Goal: Task Accomplishment & Management: Manage account settings

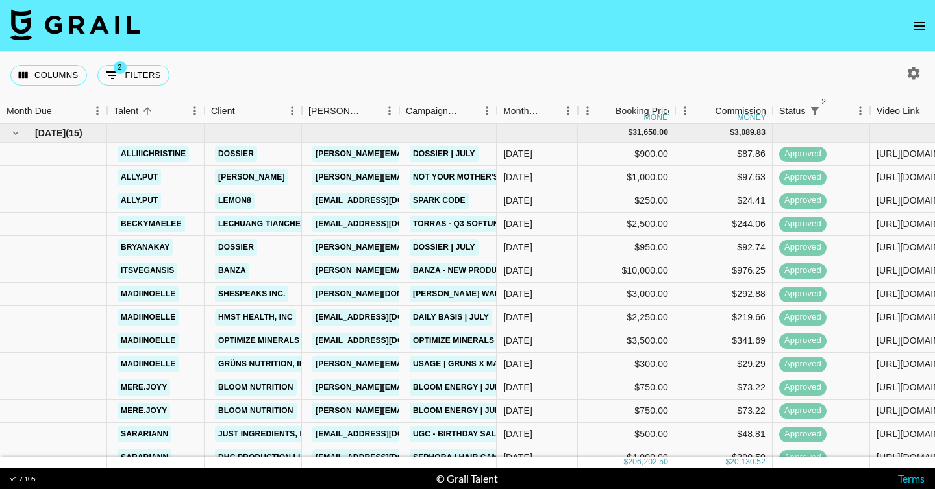
click at [917, 30] on icon "open drawer" at bounding box center [919, 26] width 16 height 16
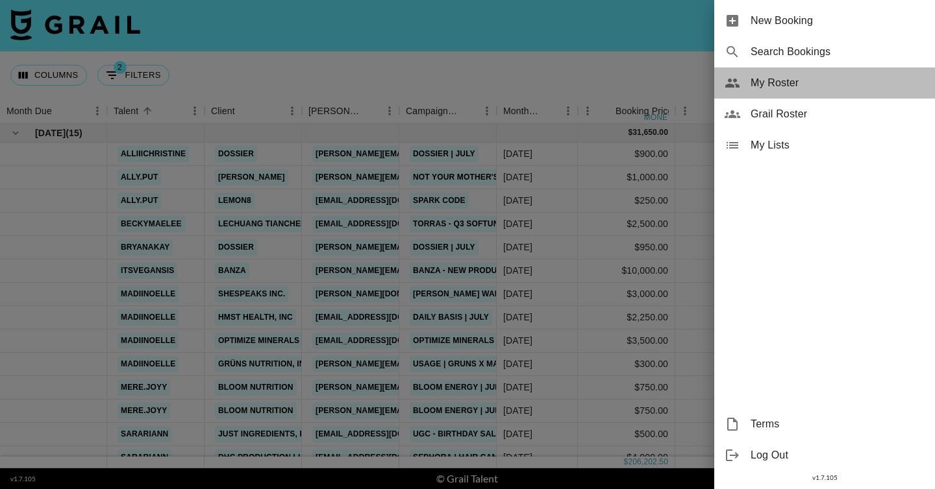
click at [787, 88] on span "My Roster" at bounding box center [837, 83] width 174 height 16
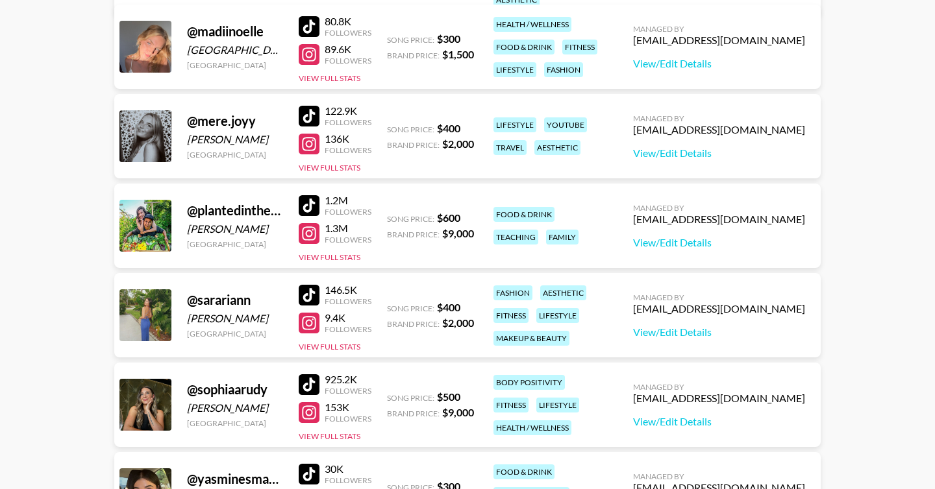
scroll to position [643, 0]
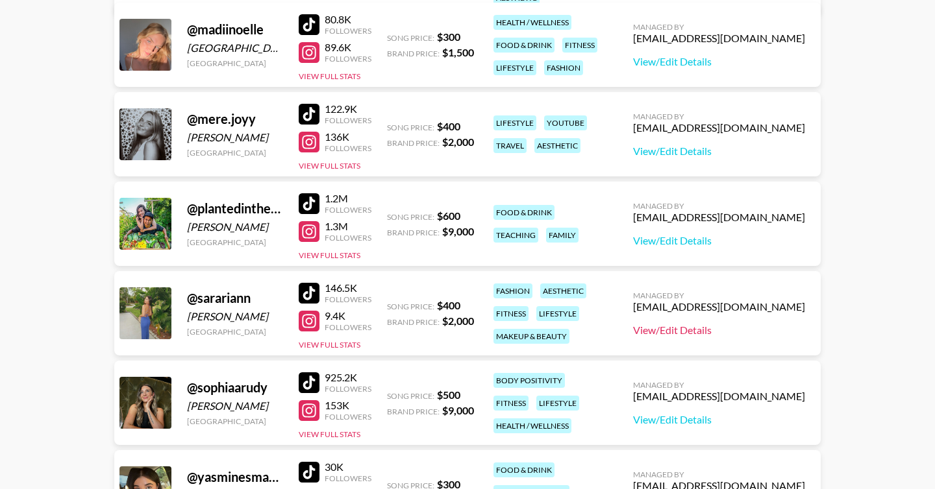
click at [756, 332] on link "View/Edit Details" at bounding box center [719, 330] width 172 height 13
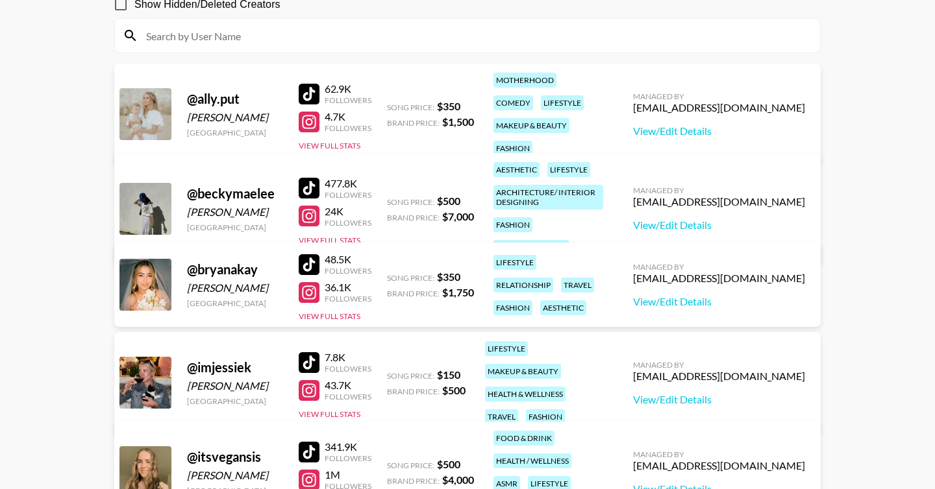
scroll to position [0, 0]
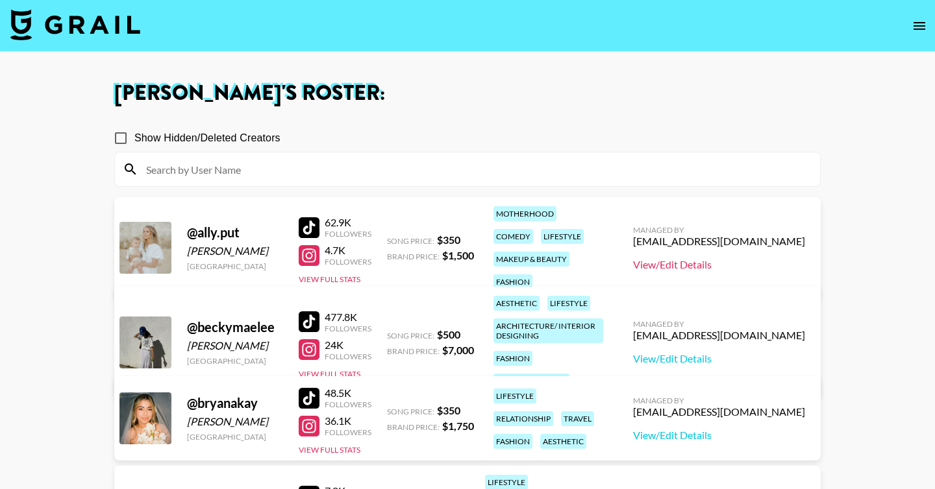
click at [718, 258] on link "View/Edit Details" at bounding box center [719, 264] width 172 height 13
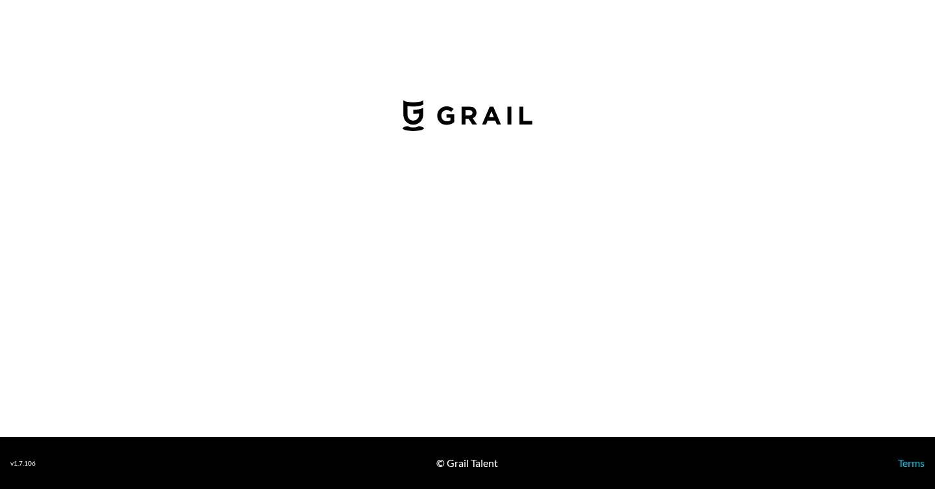
select select "USD"
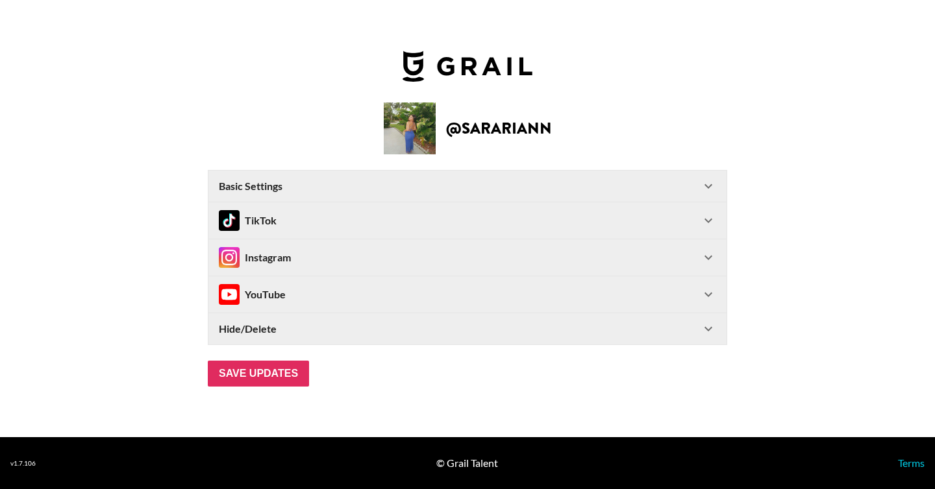
click at [323, 256] on div "Instagram" at bounding box center [460, 257] width 482 height 21
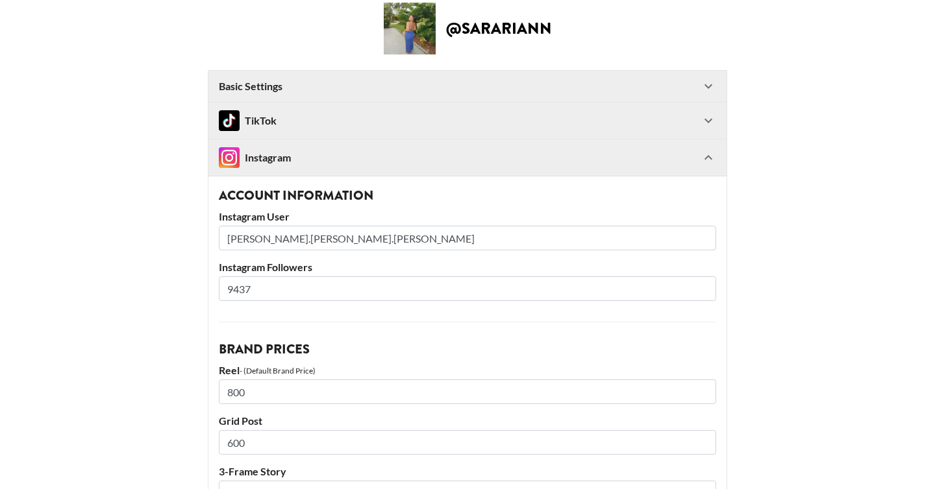
scroll to position [73, 0]
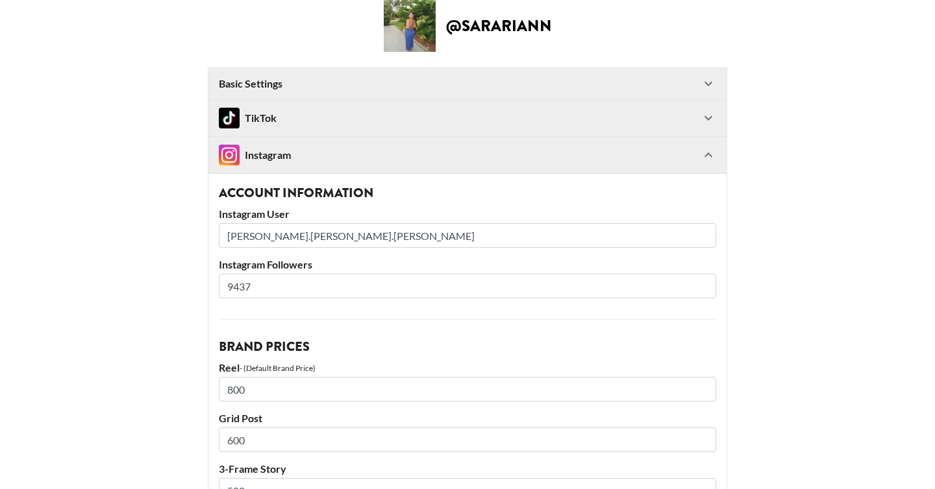
drag, startPoint x: 234, startPoint y: 282, endPoint x: 277, endPoint y: 282, distance: 42.9
click at [277, 282] on input "9437" at bounding box center [467, 286] width 497 height 25
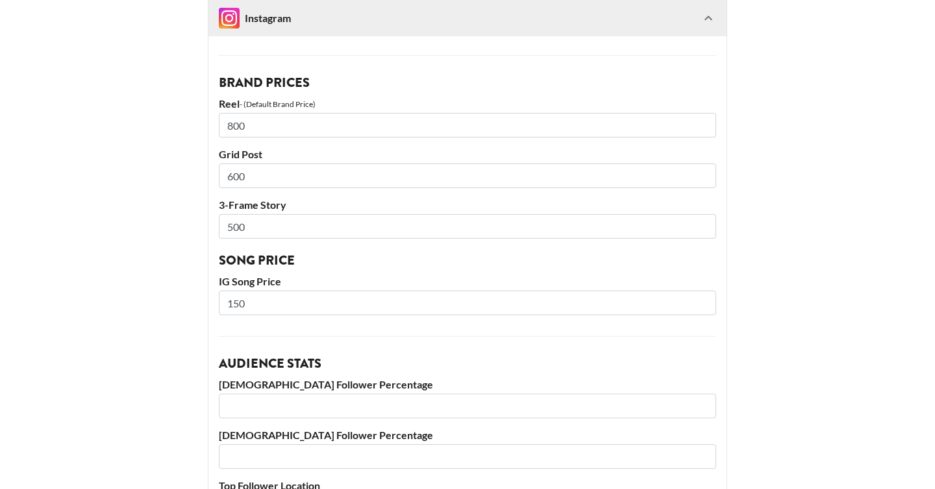
scroll to position [724, 0]
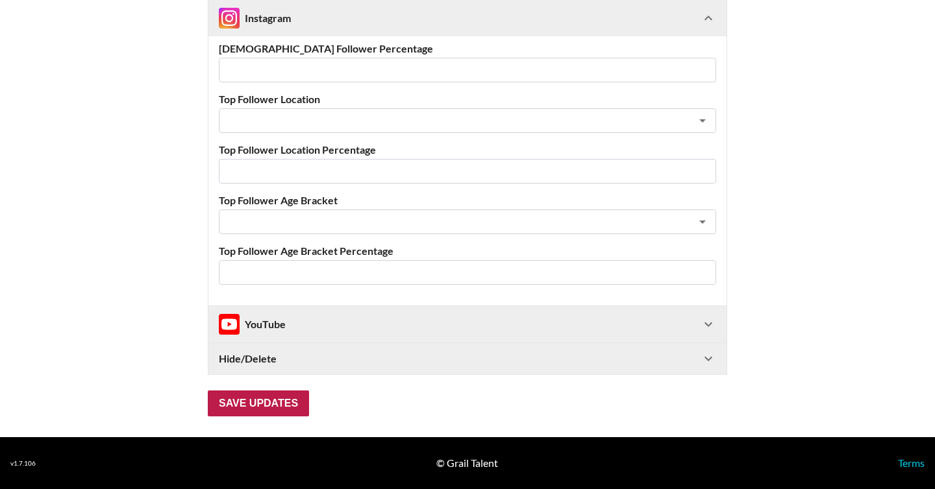
type input "9959"
click at [290, 405] on input "Save Updates" at bounding box center [258, 404] width 101 height 26
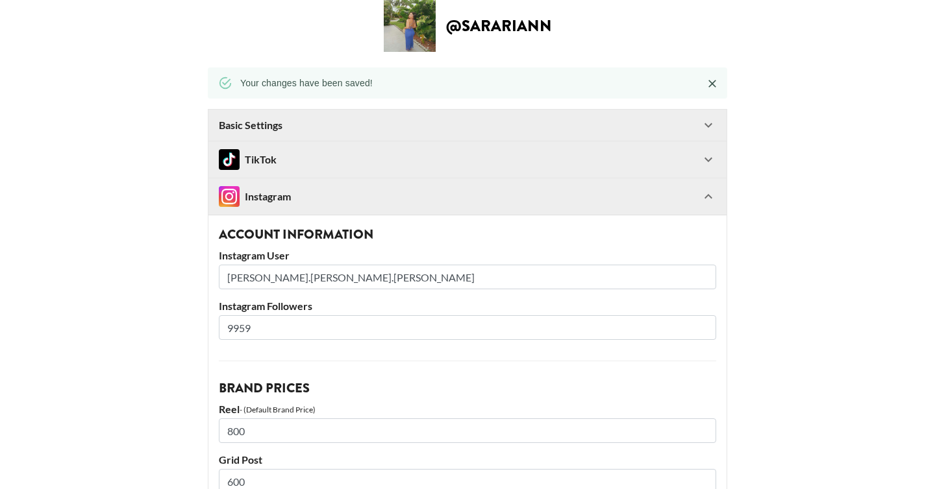
click at [321, 157] on div "TikTok" at bounding box center [460, 159] width 482 height 21
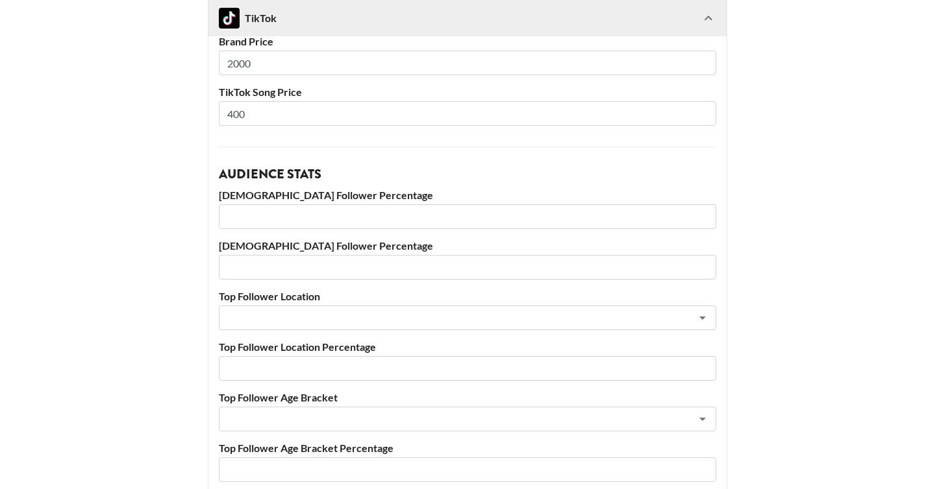
scroll to position [0, 0]
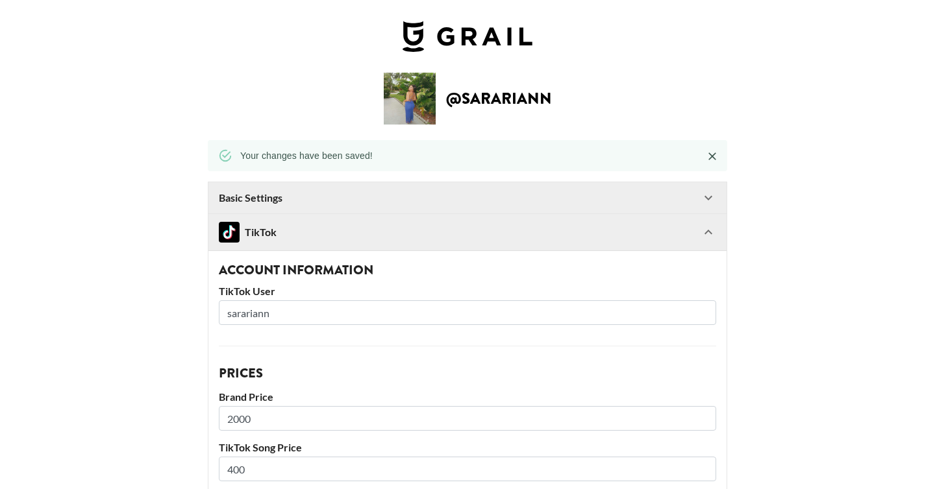
click at [475, 41] on img at bounding box center [467, 36] width 130 height 31
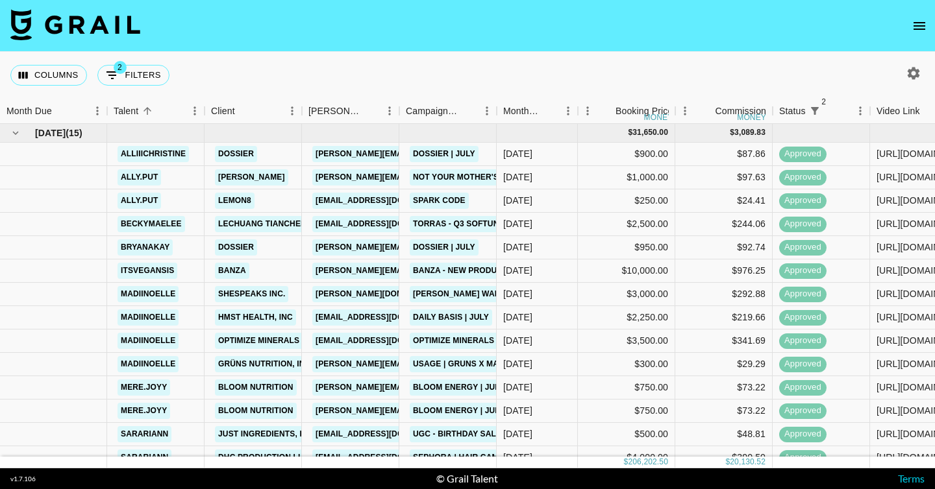
click at [915, 34] on button "open drawer" at bounding box center [919, 26] width 26 height 26
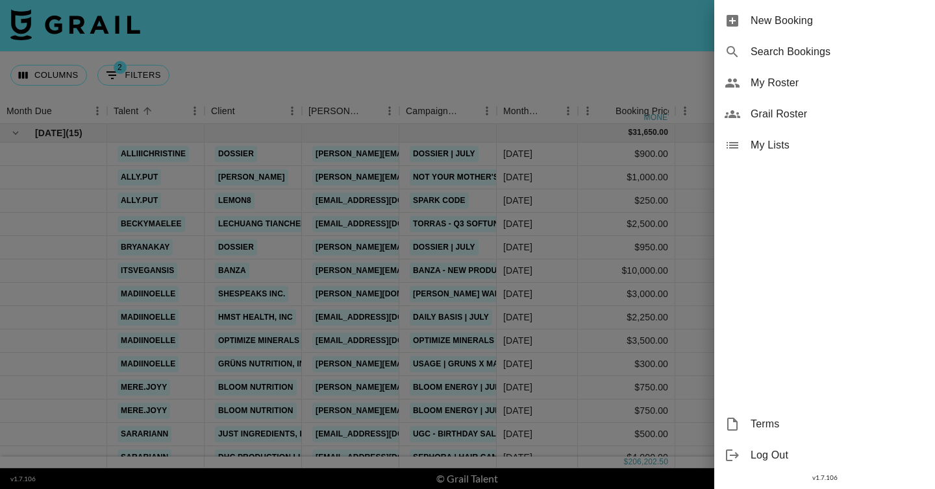
click at [809, 90] on span "My Roster" at bounding box center [837, 83] width 174 height 16
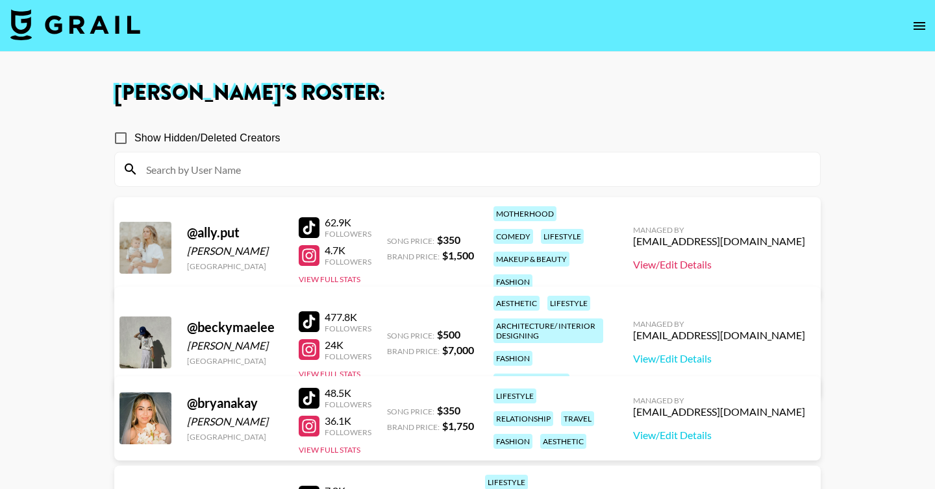
click at [745, 258] on link "View/Edit Details" at bounding box center [719, 264] width 172 height 13
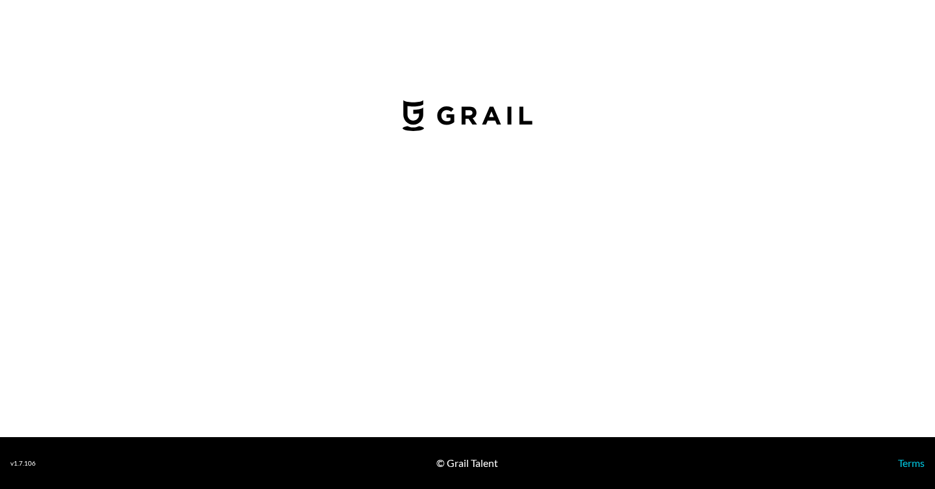
select select "USD"
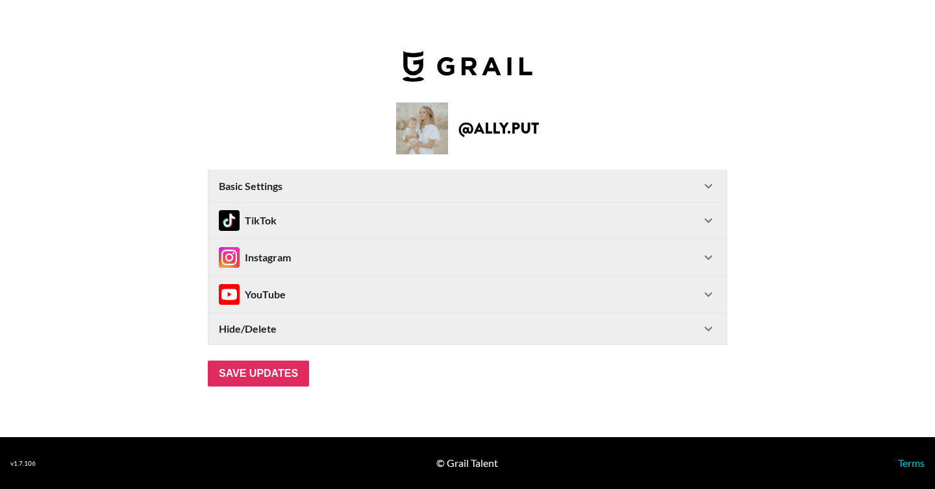
click at [347, 228] on div "TikTok" at bounding box center [460, 220] width 482 height 21
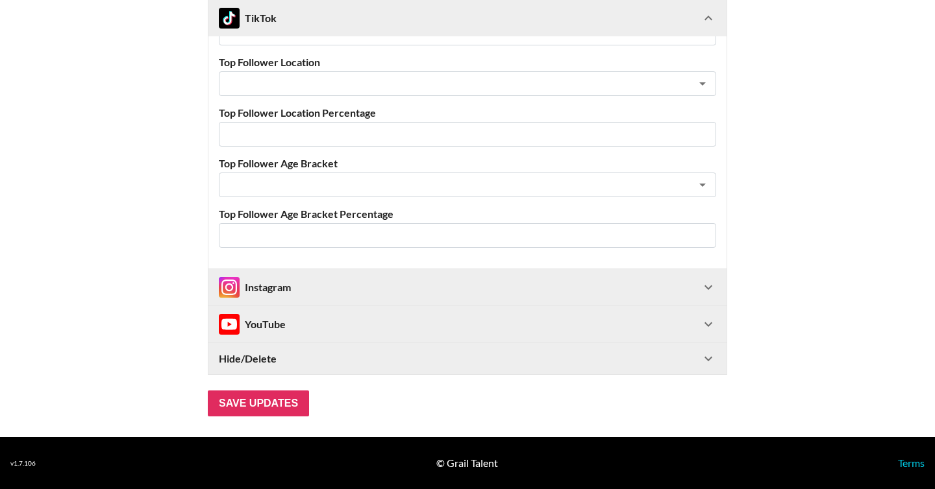
click at [347, 284] on div "Instagram" at bounding box center [460, 287] width 482 height 21
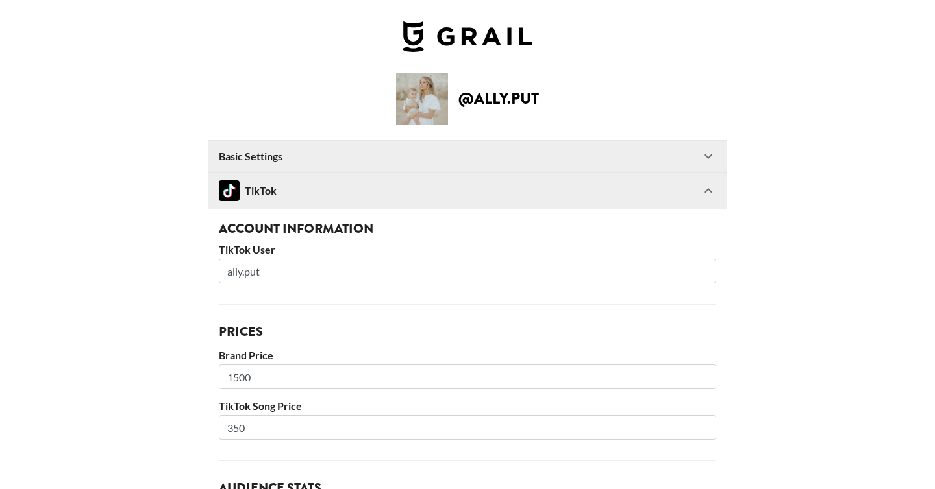
click at [308, 142] on Settings-header "Basic Settings" at bounding box center [467, 156] width 518 height 31
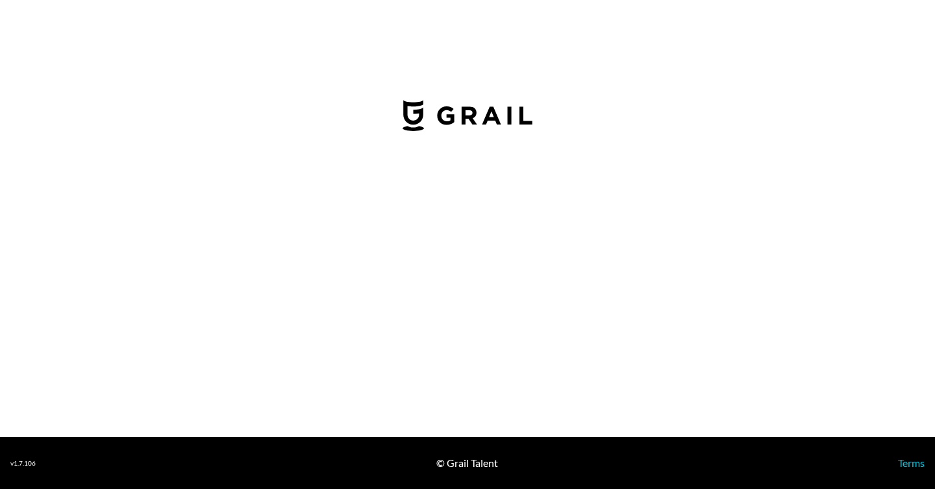
select select "USD"
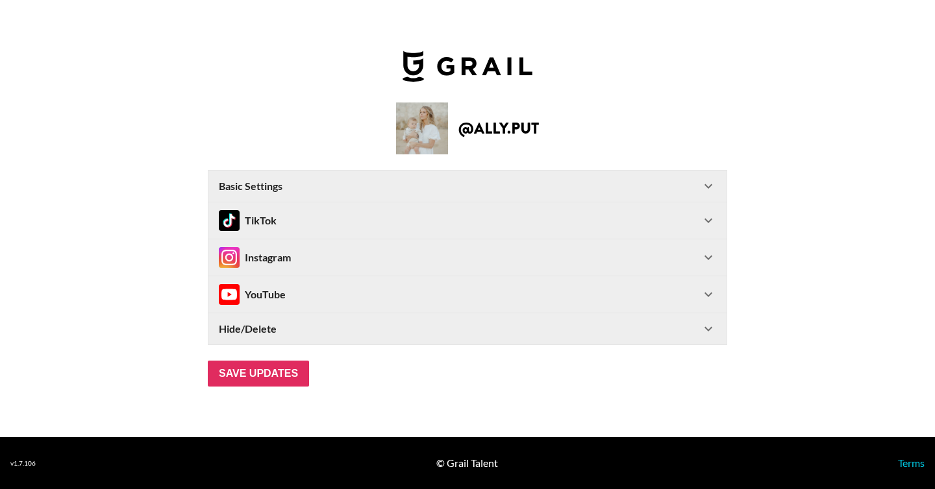
click at [300, 190] on div "Basic Settings" at bounding box center [460, 186] width 482 height 13
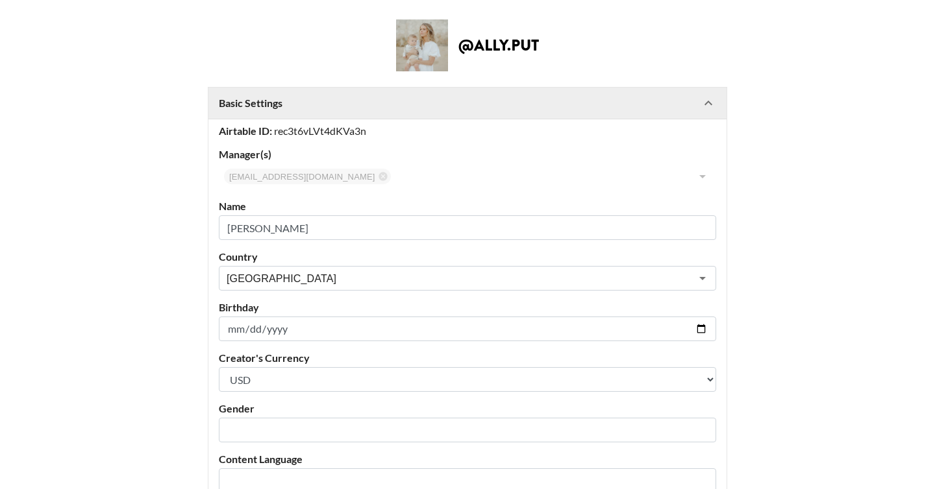
scroll to position [54, 0]
click at [262, 231] on input "[PERSON_NAME]" at bounding box center [467, 227] width 497 height 25
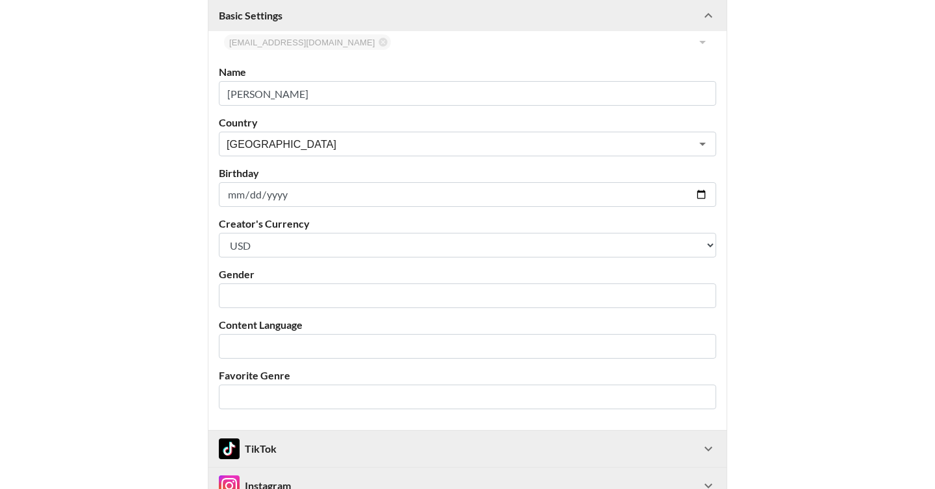
scroll to position [203, 0]
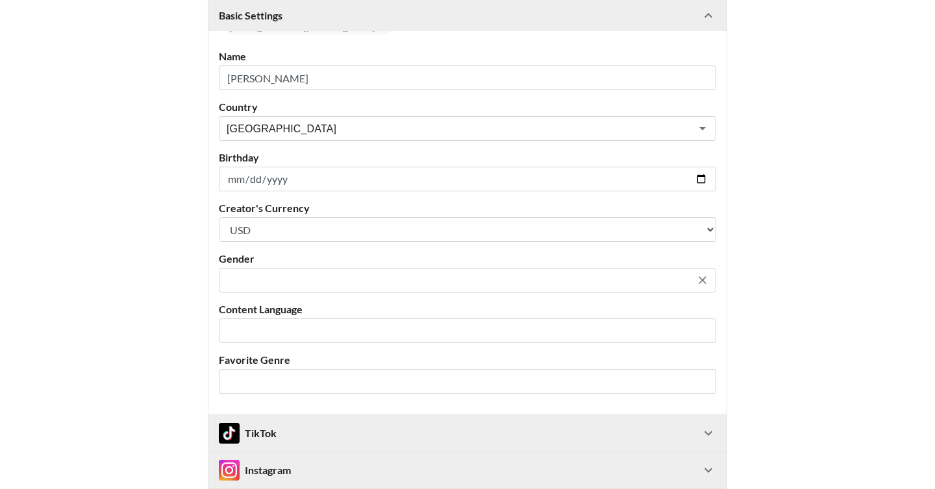
type input "[PERSON_NAME]"
click at [291, 281] on input "text" at bounding box center [459, 280] width 464 height 15
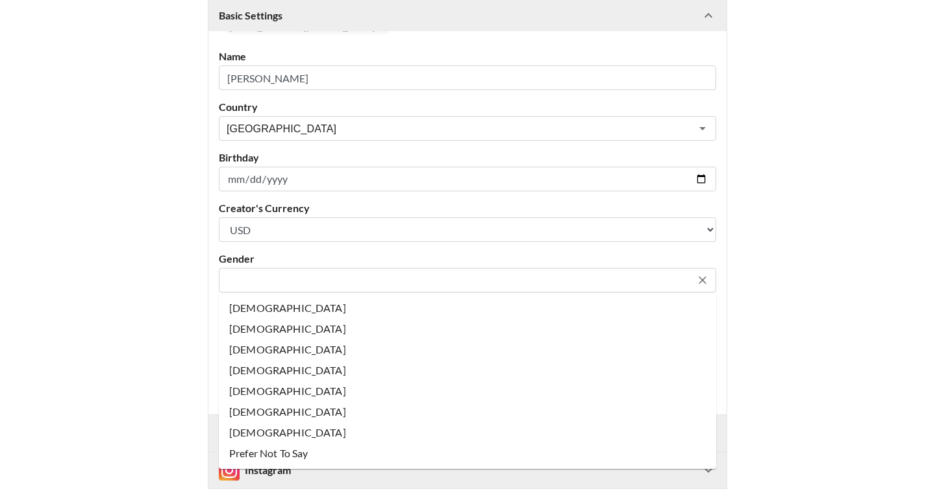
click at [290, 310] on li "[DEMOGRAPHIC_DATA]" at bounding box center [467, 308] width 497 height 21
type input "[DEMOGRAPHIC_DATA]"
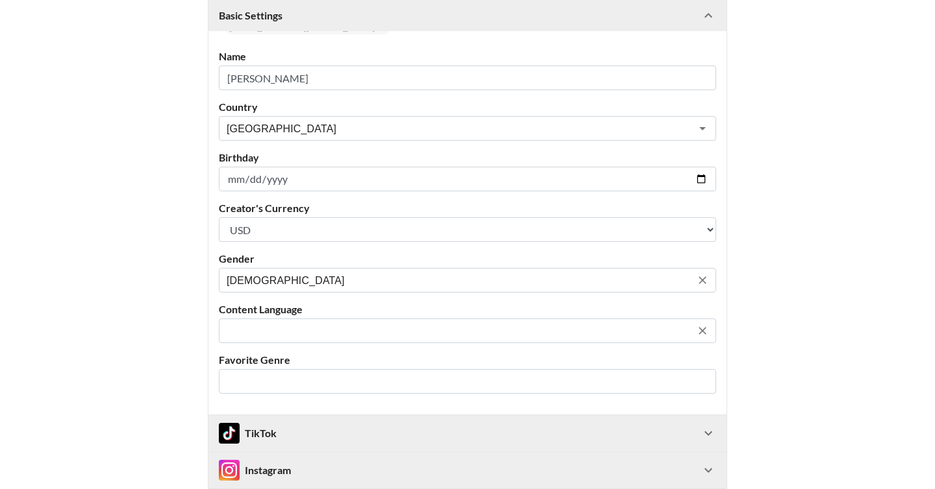
click at [288, 324] on input "text" at bounding box center [459, 331] width 464 height 15
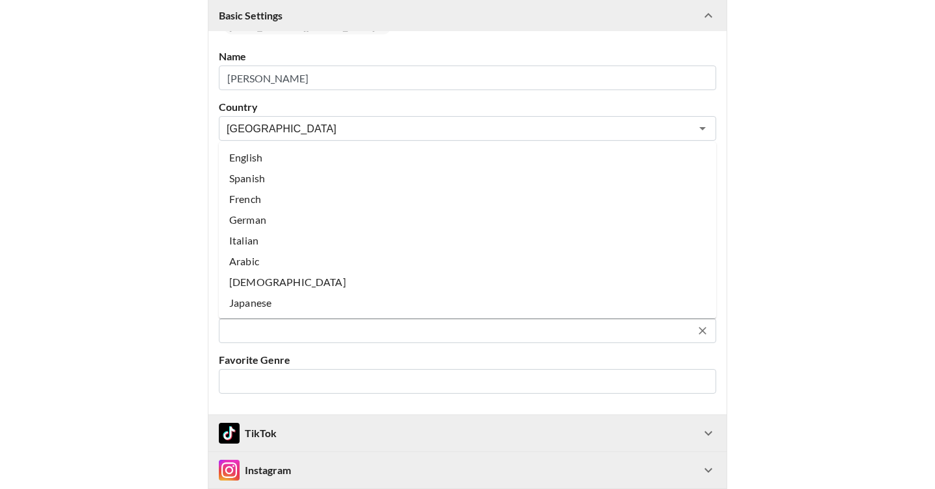
click at [294, 151] on li "English" at bounding box center [467, 157] width 497 height 21
type input "English"
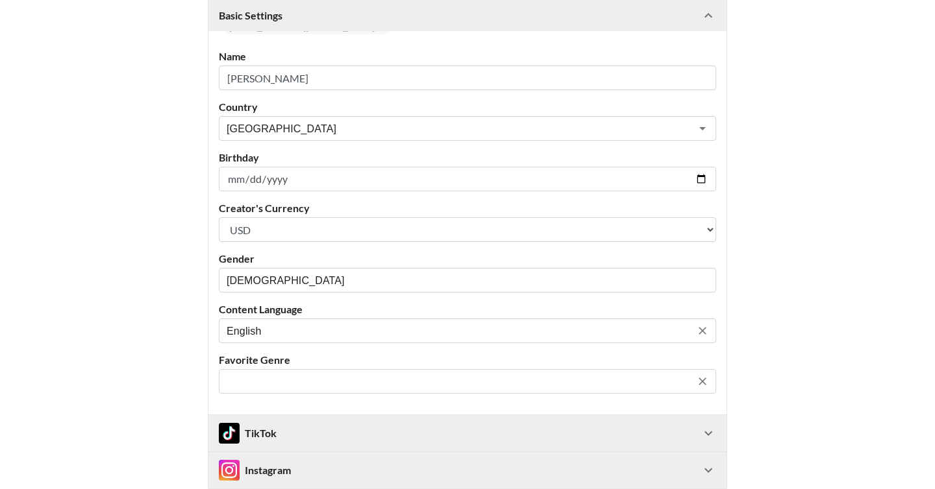
click at [311, 383] on input "text" at bounding box center [459, 382] width 464 height 15
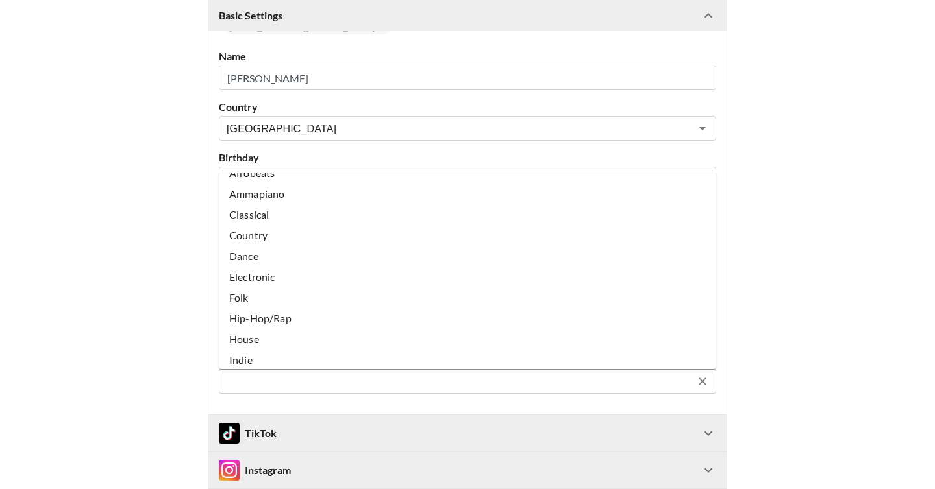
scroll to position [26, 0]
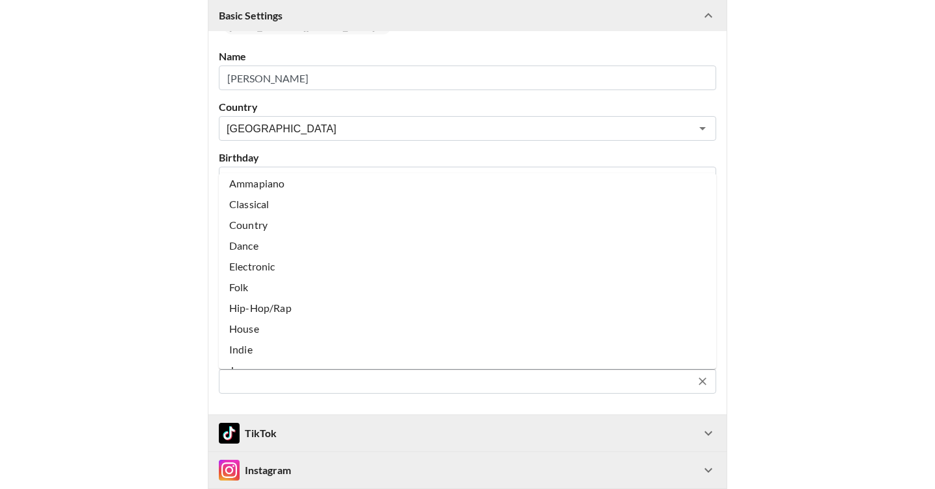
click at [295, 227] on li "Country" at bounding box center [467, 225] width 497 height 21
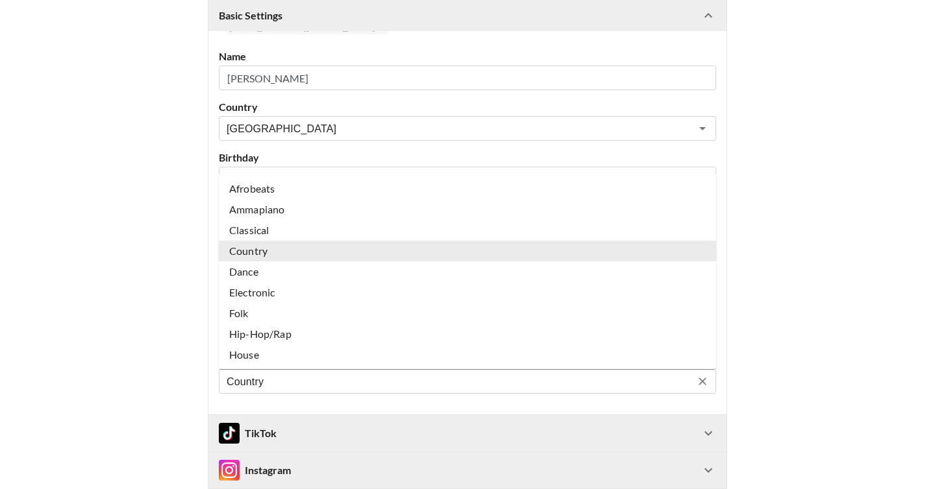
click at [435, 386] on input "Country" at bounding box center [459, 382] width 464 height 15
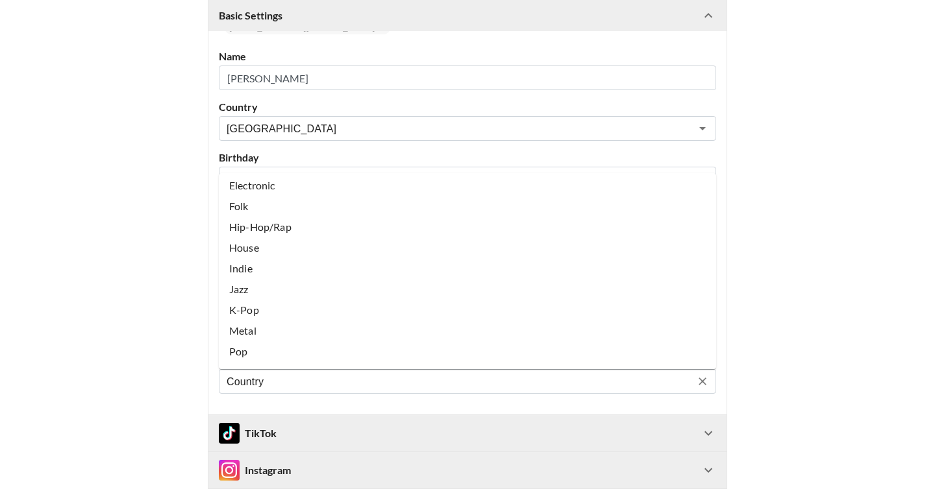
scroll to position [119, 0]
click at [406, 343] on li "Pop" at bounding box center [467, 339] width 497 height 21
type input "Pop"
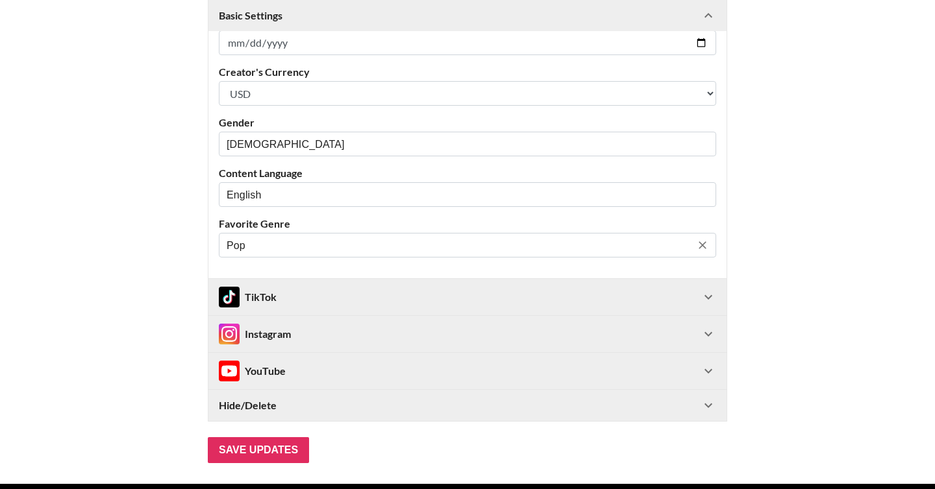
click at [303, 302] on div "TikTok" at bounding box center [460, 297] width 482 height 21
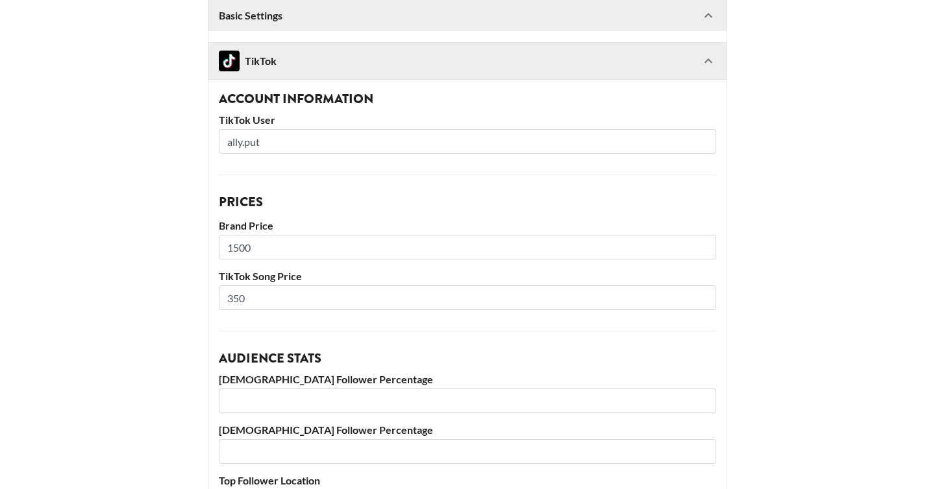
scroll to position [573, 0]
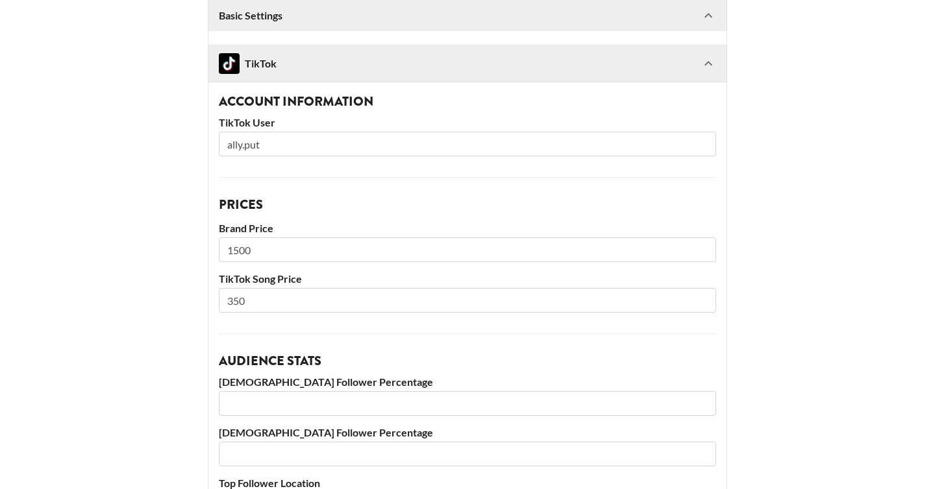
drag, startPoint x: 234, startPoint y: 253, endPoint x: 271, endPoint y: 253, distance: 36.4
click at [271, 253] on input "1500" at bounding box center [467, 250] width 497 height 25
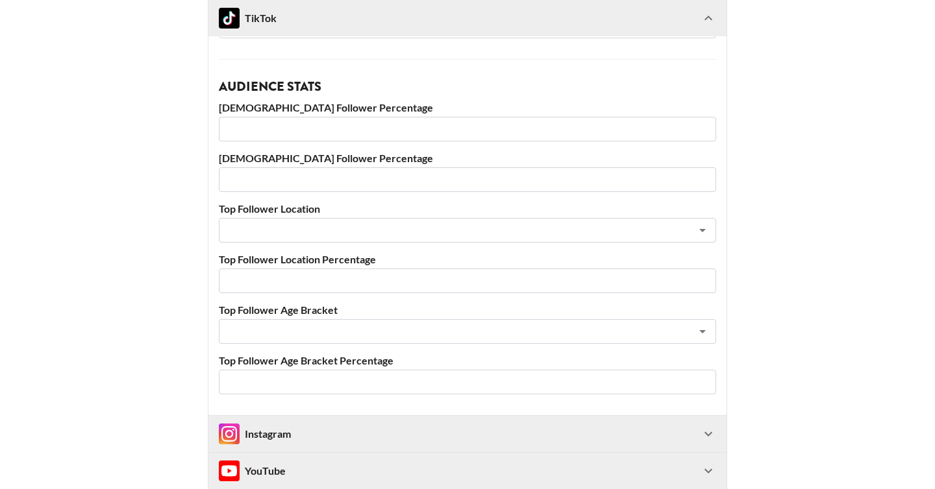
scroll to position [852, 0]
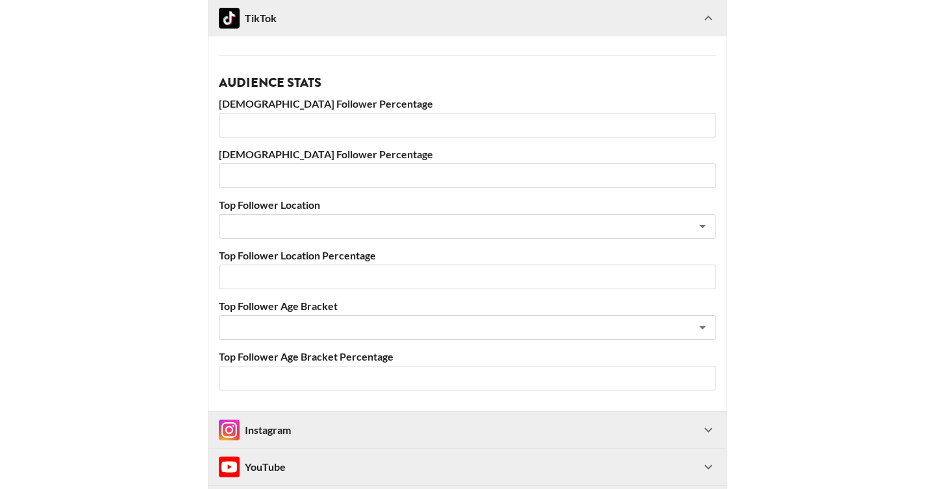
type input "1750"
click at [295, 134] on input "number" at bounding box center [467, 125] width 497 height 25
type input "79"
click at [286, 174] on input "number" at bounding box center [467, 176] width 497 height 25
type input "21"
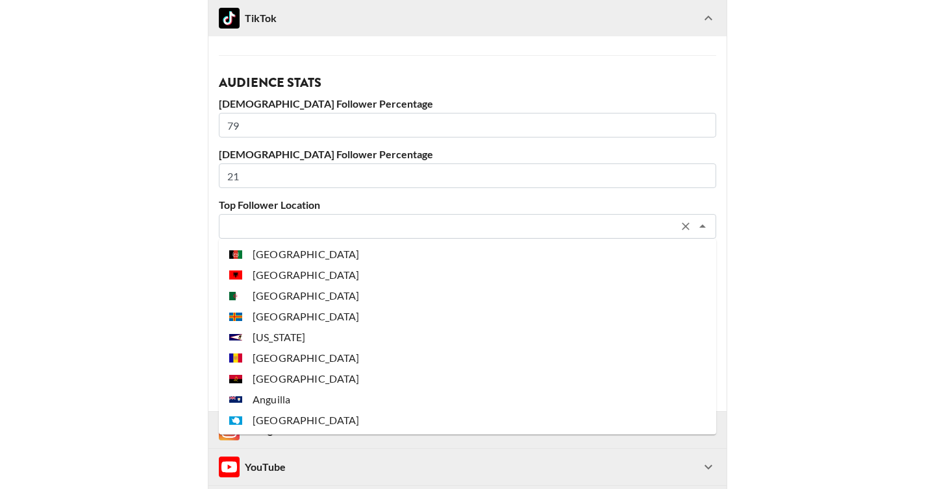
click at [325, 234] on input "text" at bounding box center [450, 226] width 447 height 15
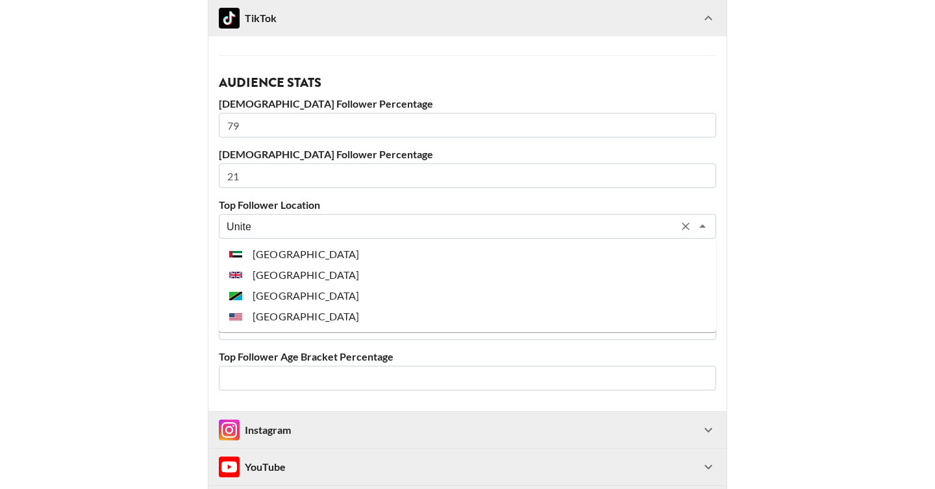
click at [333, 321] on li "[GEOGRAPHIC_DATA]" at bounding box center [467, 316] width 497 height 21
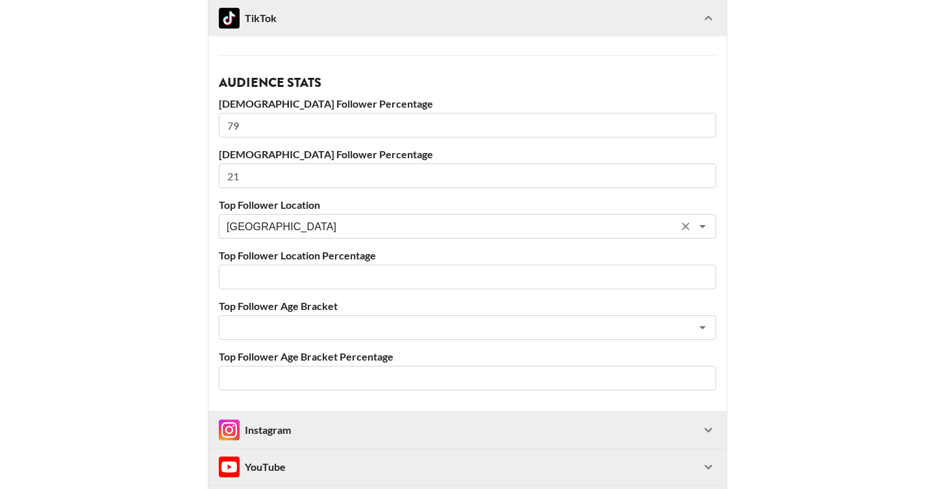
type input "[GEOGRAPHIC_DATA]"
click at [314, 281] on input "number" at bounding box center [467, 277] width 497 height 25
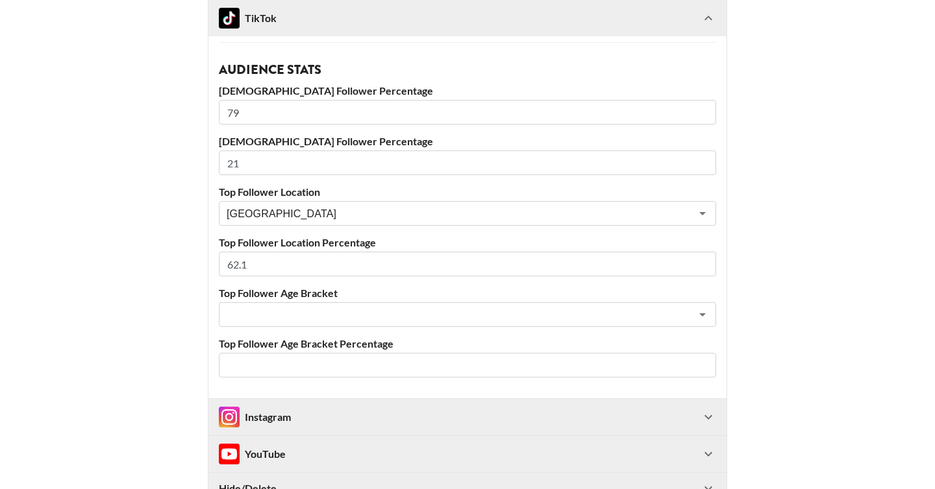
scroll to position [876, 0]
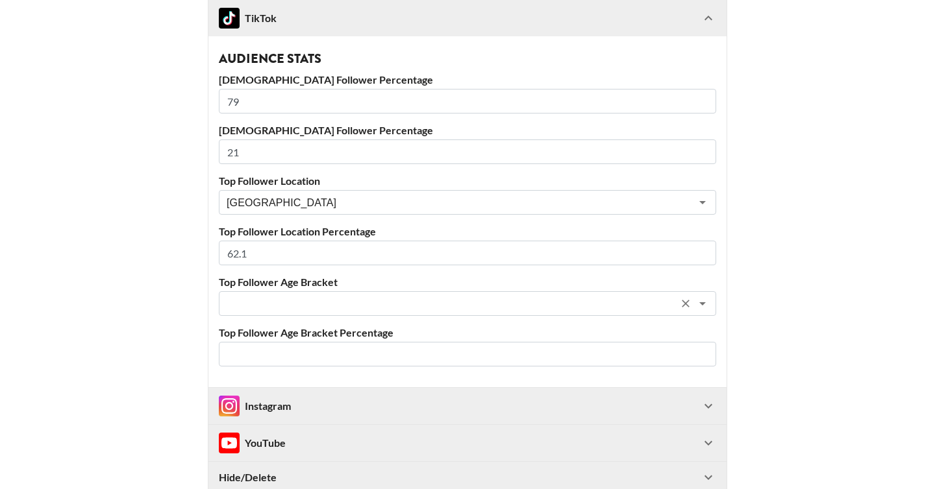
type input "62.1"
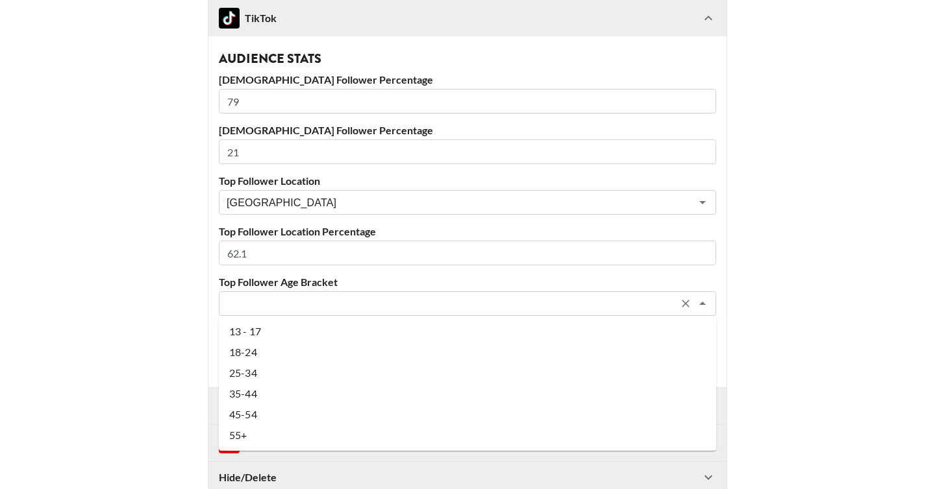
click at [341, 306] on input "text" at bounding box center [450, 304] width 447 height 15
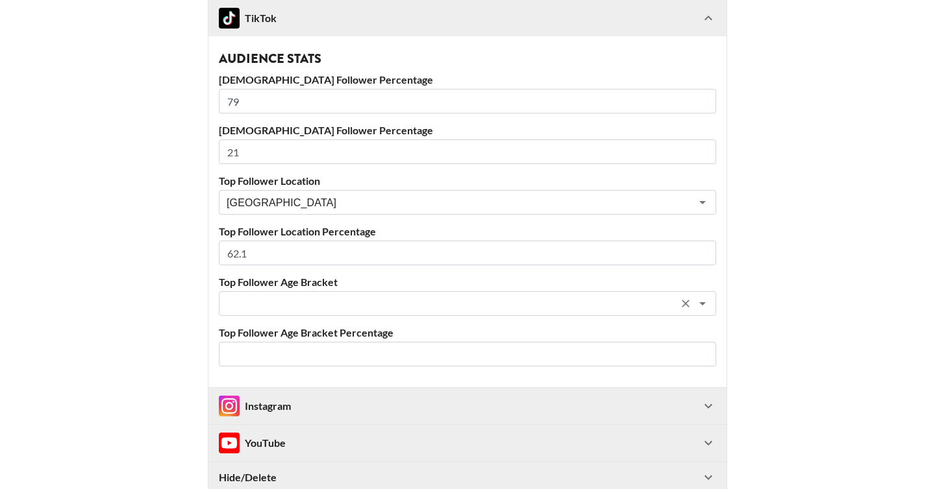
click at [261, 304] on input "text" at bounding box center [450, 304] width 447 height 15
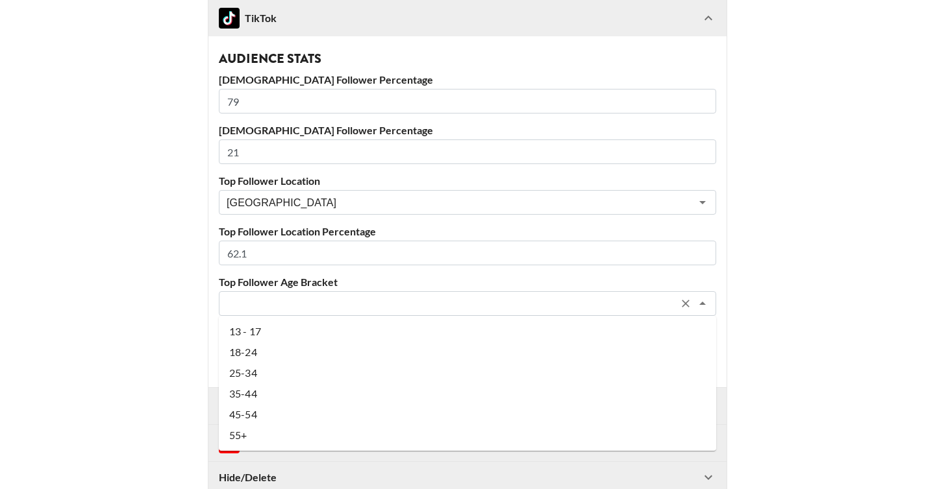
click at [271, 373] on li "25-34" at bounding box center [467, 373] width 497 height 21
type input "25-34"
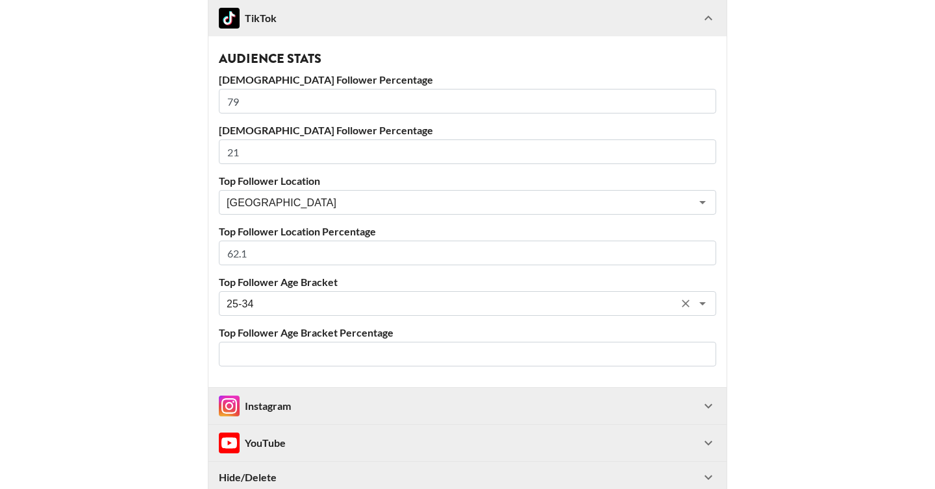
click at [273, 348] on input "number" at bounding box center [467, 354] width 497 height 25
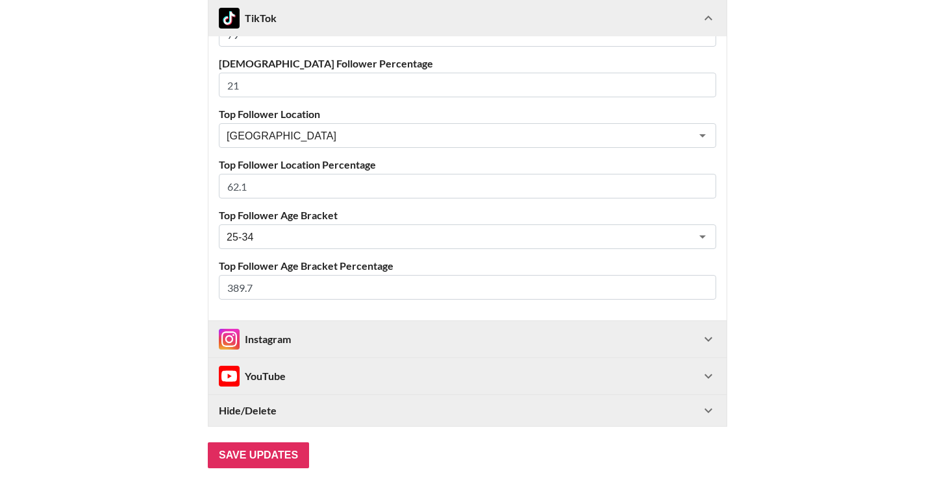
scroll to position [976, 0]
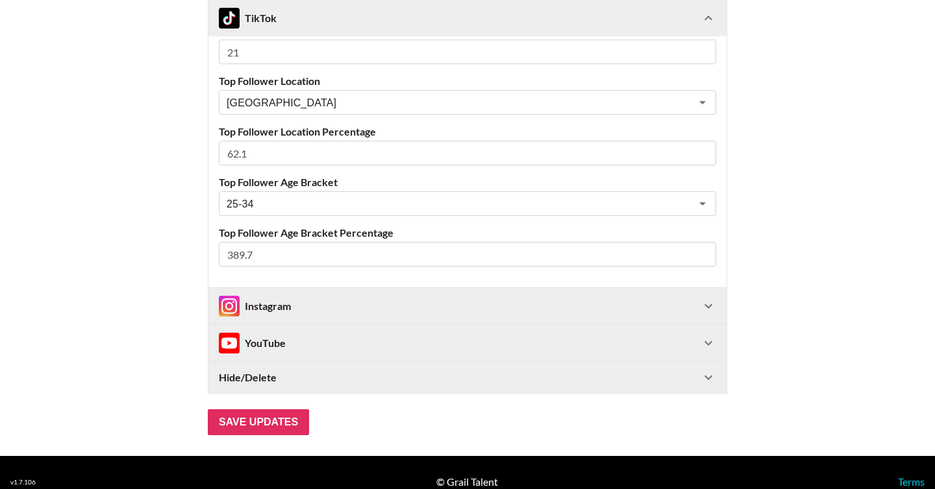
click at [238, 256] on input "389.7" at bounding box center [467, 254] width 497 height 25
type input "39.7"
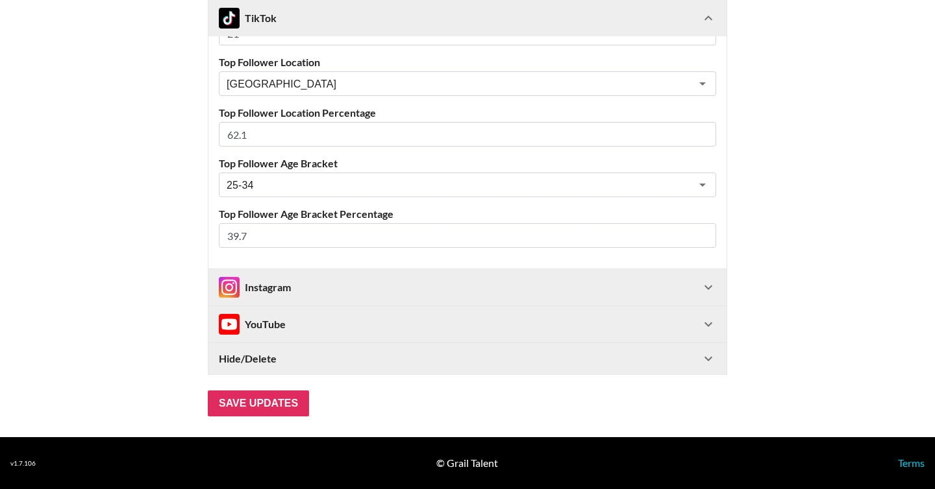
click at [297, 290] on div "Instagram" at bounding box center [460, 287] width 482 height 21
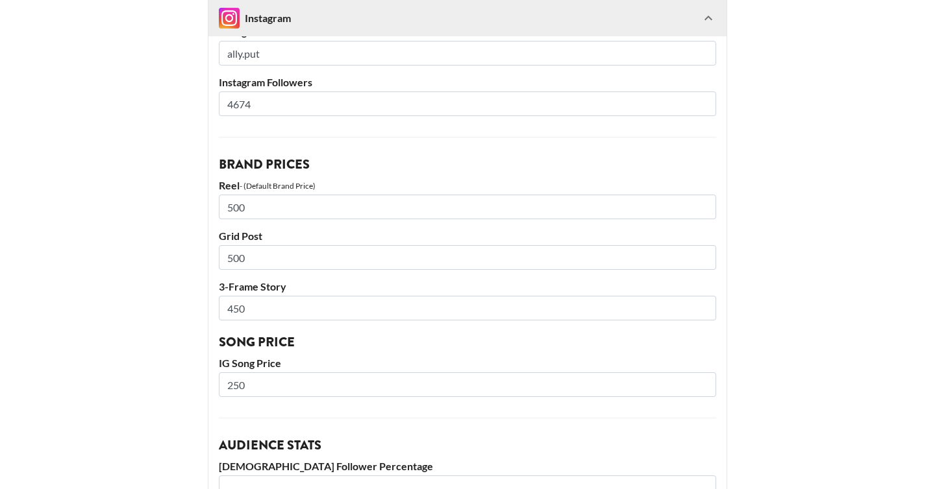
scroll to position [1293, 0]
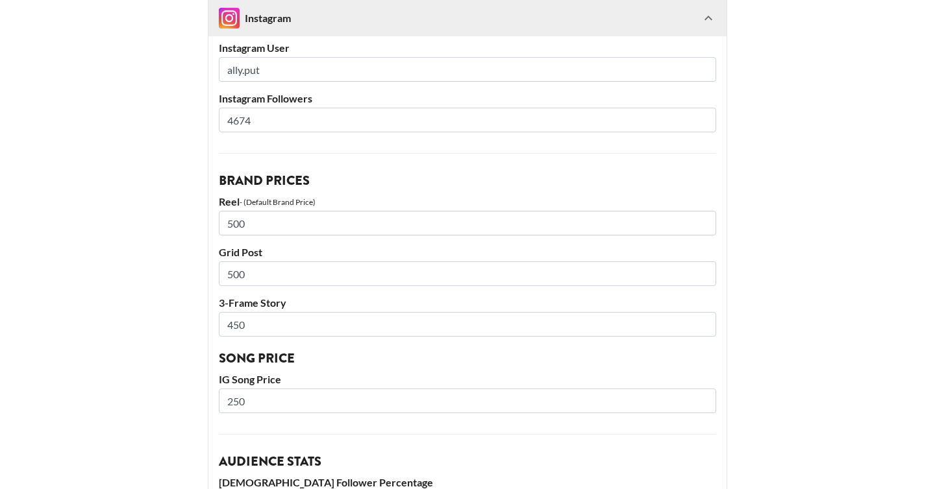
drag, startPoint x: 230, startPoint y: 123, endPoint x: 270, endPoint y: 123, distance: 39.6
click at [270, 123] on input "4674" at bounding box center [467, 120] width 497 height 25
type input "4"
type input "5957"
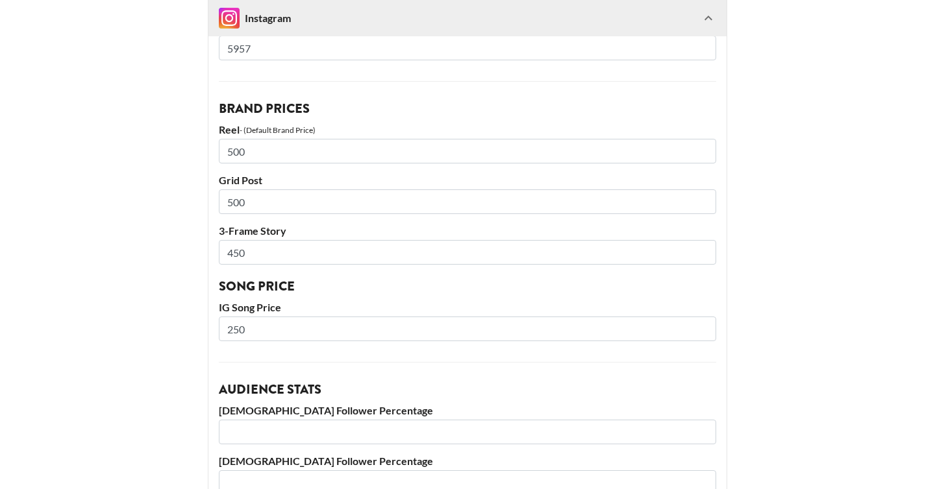
scroll to position [1372, 0]
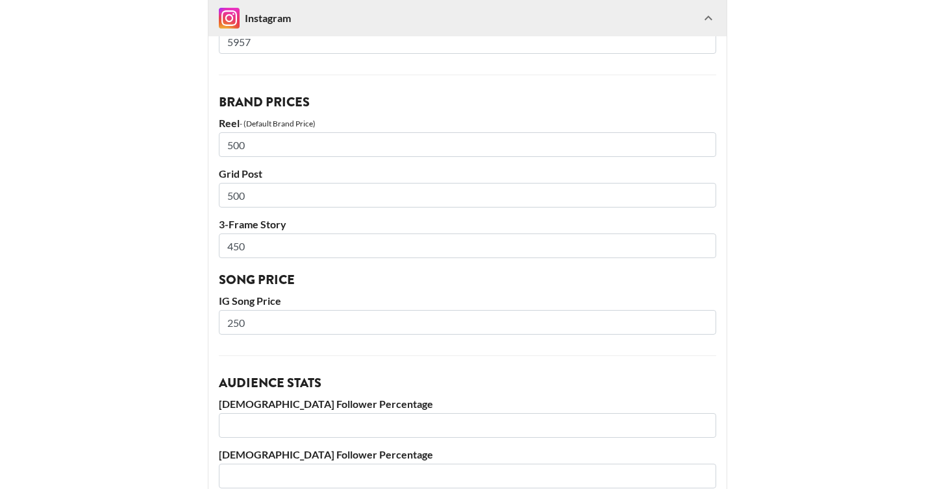
drag, startPoint x: 234, startPoint y: 245, endPoint x: 227, endPoint y: 245, distance: 7.1
click at [227, 245] on input "450" at bounding box center [467, 246] width 497 height 25
type input "350"
click at [212, 267] on div "Account Information Instagram User ally.put Instagram Followers 5957 Brand Pric…" at bounding box center [467, 321] width 518 height 784
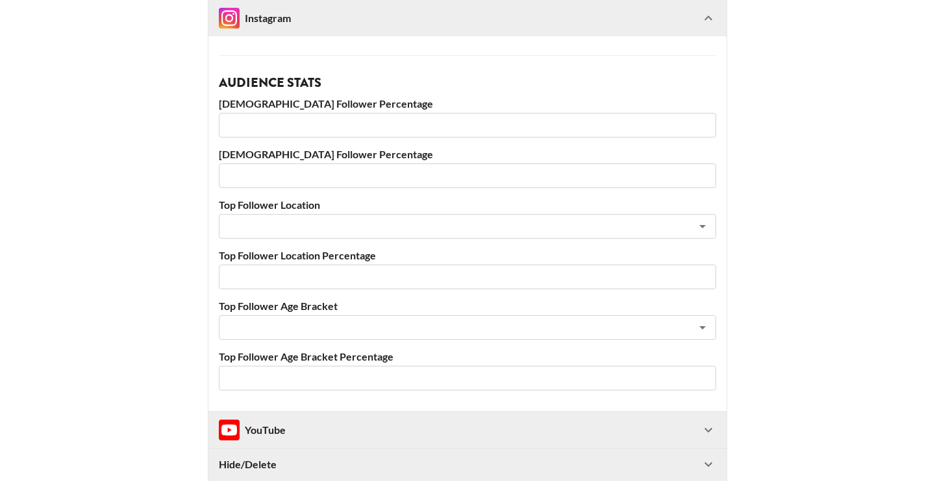
scroll to position [1674, 0]
click at [293, 124] on input "number" at bounding box center [467, 124] width 497 height 25
drag, startPoint x: 258, startPoint y: 123, endPoint x: 191, endPoint y: 117, distance: 67.1
type input "84.4"
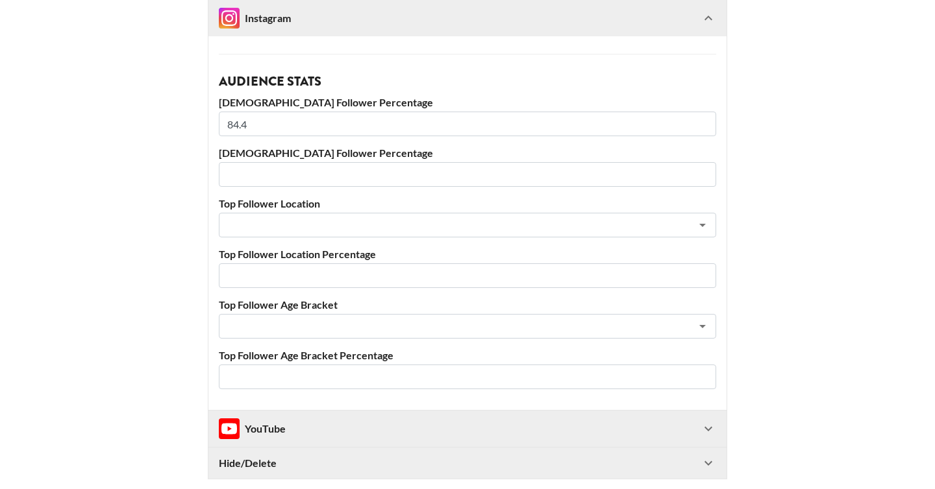
click at [254, 184] on input "number" at bounding box center [467, 174] width 497 height 25
type input "15.6"
click at [279, 227] on input "text" at bounding box center [450, 225] width 447 height 15
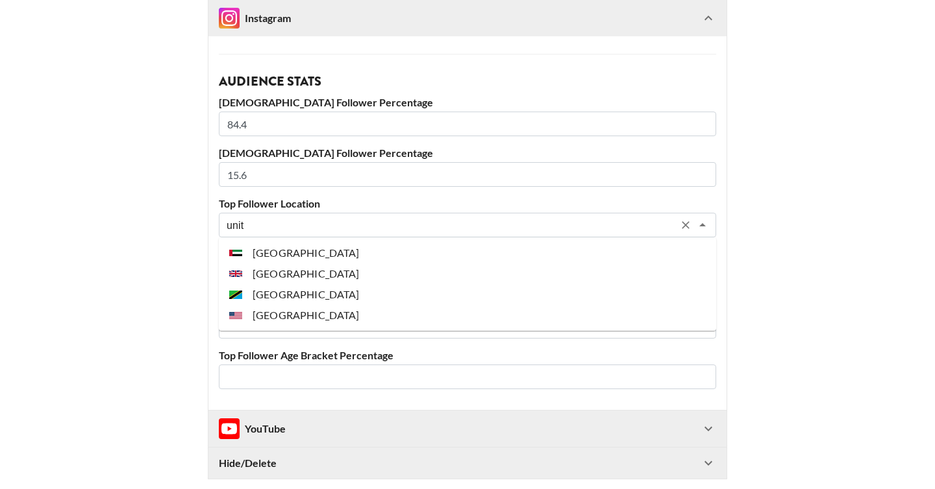
click at [390, 323] on li "United States" at bounding box center [467, 315] width 497 height 21
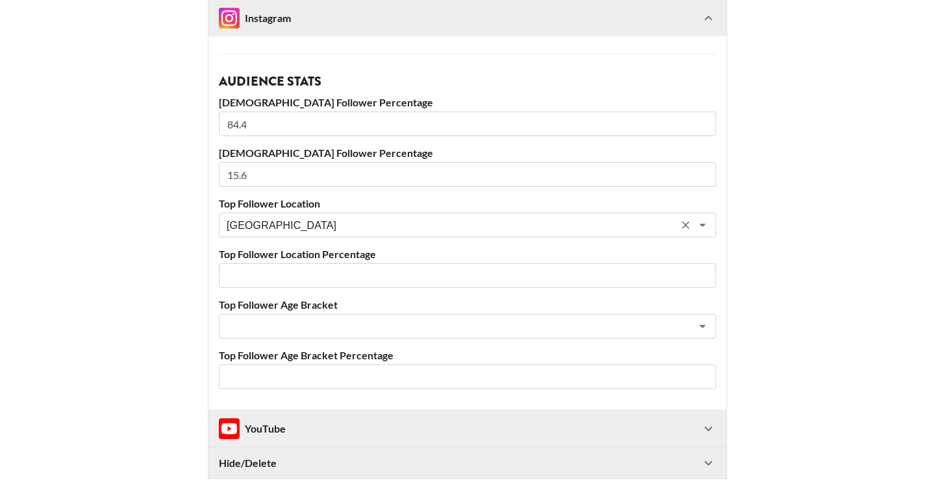
type input "United States"
click at [317, 284] on input "number" at bounding box center [467, 276] width 497 height 25
click at [338, 267] on input "number" at bounding box center [467, 276] width 497 height 25
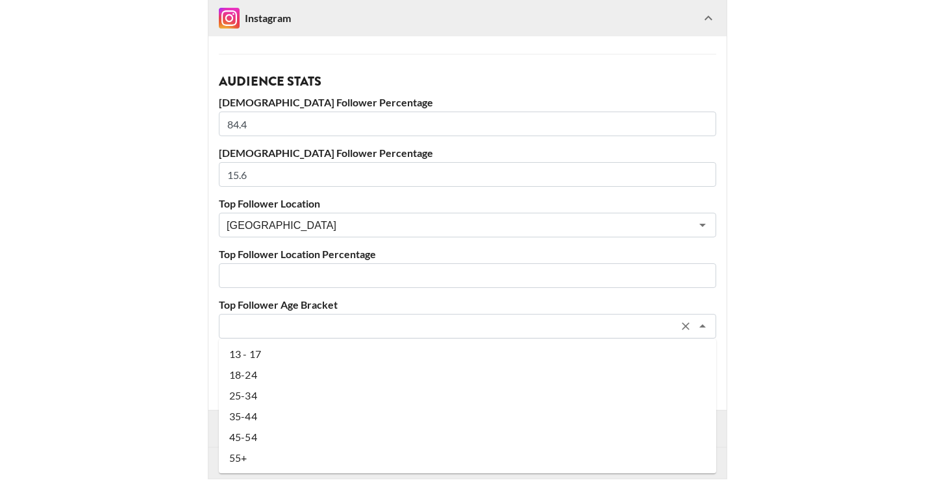
click at [319, 325] on input "text" at bounding box center [450, 326] width 447 height 15
click at [299, 399] on li "25-34" at bounding box center [467, 396] width 497 height 21
type input "25-34"
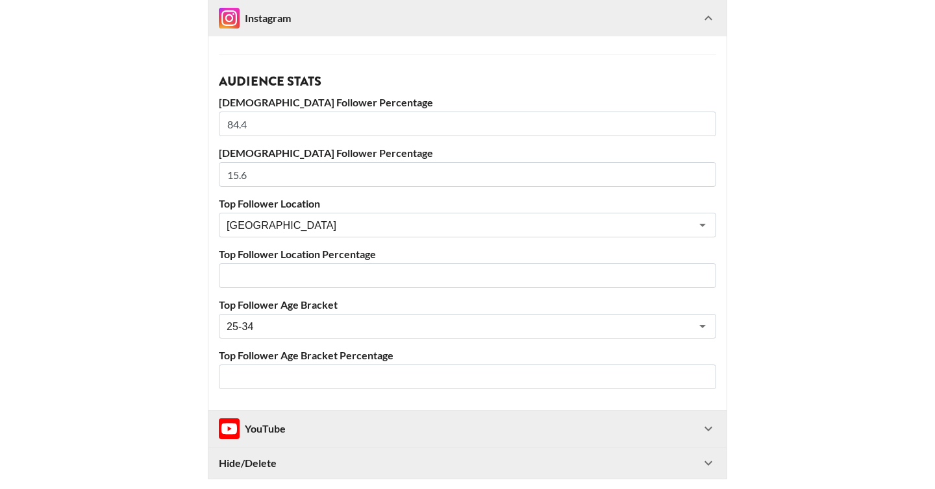
click at [286, 377] on input "number" at bounding box center [467, 377] width 497 height 25
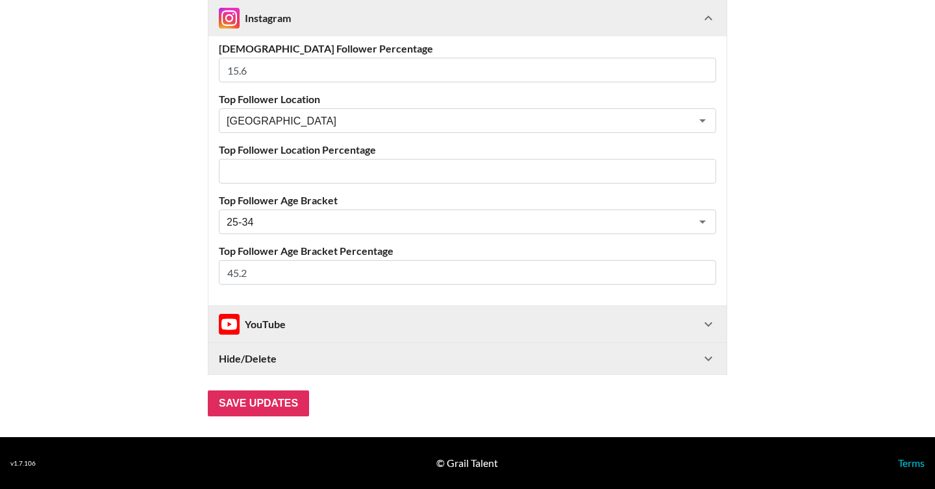
type input "45.2"
click at [392, 314] on div "YouTube" at bounding box center [460, 324] width 482 height 21
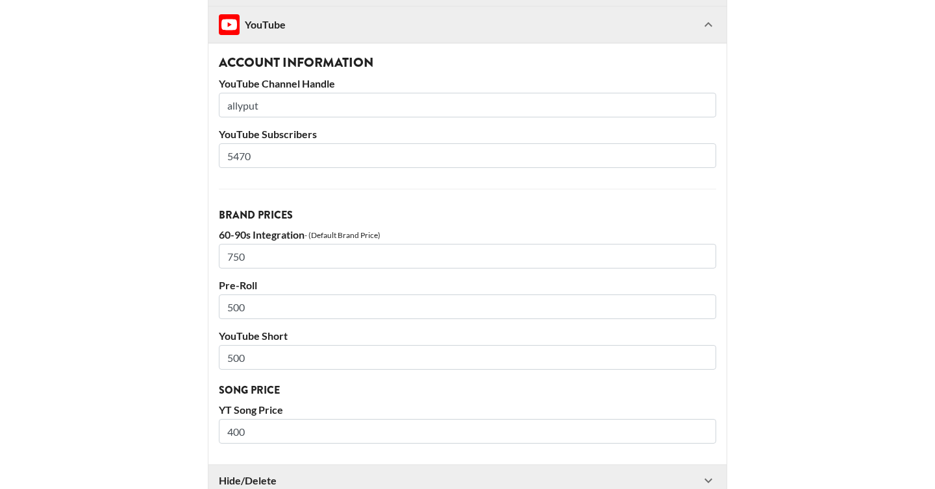
scroll to position [2079, 0]
drag, startPoint x: 227, startPoint y: 152, endPoint x: 280, endPoint y: 152, distance: 53.9
click at [280, 152] on input "5470" at bounding box center [467, 154] width 497 height 25
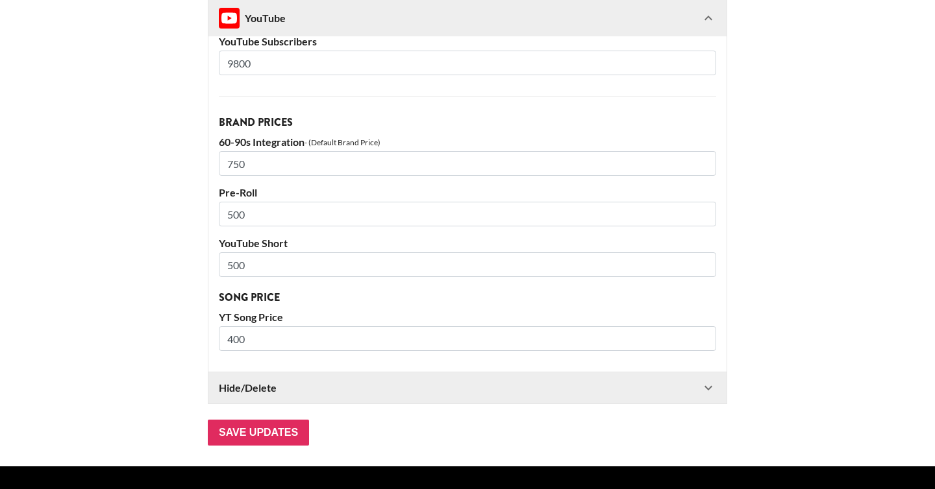
scroll to position [2200, 0]
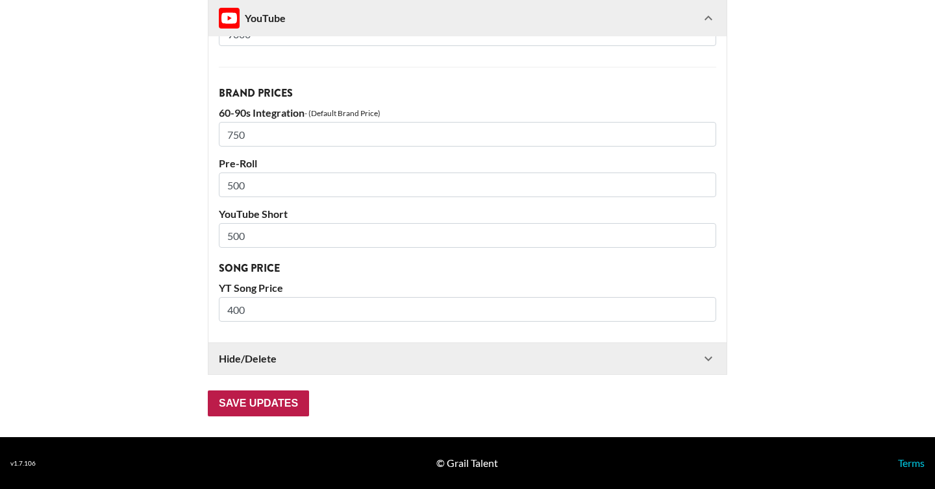
type input "9800"
click at [282, 410] on input "Save Updates" at bounding box center [258, 404] width 101 height 26
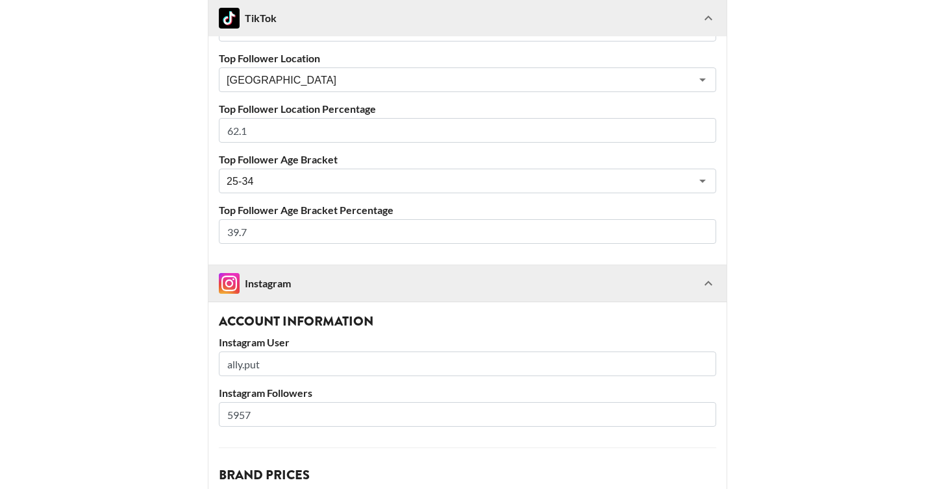
scroll to position [924, 0]
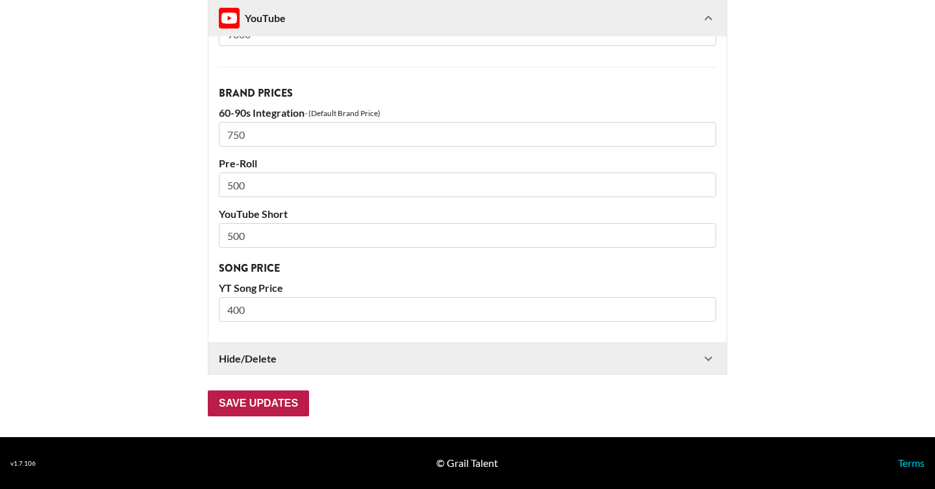
type input "62"
click at [257, 399] on input "Save Updates" at bounding box center [258, 404] width 101 height 26
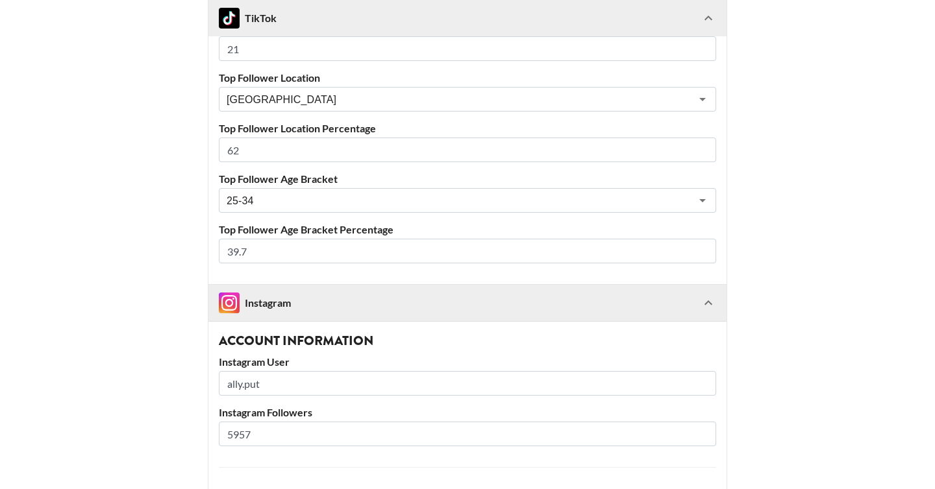
scroll to position [851, 0]
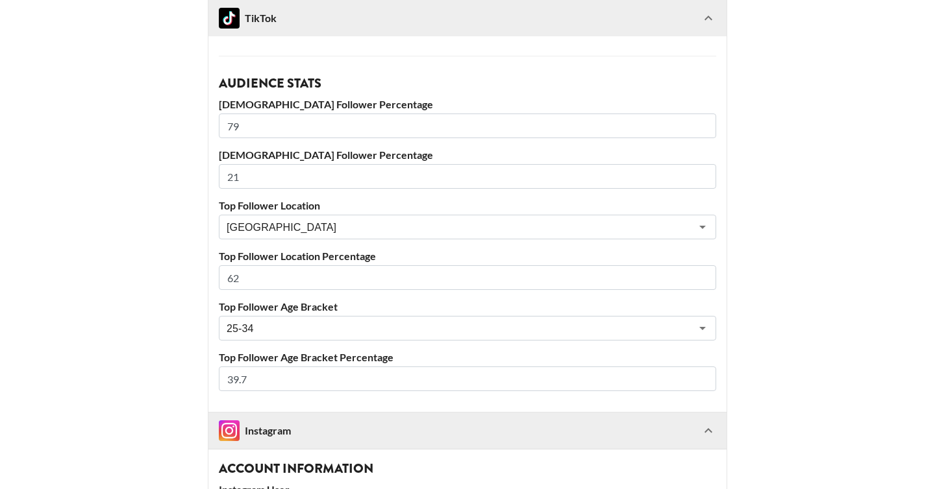
click at [297, 381] on input "39.7" at bounding box center [467, 379] width 497 height 25
type input "39"
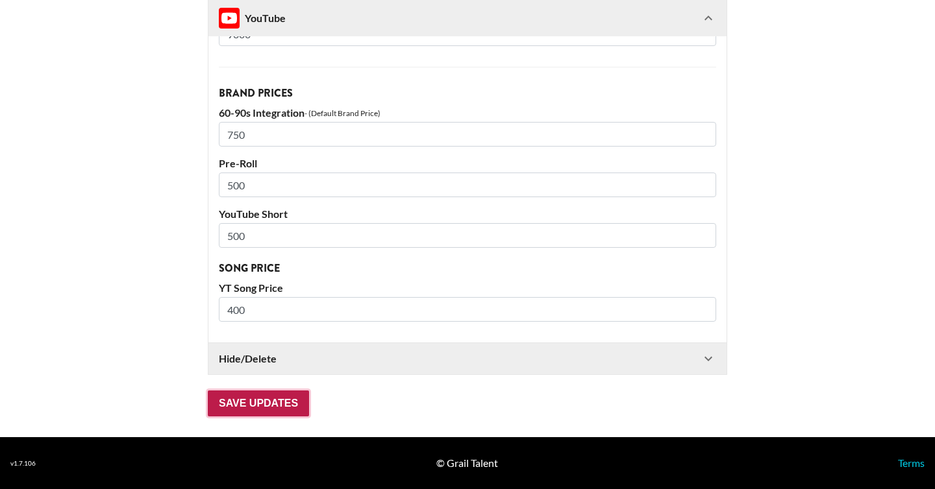
click at [273, 405] on input "Save Updates" at bounding box center [258, 404] width 101 height 26
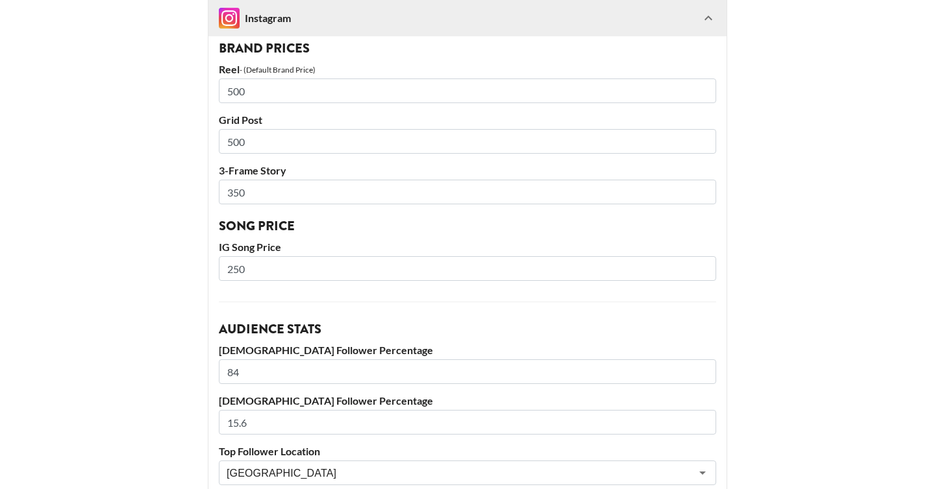
scroll to position [2200, 0]
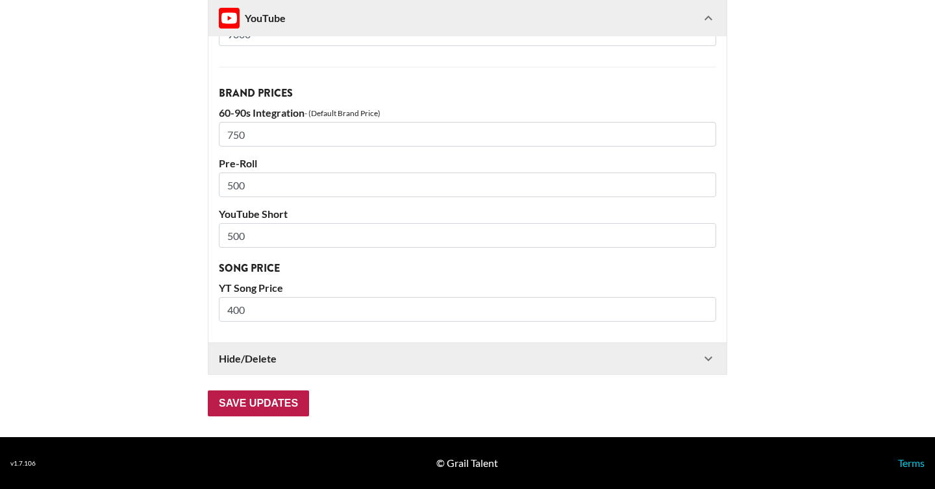
type input "84"
click at [262, 404] on input "Save Updates" at bounding box center [258, 404] width 101 height 26
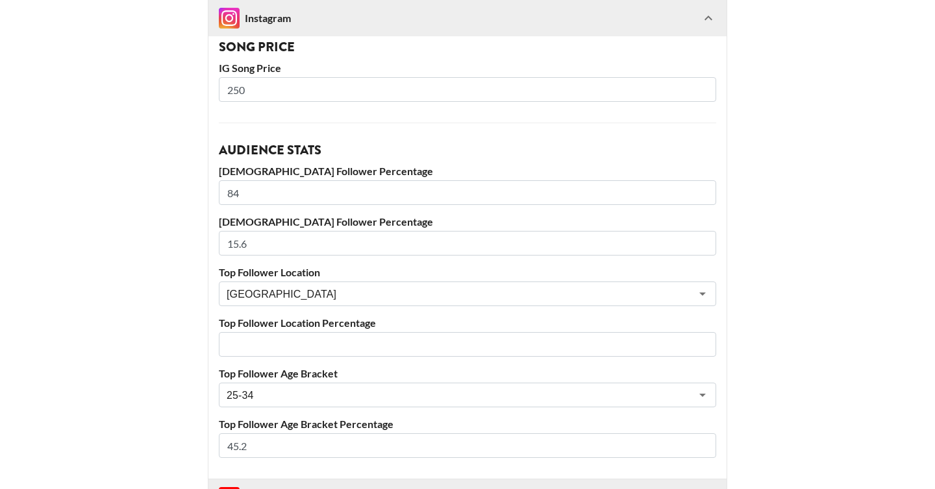
scroll to position [1598, 0]
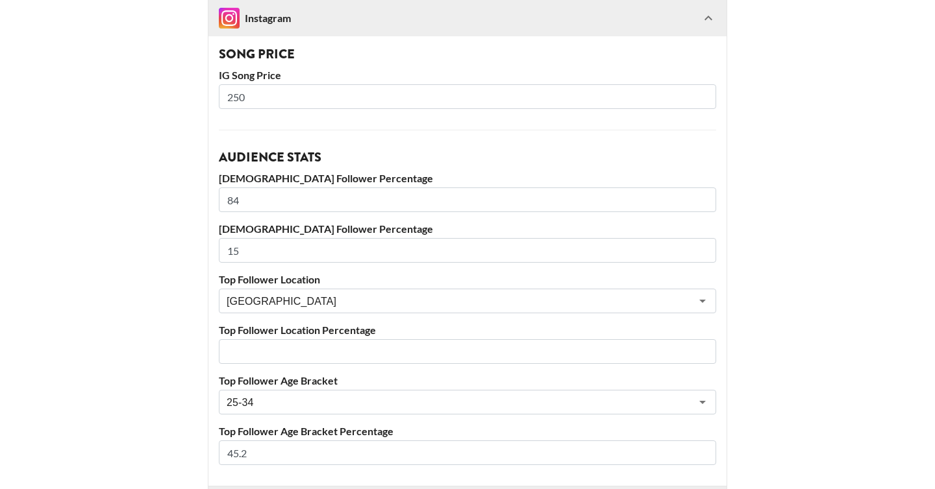
type input "15"
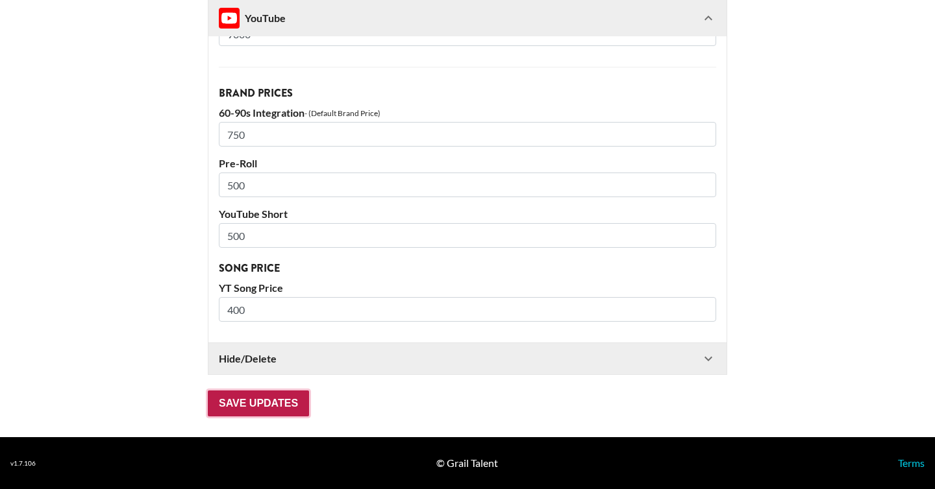
click at [272, 404] on input "Save Updates" at bounding box center [258, 404] width 101 height 26
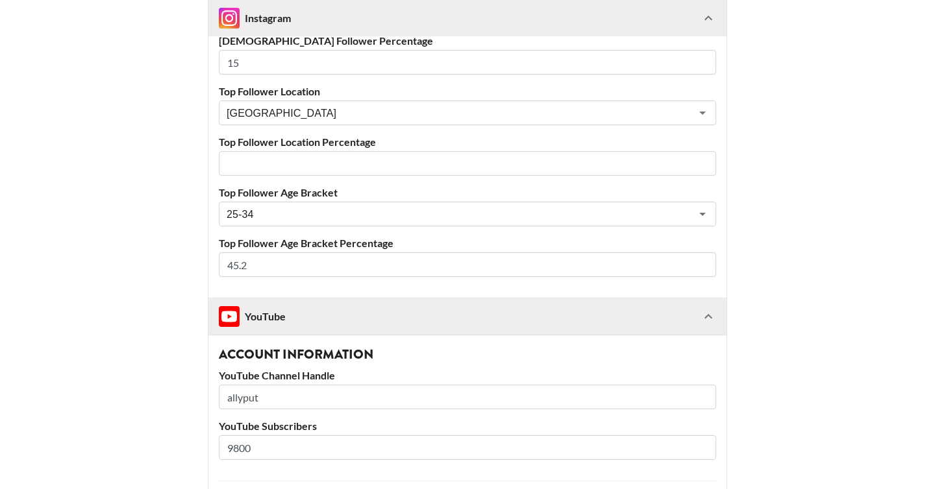
scroll to position [1761, 0]
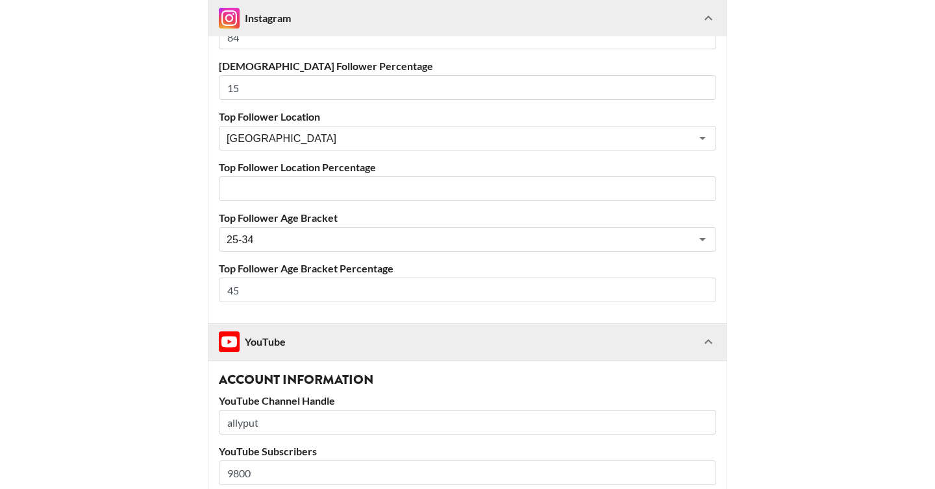
type input "45"
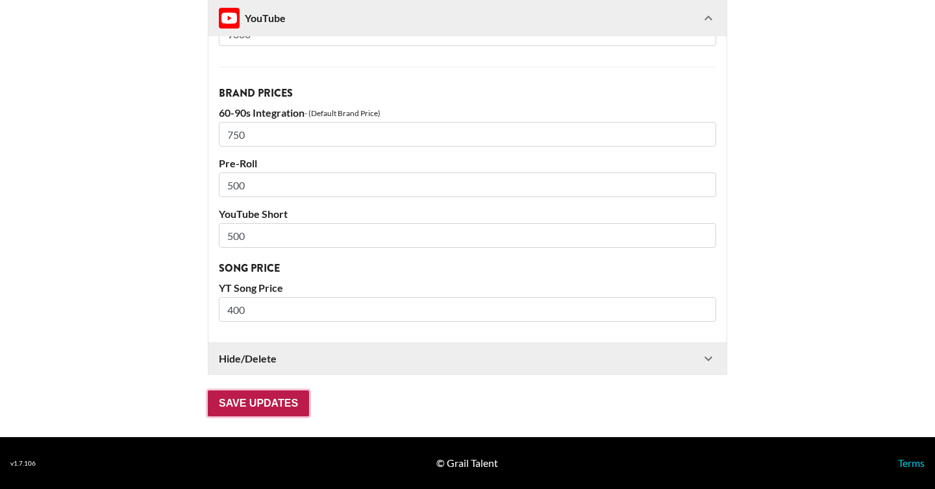
click at [282, 401] on input "Save Updates" at bounding box center [258, 404] width 101 height 26
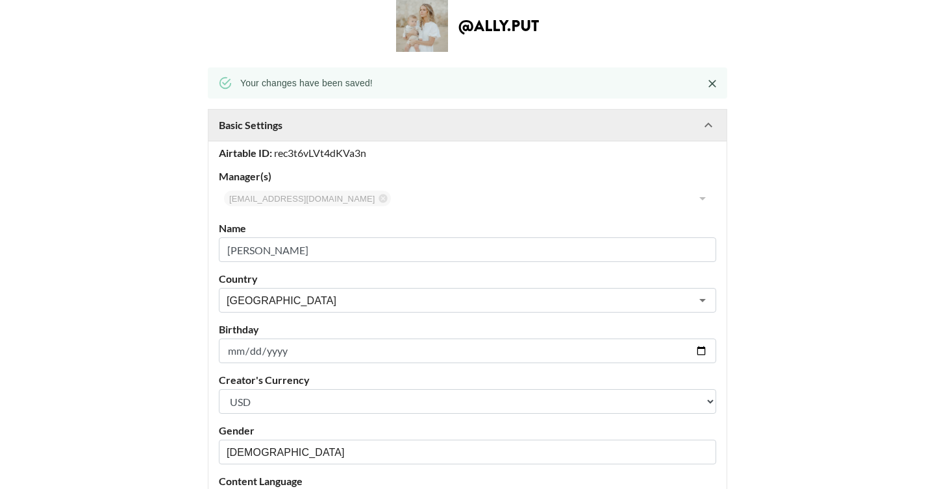
scroll to position [0, 0]
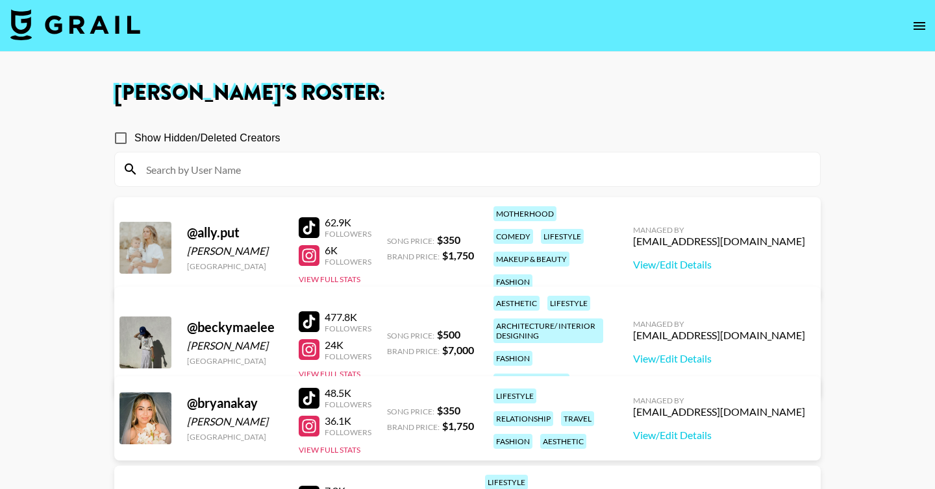
click at [304, 217] on div at bounding box center [309, 227] width 21 height 21
click at [766, 262] on link "View/Edit Details" at bounding box center [719, 264] width 172 height 13
click at [452, 137] on div "Show Hidden/Deleted Creators" at bounding box center [467, 138] width 706 height 27
click at [162, 230] on div at bounding box center [145, 248] width 52 height 52
click at [204, 230] on div "@ ally.put" at bounding box center [235, 233] width 96 height 16
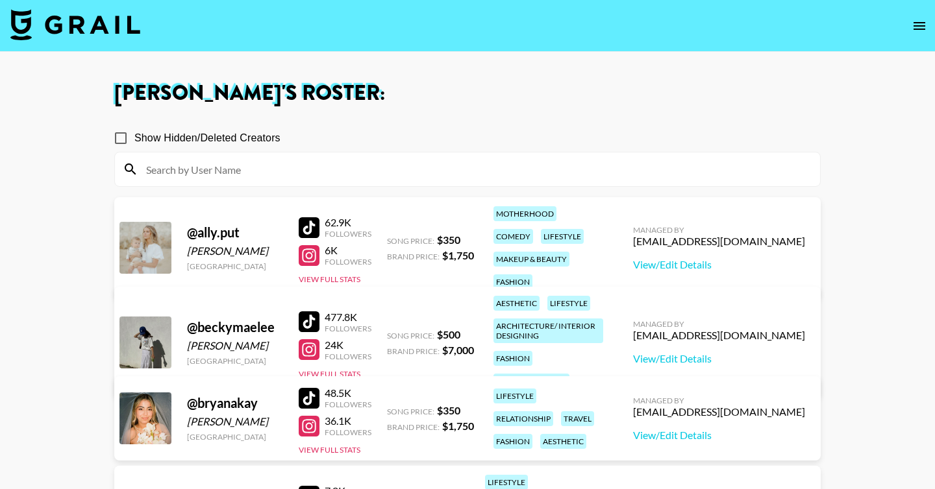
click at [158, 240] on div at bounding box center [145, 248] width 52 height 52
click at [728, 258] on link "View/Edit Details" at bounding box center [719, 264] width 172 height 13
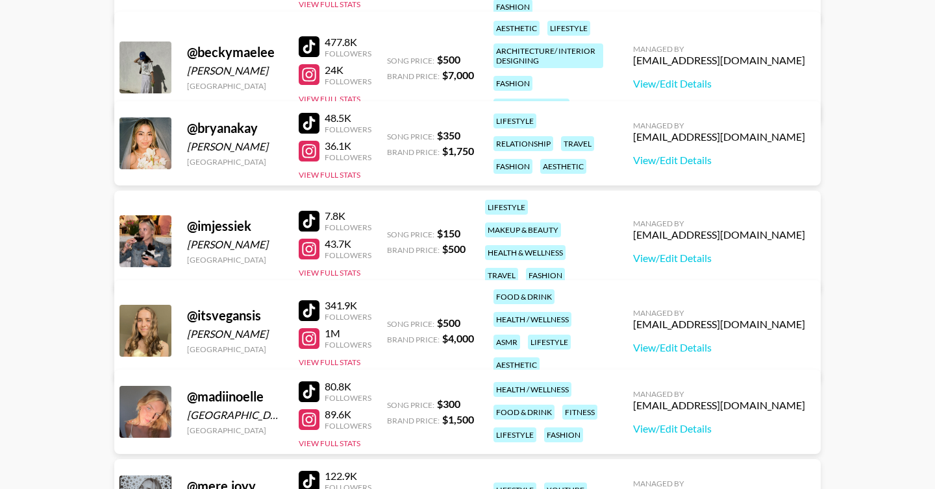
scroll to position [280, 0]
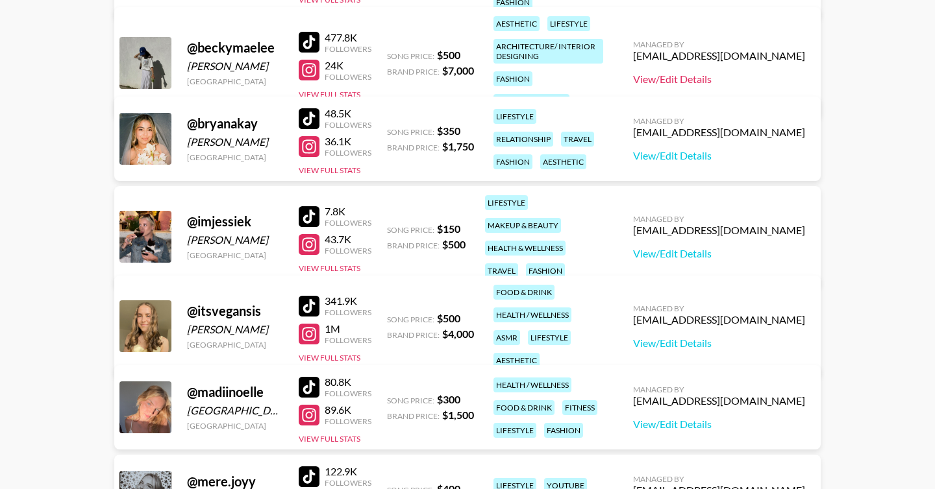
click at [728, 73] on link "View/Edit Details" at bounding box center [719, 79] width 172 height 13
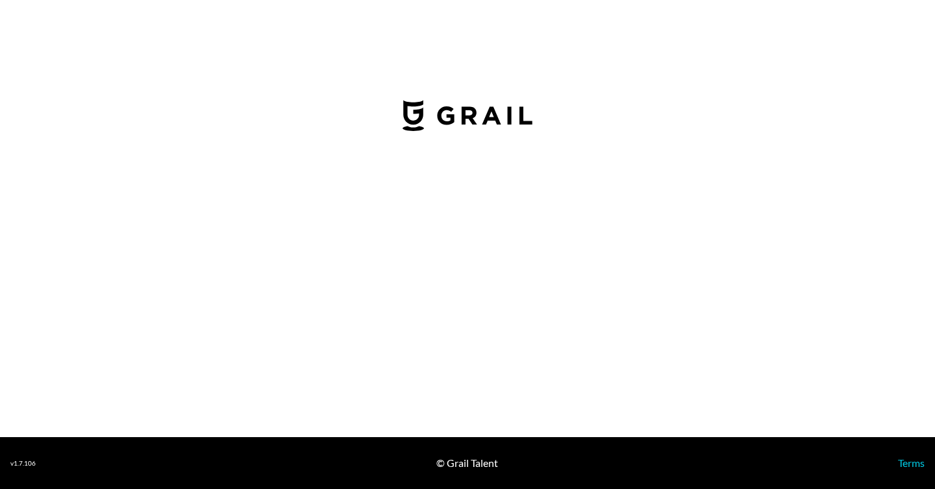
select select "USD"
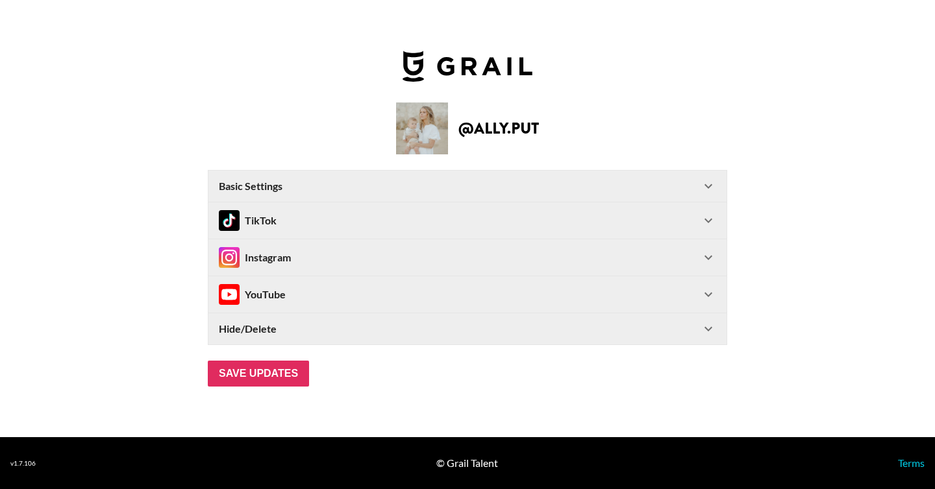
click at [319, 229] on div "TikTok" at bounding box center [460, 220] width 482 height 21
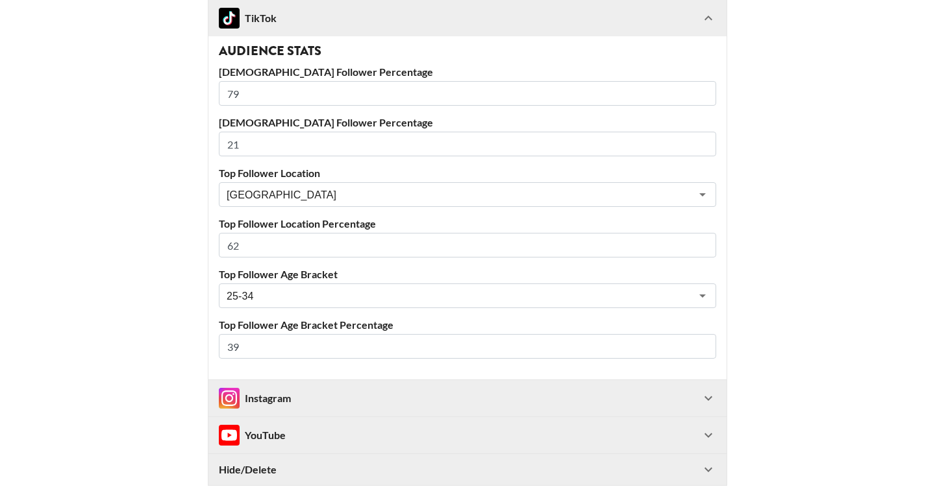
scroll to position [463, 0]
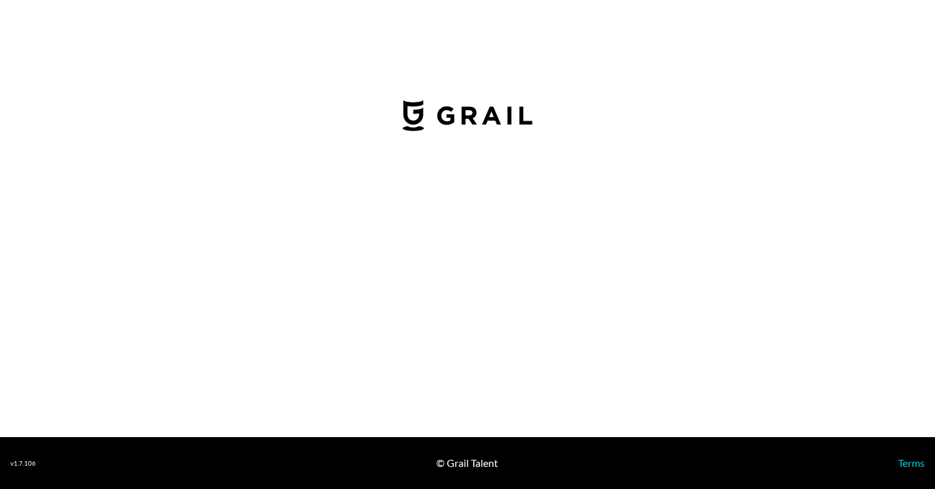
select select "USD"
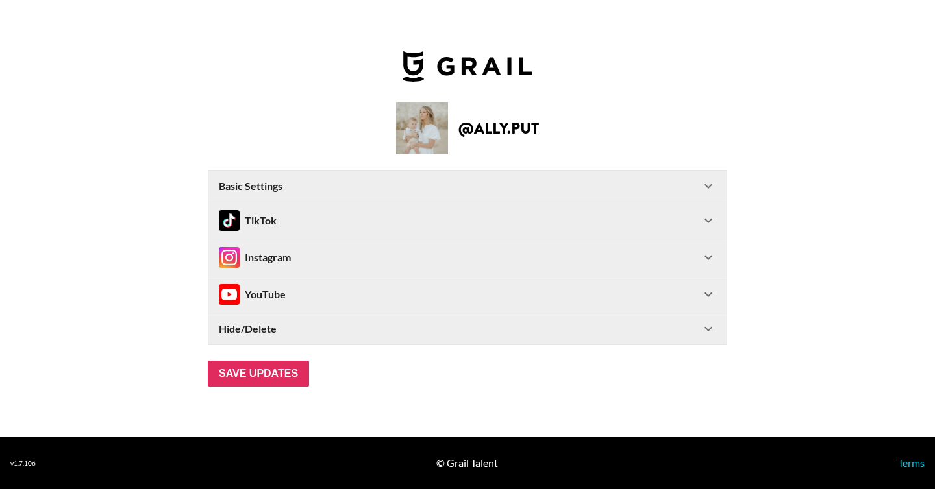
click at [353, 188] on div "Basic Settings" at bounding box center [460, 186] width 482 height 13
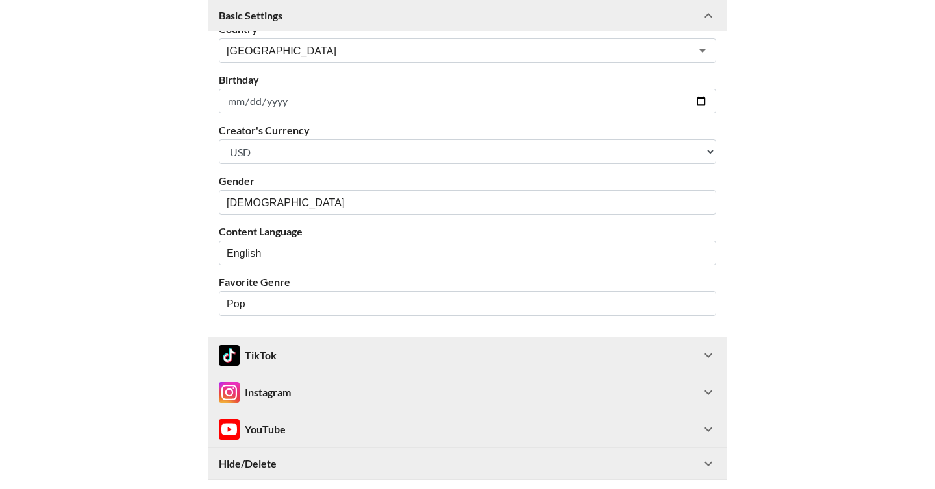
scroll to position [347, 0]
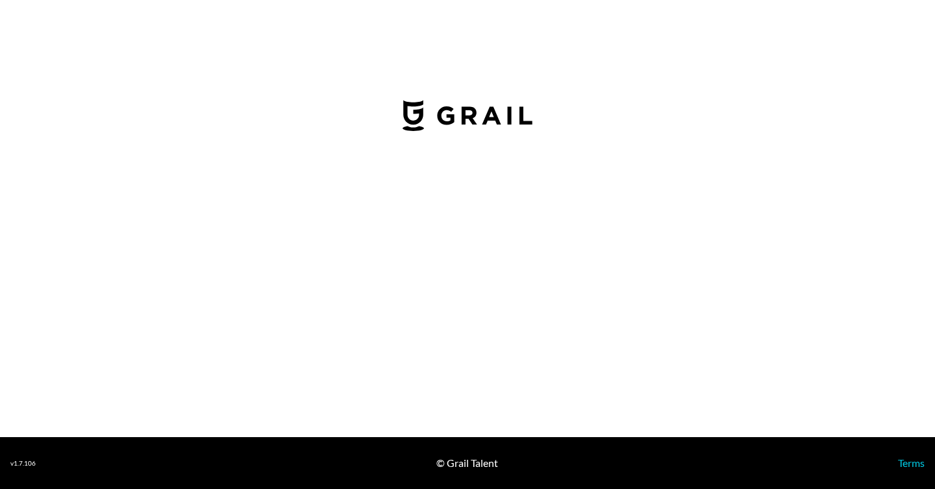
select select "USD"
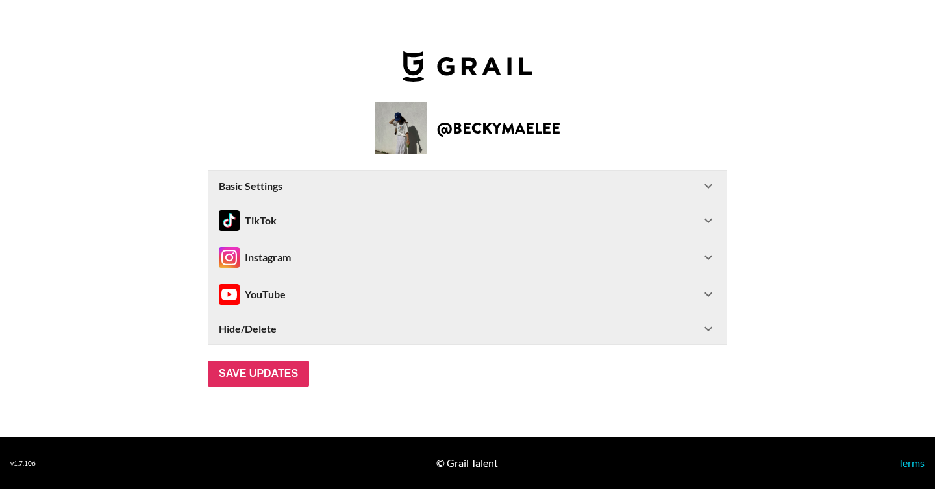
click at [325, 182] on div "Basic Settings" at bounding box center [460, 186] width 482 height 13
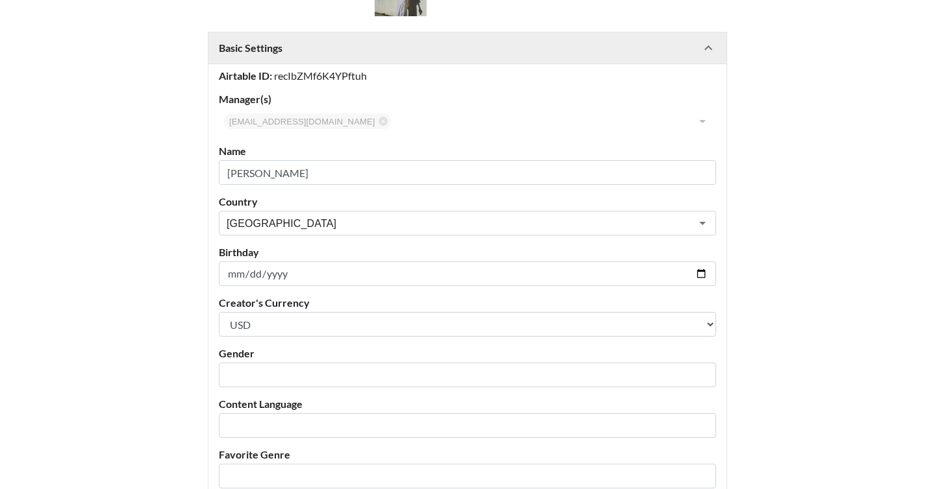
scroll to position [114, 0]
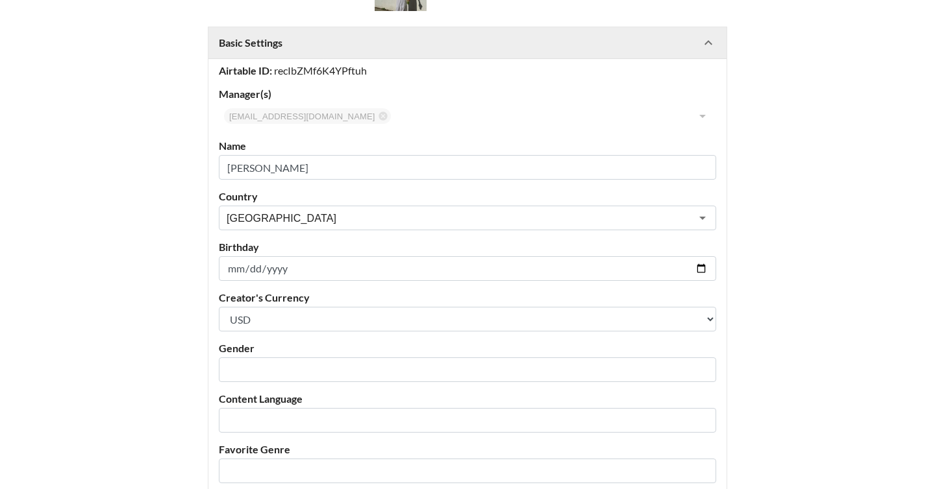
click at [278, 397] on label "Content Language" at bounding box center [467, 399] width 497 height 13
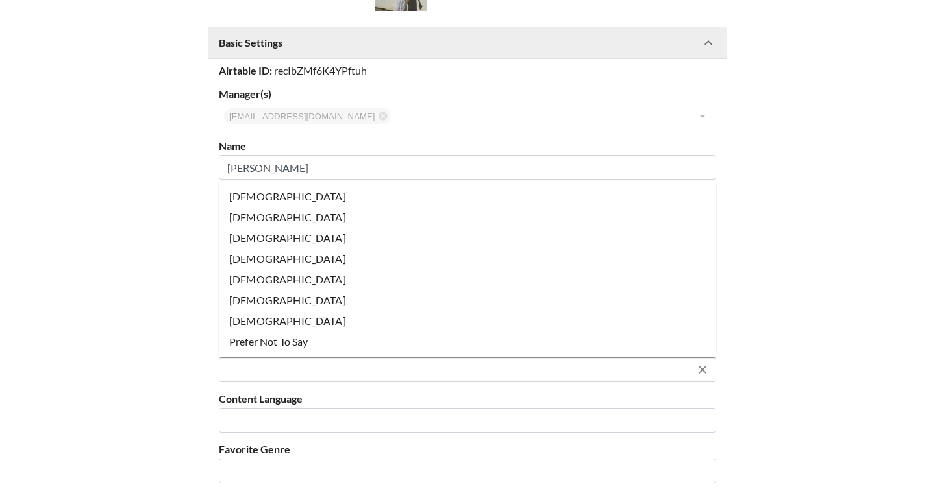
click at [269, 371] on input "text" at bounding box center [459, 370] width 464 height 15
click at [278, 197] on li "[DEMOGRAPHIC_DATA]" at bounding box center [467, 196] width 497 height 21
type input "[DEMOGRAPHIC_DATA]"
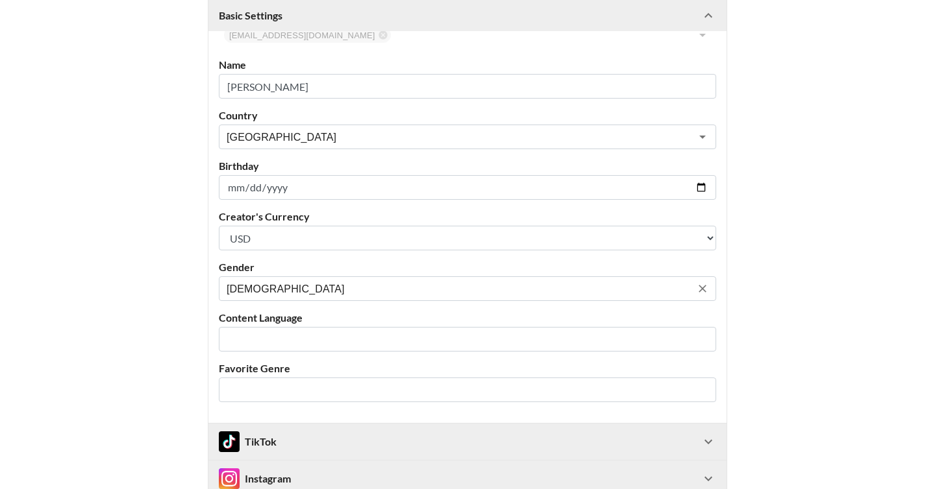
scroll to position [226, 0]
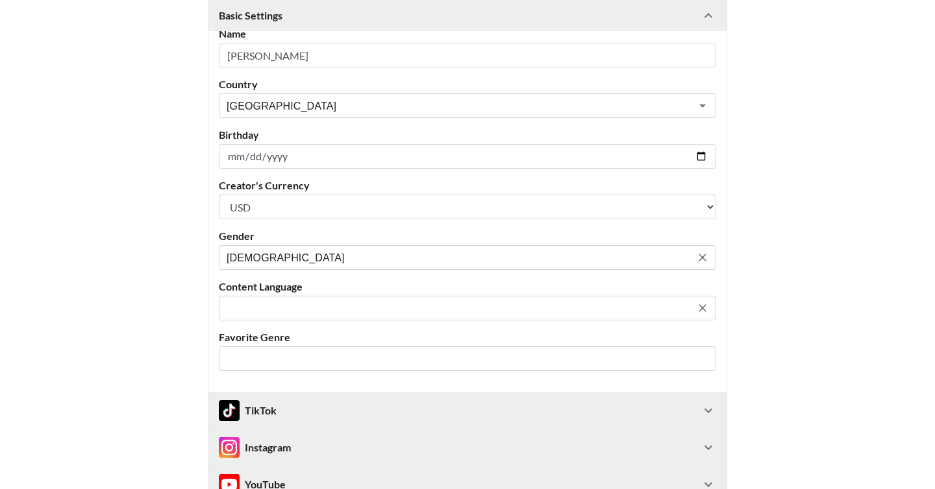
click at [278, 310] on input "text" at bounding box center [459, 308] width 464 height 15
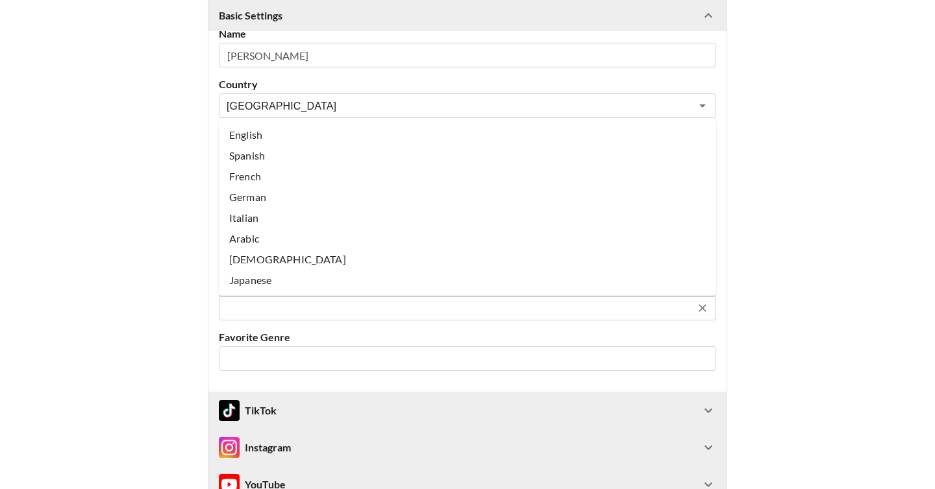
click at [276, 140] on li "English" at bounding box center [467, 135] width 497 height 21
type input "English"
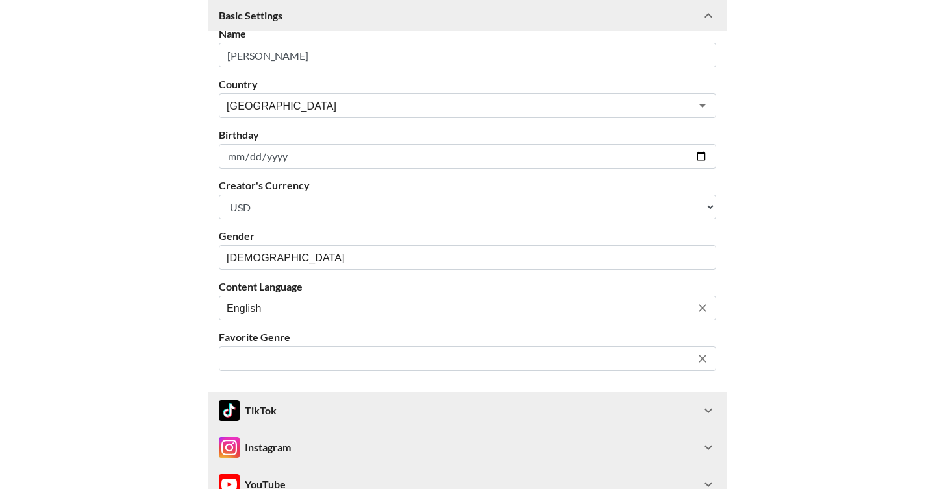
click at [299, 353] on input "text" at bounding box center [459, 359] width 464 height 15
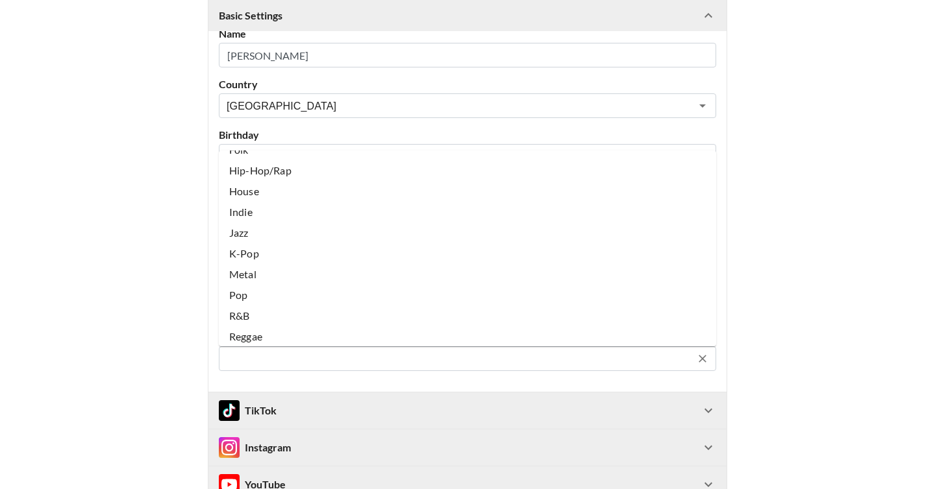
scroll to position [144, 0]
click at [264, 297] on li "Pop" at bounding box center [467, 292] width 497 height 21
type input "Pop"
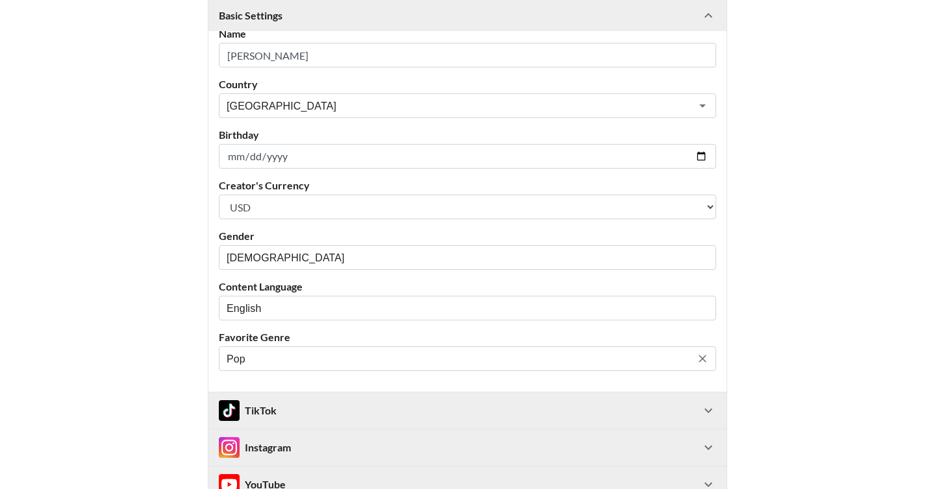
click at [299, 404] on div "TikTok" at bounding box center [460, 411] width 482 height 21
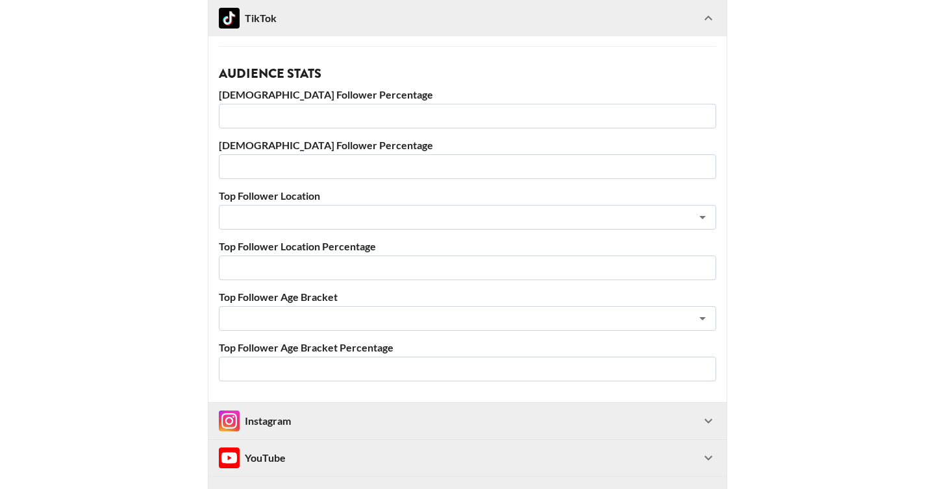
scroll to position [863, 0]
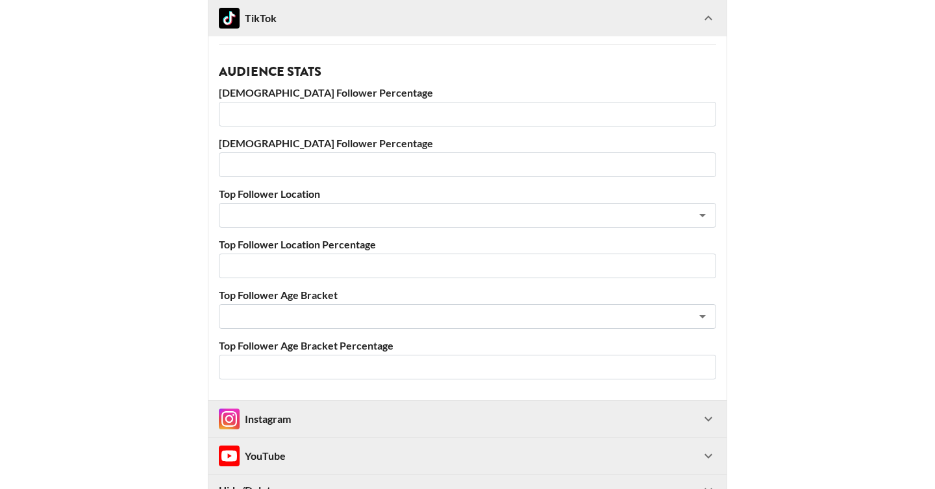
click at [251, 112] on input "number" at bounding box center [467, 114] width 497 height 25
type input "73"
click at [269, 165] on input "number" at bounding box center [467, 165] width 497 height 25
type input "25"
click at [288, 235] on div "Account Information TikTok User beckymaelee Prices Brand Price 7000 TikTok Song…" at bounding box center [467, 96] width 518 height 608
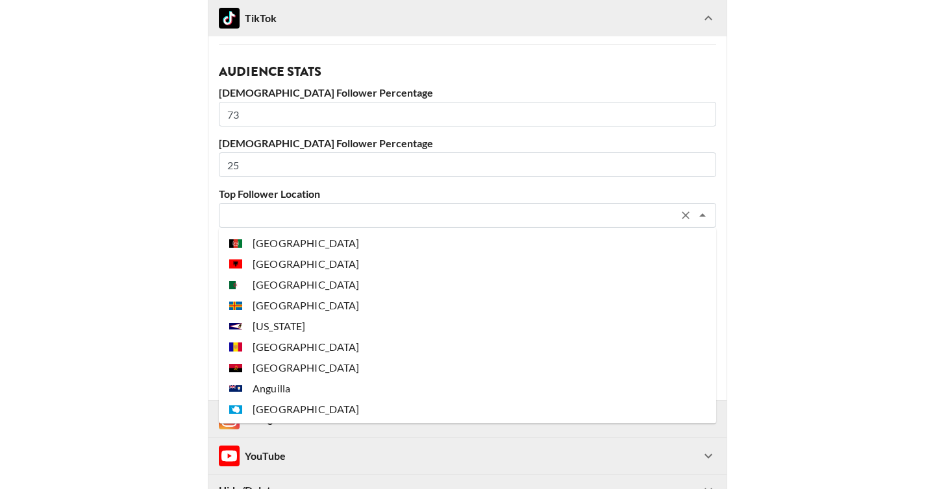
click at [275, 212] on input "text" at bounding box center [450, 215] width 447 height 15
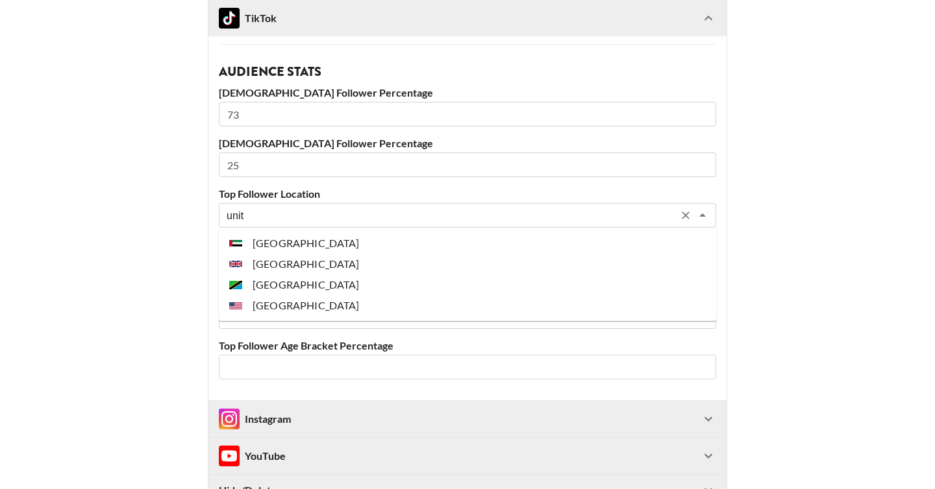
click at [321, 308] on li "[GEOGRAPHIC_DATA]" at bounding box center [467, 305] width 497 height 21
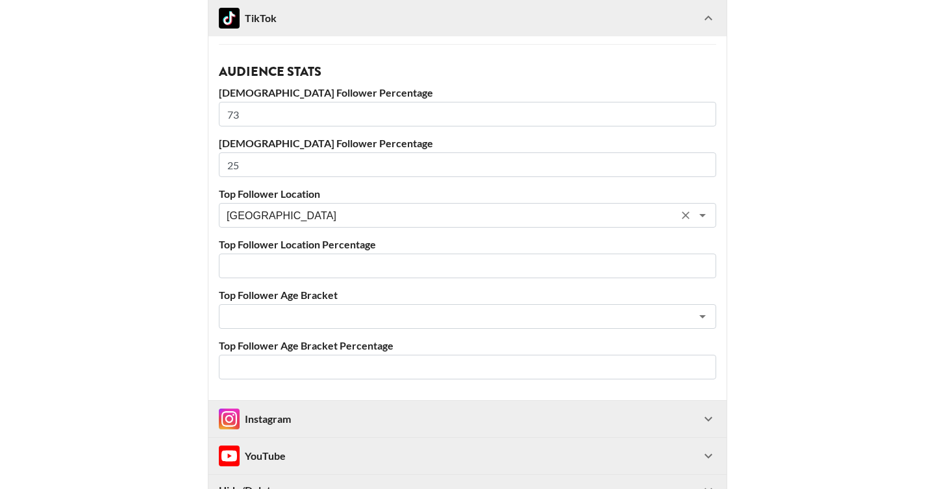
type input "[GEOGRAPHIC_DATA]"
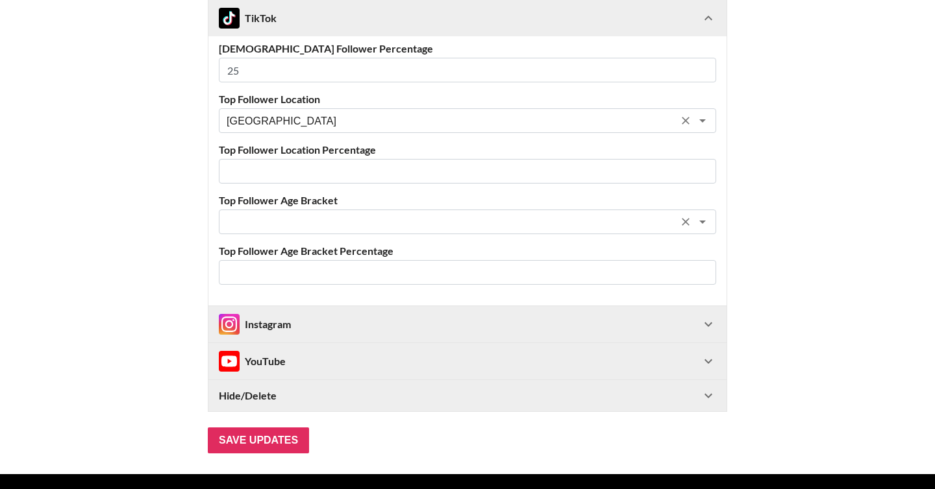
scroll to position [959, 0]
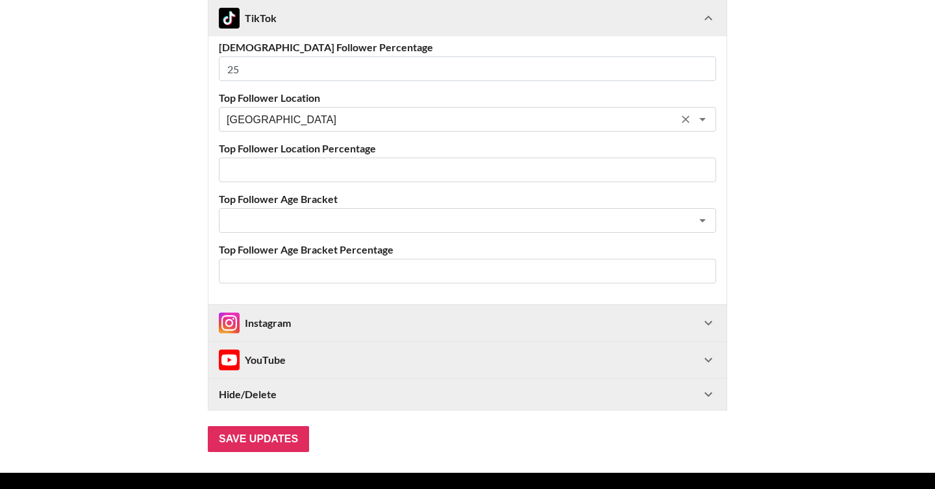
click at [331, 320] on div "Instagram" at bounding box center [460, 323] width 482 height 21
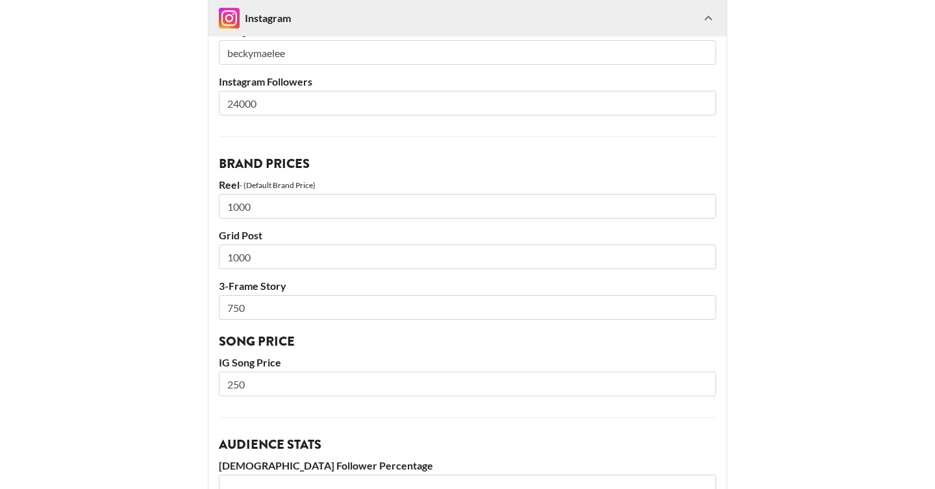
scroll to position [1298, 0]
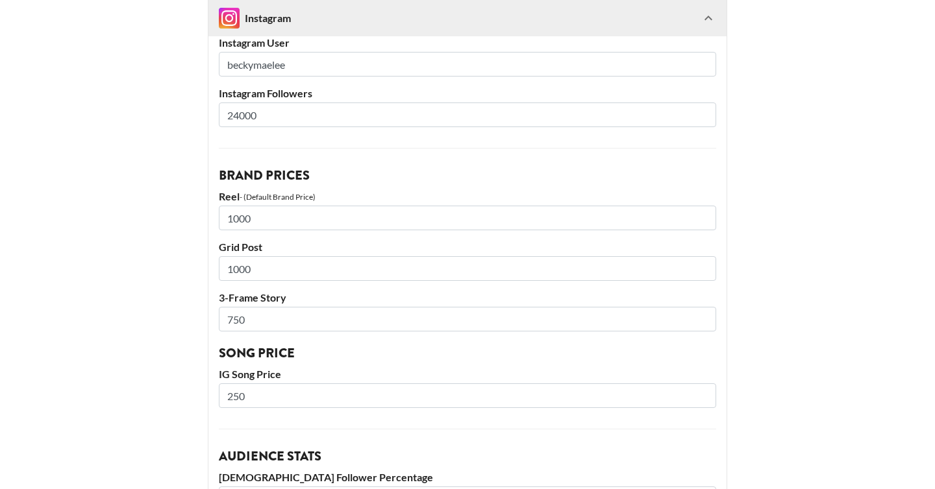
click at [232, 16] on img at bounding box center [229, 18] width 21 height 21
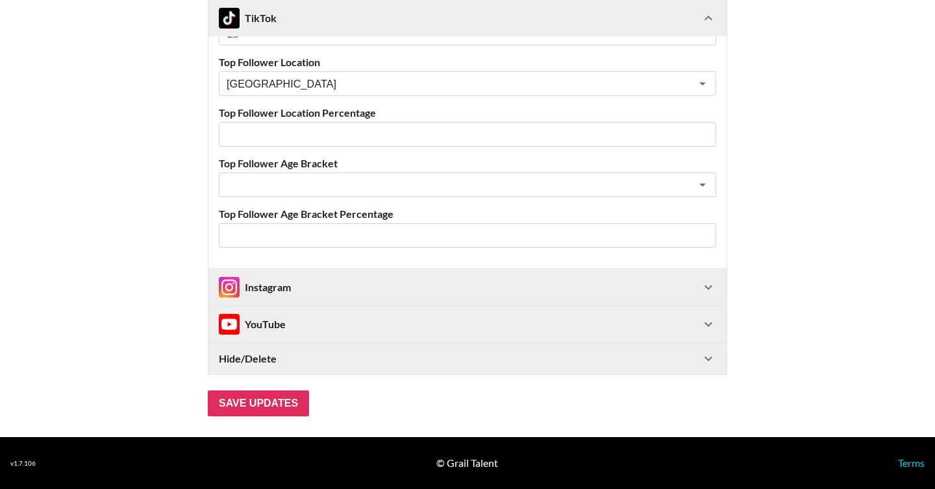
click at [232, 18] on img at bounding box center [229, 18] width 21 height 21
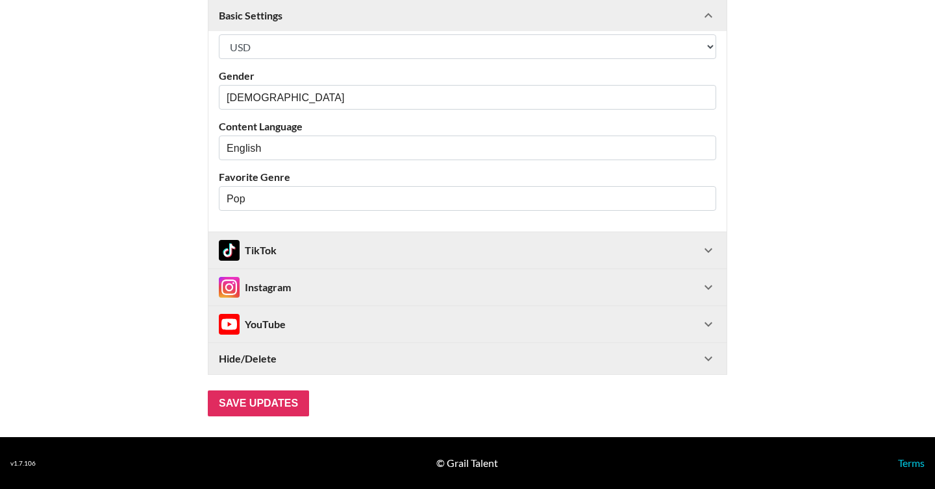
click at [231, 14] on strong "Basic Settings" at bounding box center [251, 15] width 64 height 13
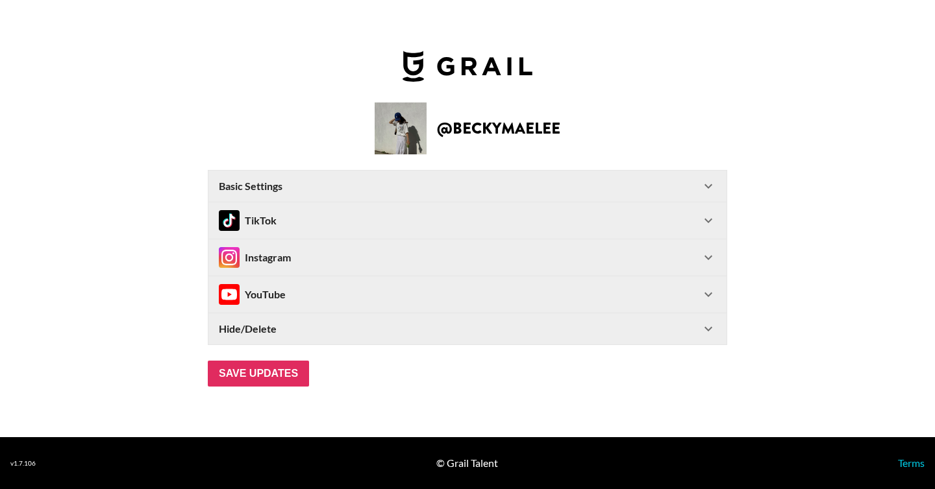
scroll to position [0, 0]
click at [273, 259] on div "Instagram" at bounding box center [255, 257] width 72 height 21
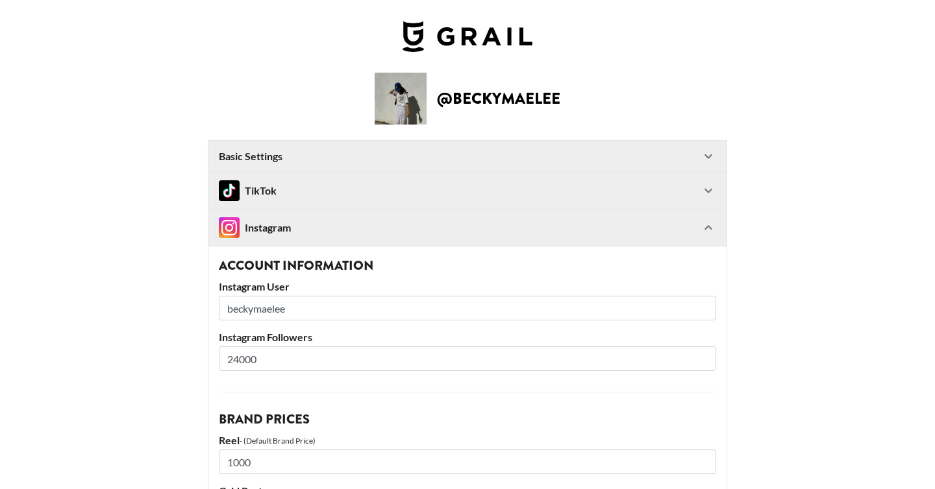
drag, startPoint x: 234, startPoint y: 360, endPoint x: 242, endPoint y: 360, distance: 8.4
click at [242, 360] on input "24000" at bounding box center [467, 359] width 497 height 25
click at [253, 361] on input "275000" at bounding box center [467, 359] width 497 height 25
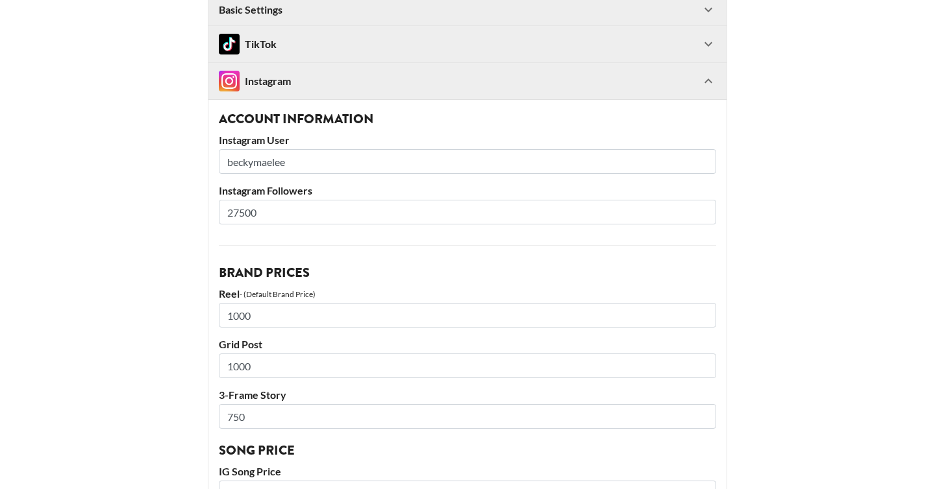
scroll to position [147, 0]
type input "27500"
drag, startPoint x: 233, startPoint y: 314, endPoint x: 242, endPoint y: 314, distance: 9.1
click at [242, 314] on input "1000" at bounding box center [467, 315] width 497 height 25
type input "1250"
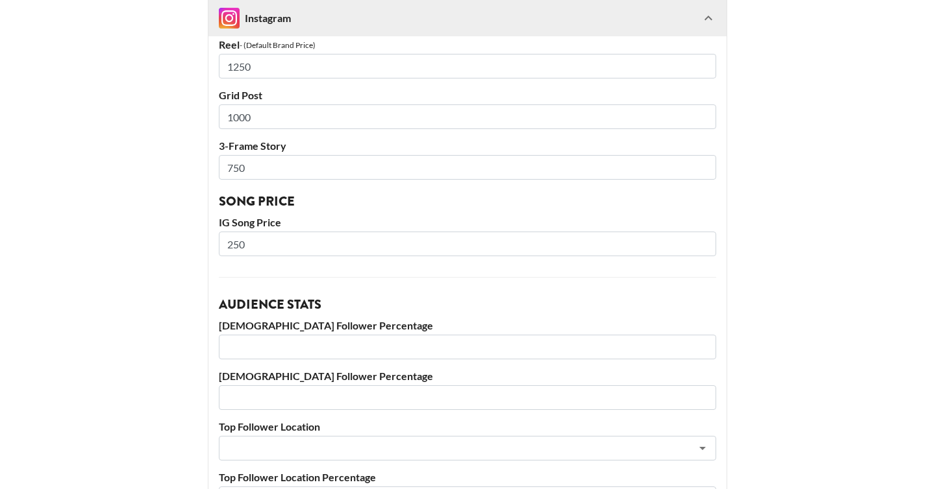
scroll to position [397, 0]
drag, startPoint x: 253, startPoint y: 167, endPoint x: 233, endPoint y: 167, distance: 19.5
click at [233, 167] on input "750" at bounding box center [467, 167] width 497 height 25
type input "7"
type input "750"
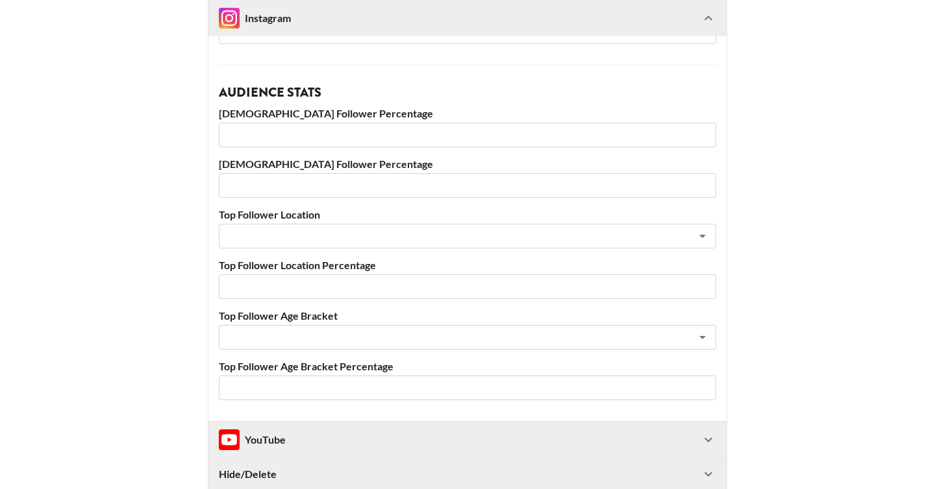
scroll to position [611, 0]
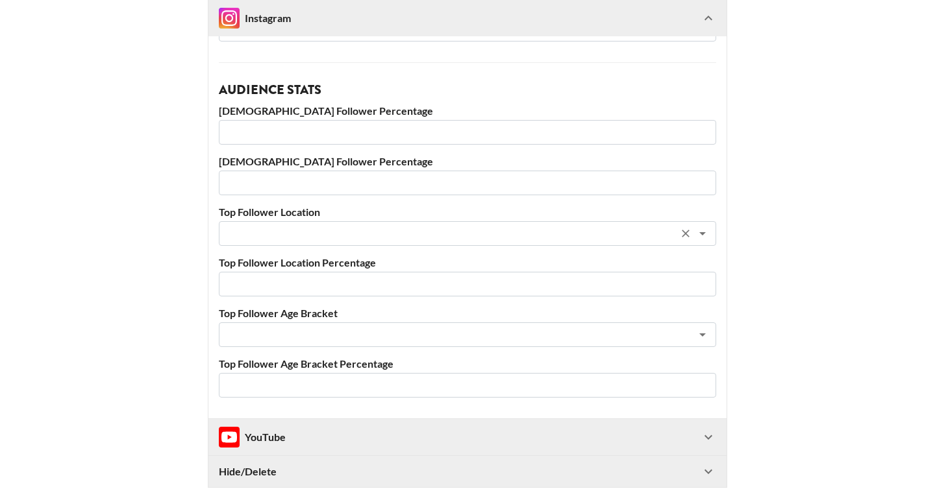
click at [306, 235] on input "text" at bounding box center [450, 234] width 447 height 15
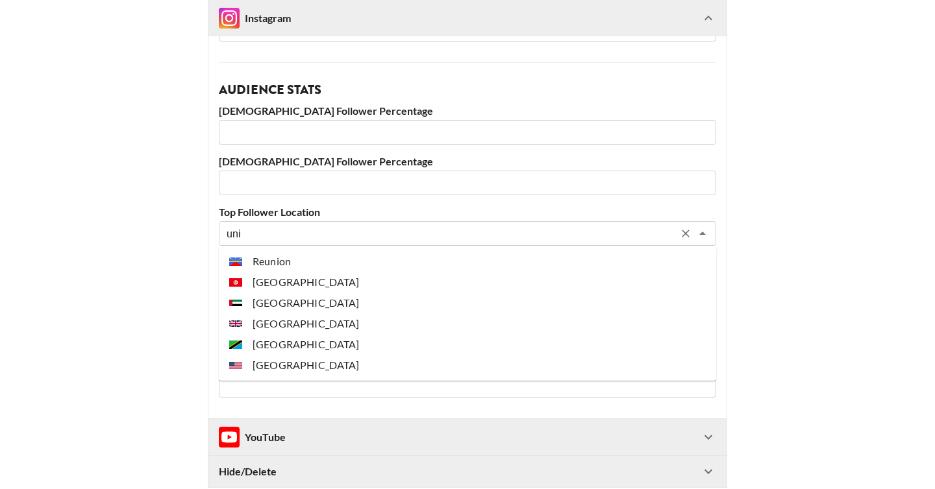
click at [321, 371] on li "[GEOGRAPHIC_DATA]" at bounding box center [467, 365] width 497 height 21
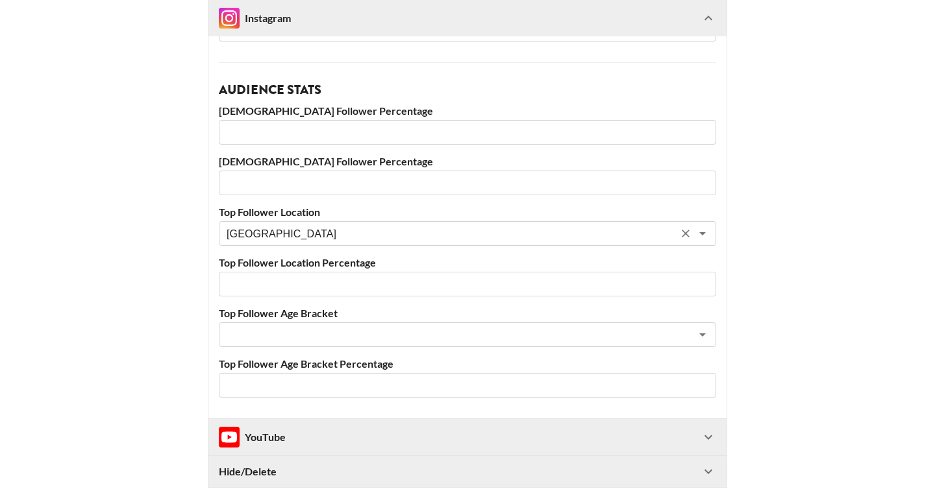
type input "[GEOGRAPHIC_DATA]"
click at [294, 292] on input "number" at bounding box center [467, 284] width 497 height 25
type input "27"
click at [301, 327] on div "​" at bounding box center [467, 335] width 497 height 25
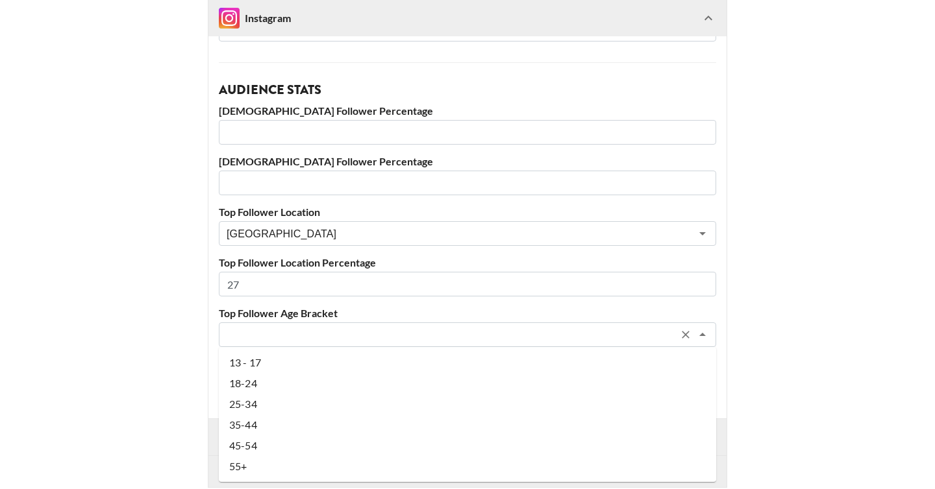
click at [296, 380] on li "18-24" at bounding box center [467, 383] width 497 height 21
type input "18-24"
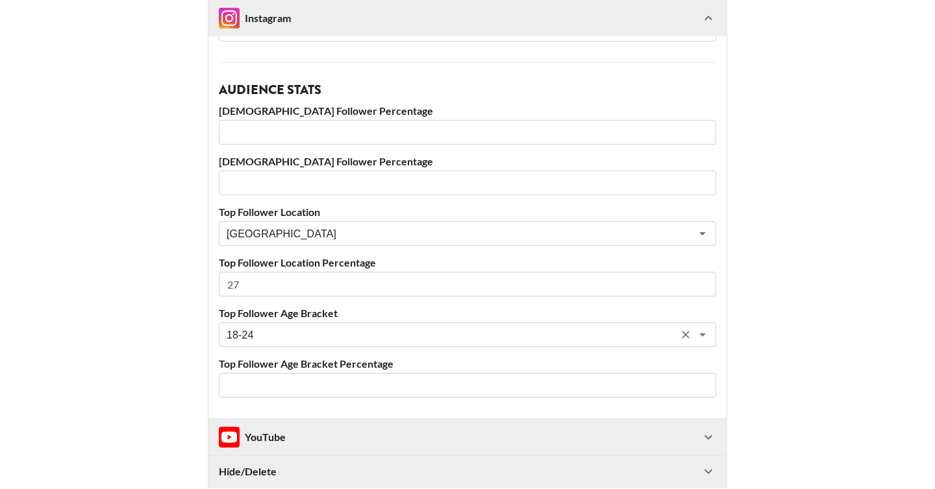
click at [295, 382] on input "number" at bounding box center [467, 385] width 497 height 25
type input "43"
click at [279, 127] on input "number" at bounding box center [467, 132] width 497 height 25
type input "89"
click at [280, 187] on input "number" at bounding box center [467, 183] width 497 height 25
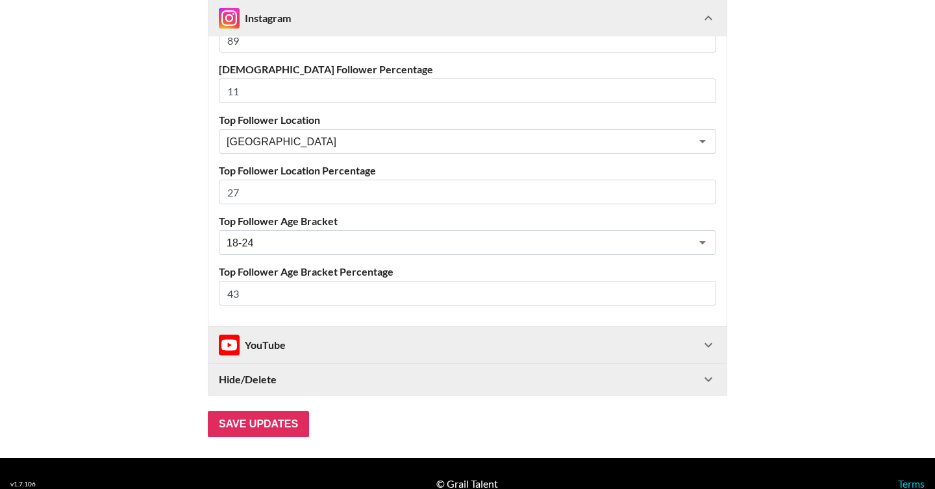
scroll to position [724, 0]
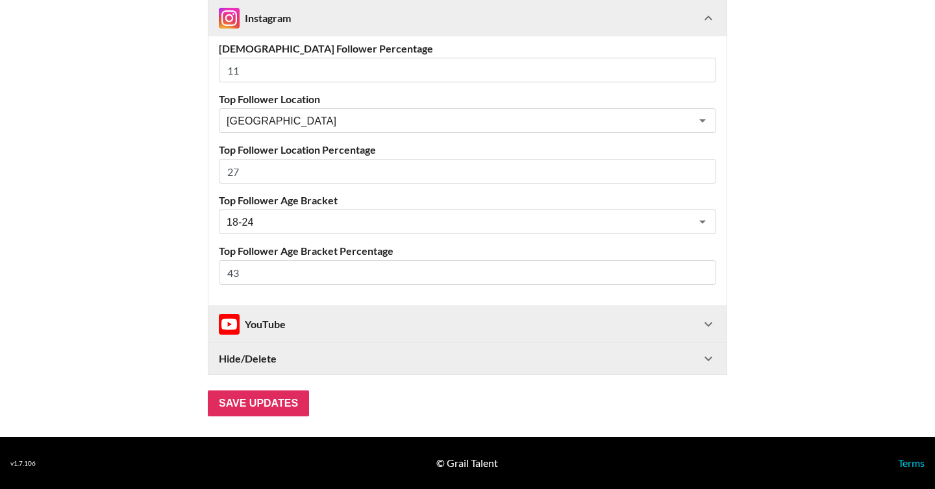
type input "11"
click at [312, 330] on div "YouTube" at bounding box center [460, 324] width 482 height 21
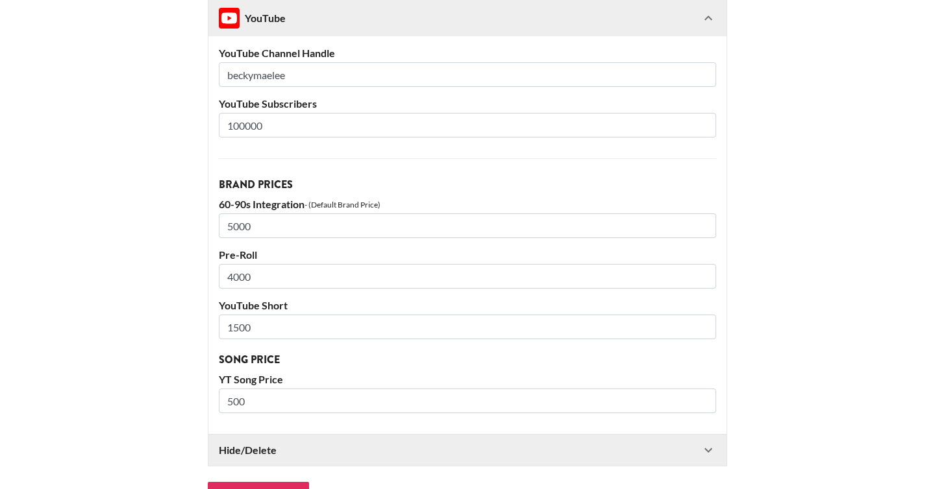
scroll to position [1052, 0]
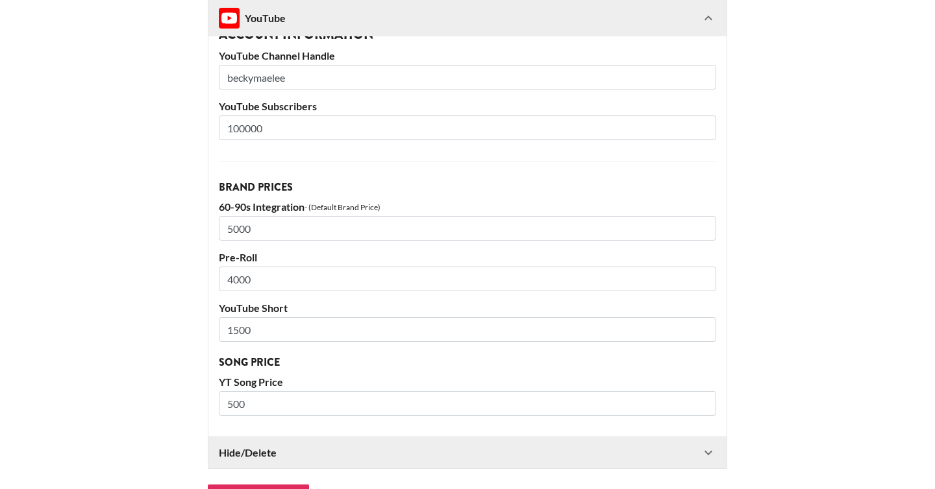
drag, startPoint x: 234, startPoint y: 127, endPoint x: 243, endPoint y: 129, distance: 9.9
click at [243, 129] on input "100000" at bounding box center [467, 128] width 497 height 25
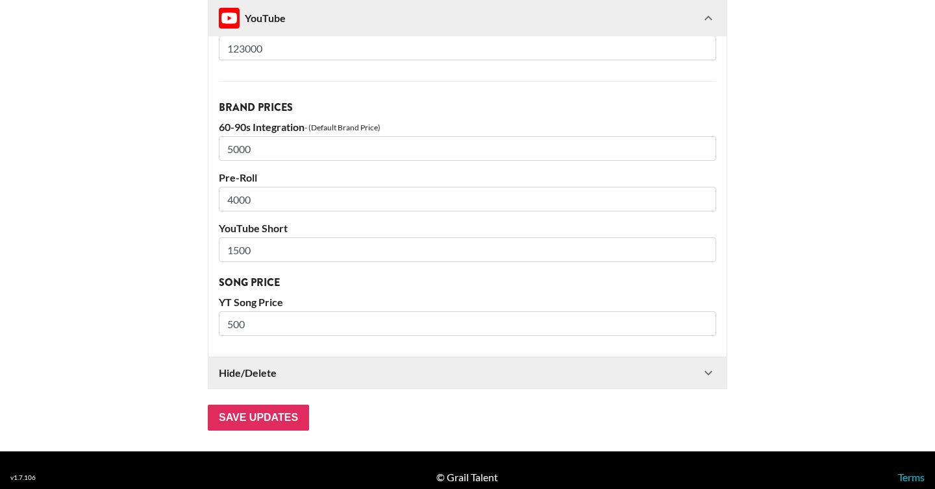
scroll to position [1142, 0]
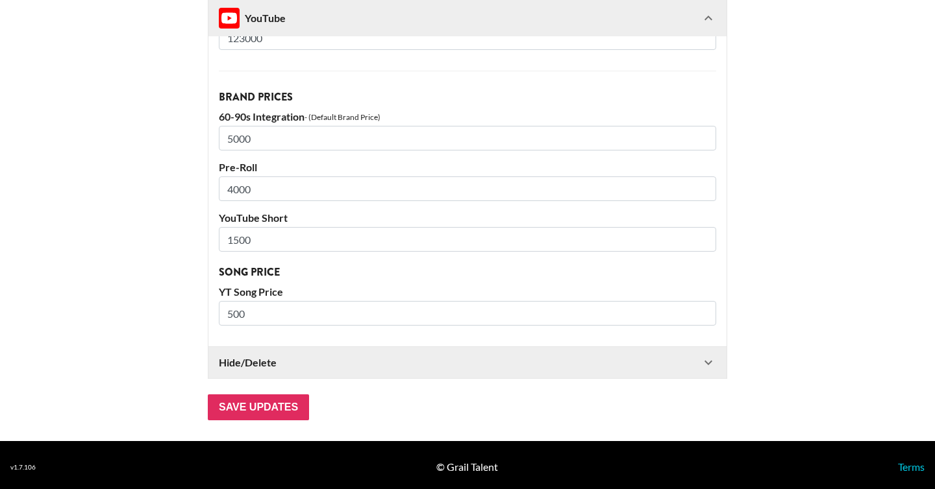
type input "123000"
click at [269, 409] on input "Save Updates" at bounding box center [258, 408] width 101 height 26
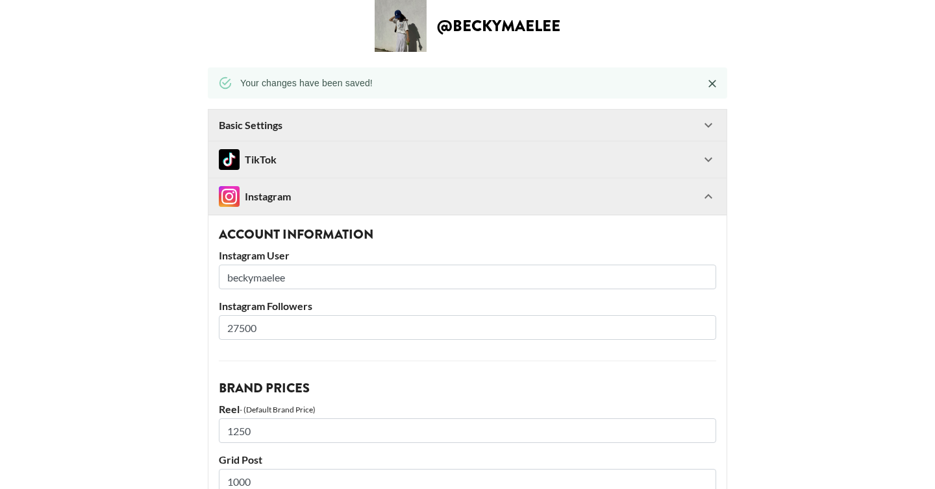
scroll to position [0, 0]
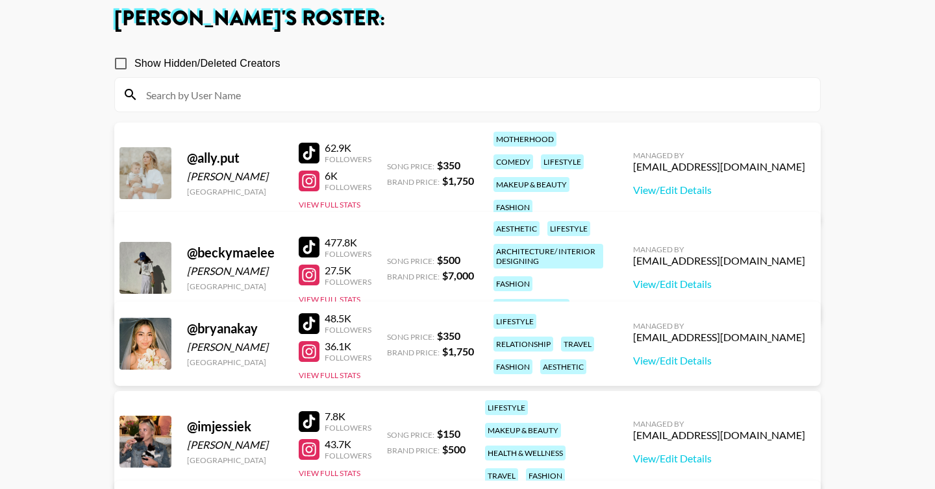
scroll to position [76, 0]
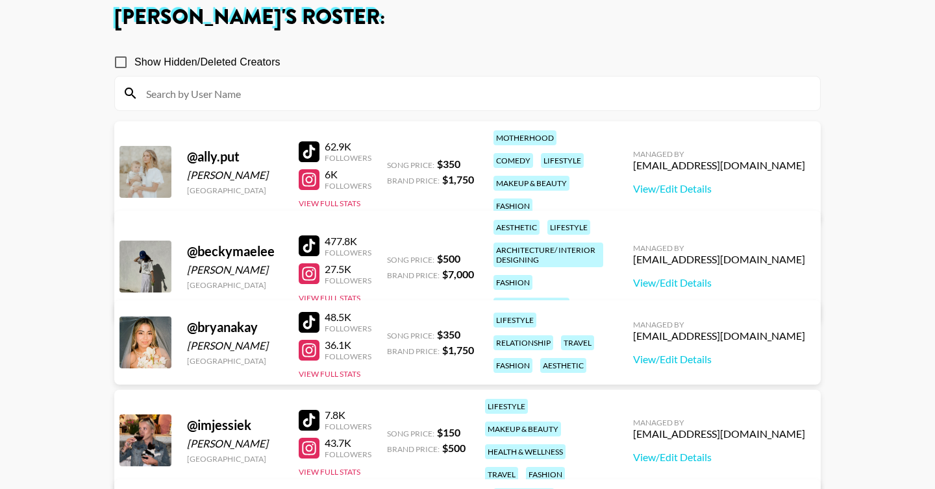
click at [569, 298] on div "makeup & beauty" at bounding box center [531, 305] width 76 height 15
click at [747, 361] on link "View/Edit Details" at bounding box center [719, 359] width 172 height 13
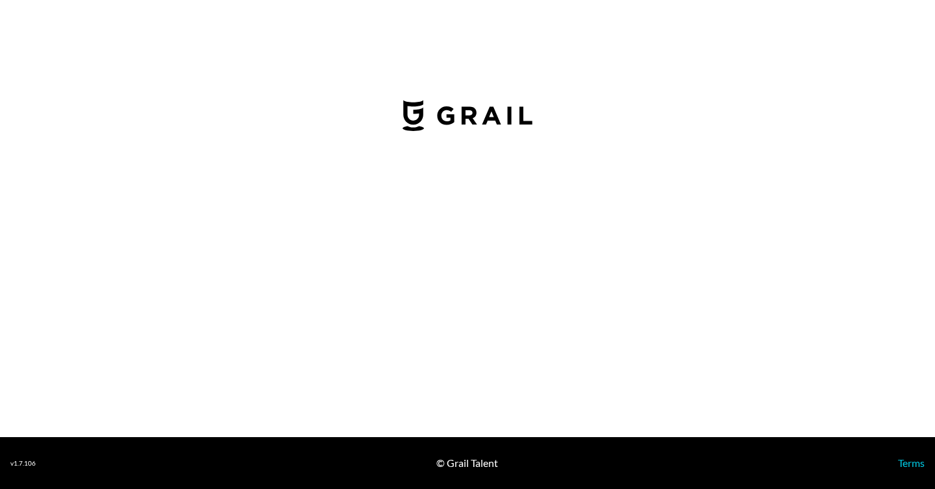
select select "USD"
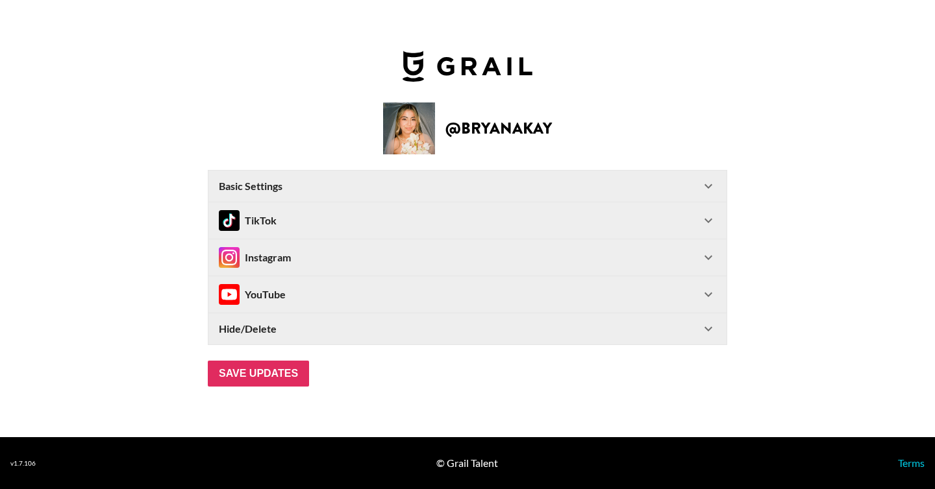
click at [312, 179] on Settings-header "Basic Settings" at bounding box center [467, 186] width 518 height 31
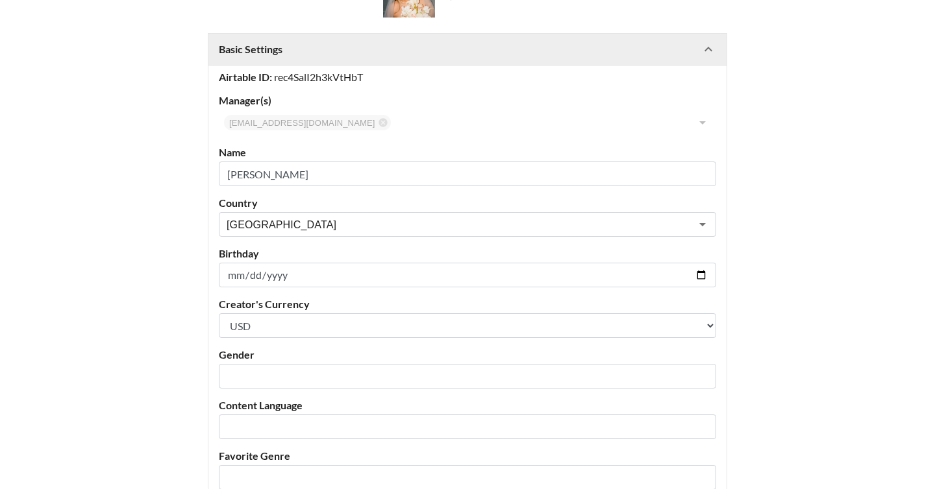
scroll to position [108, 0]
click at [290, 380] on input "text" at bounding box center [459, 375] width 464 height 15
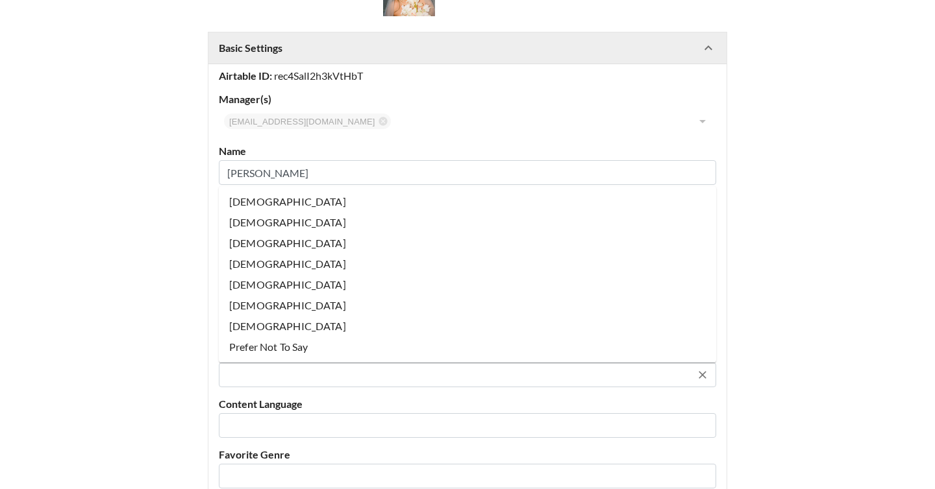
click at [281, 204] on li "[DEMOGRAPHIC_DATA]" at bounding box center [467, 202] width 497 height 21
type input "[DEMOGRAPHIC_DATA]"
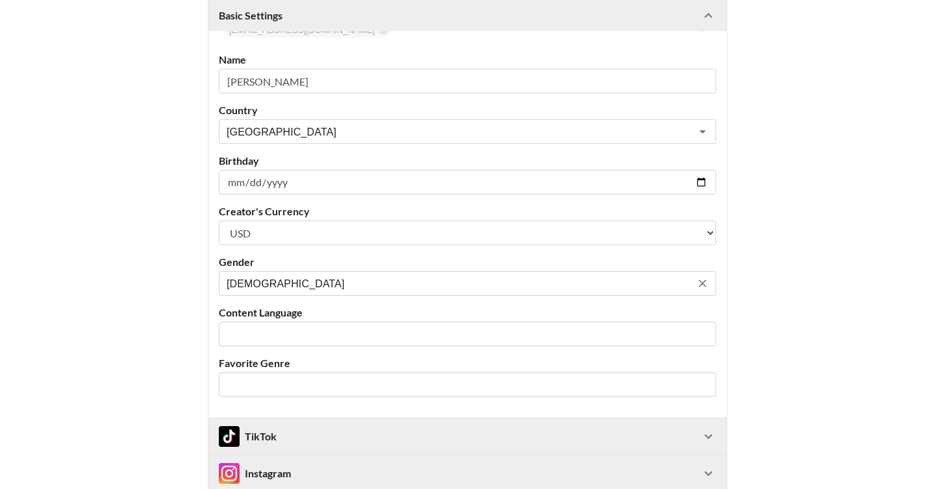
scroll to position [203, 0]
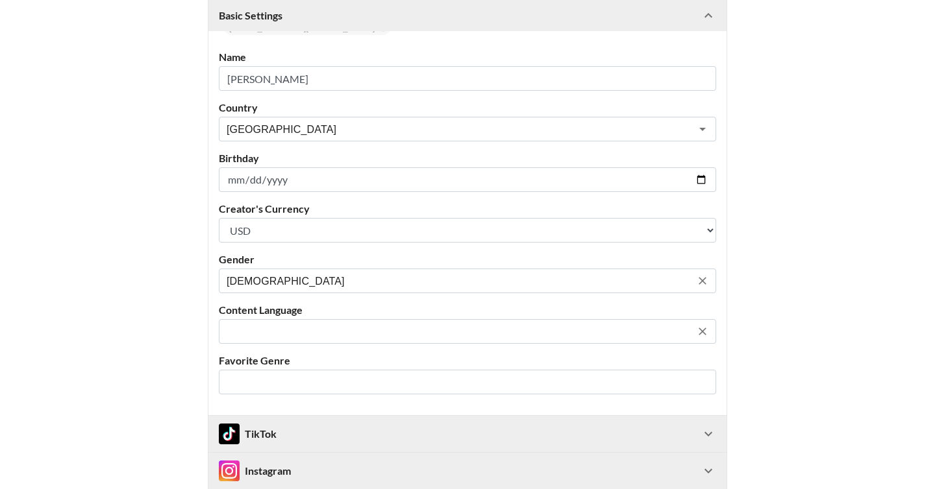
click at [280, 337] on input "text" at bounding box center [459, 332] width 464 height 15
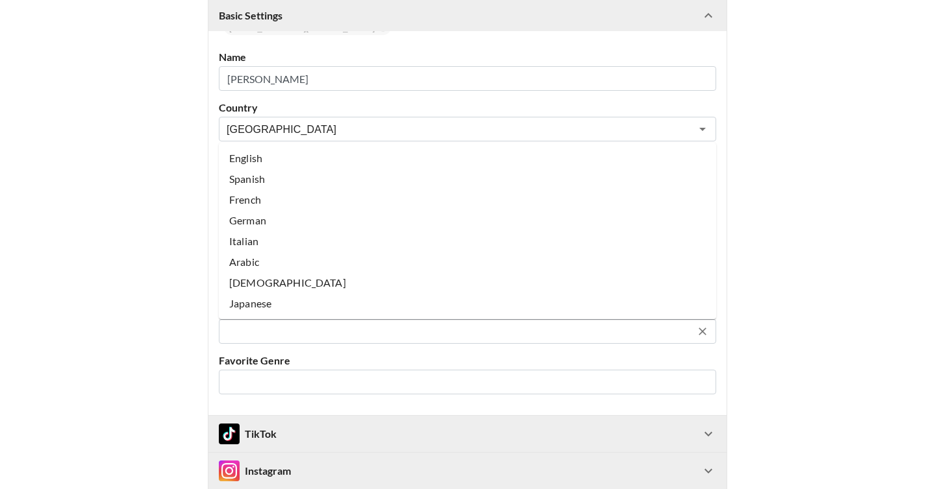
click at [287, 164] on li "English" at bounding box center [467, 158] width 497 height 21
type input "English"
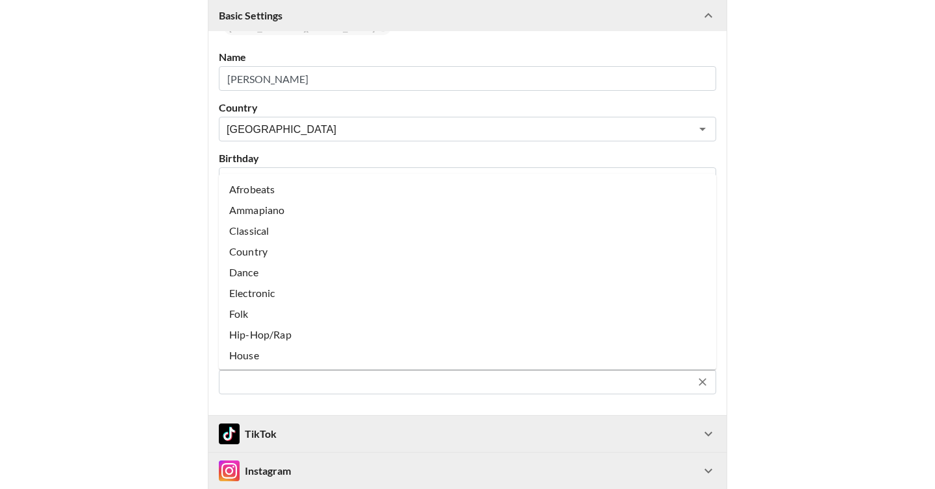
click at [283, 383] on input "text" at bounding box center [459, 382] width 464 height 15
click at [271, 340] on li "Pop" at bounding box center [467, 338] width 497 height 21
type input "Pop"
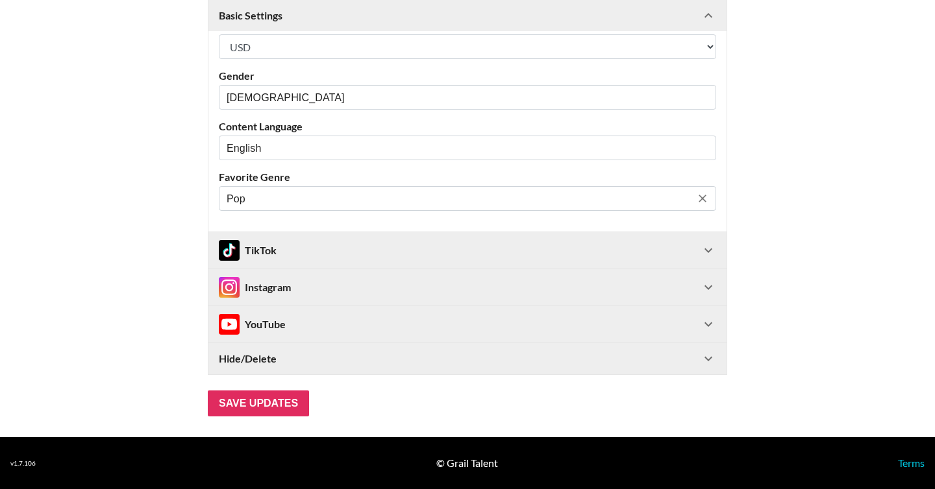
click at [306, 255] on div "TikTok" at bounding box center [460, 250] width 482 height 21
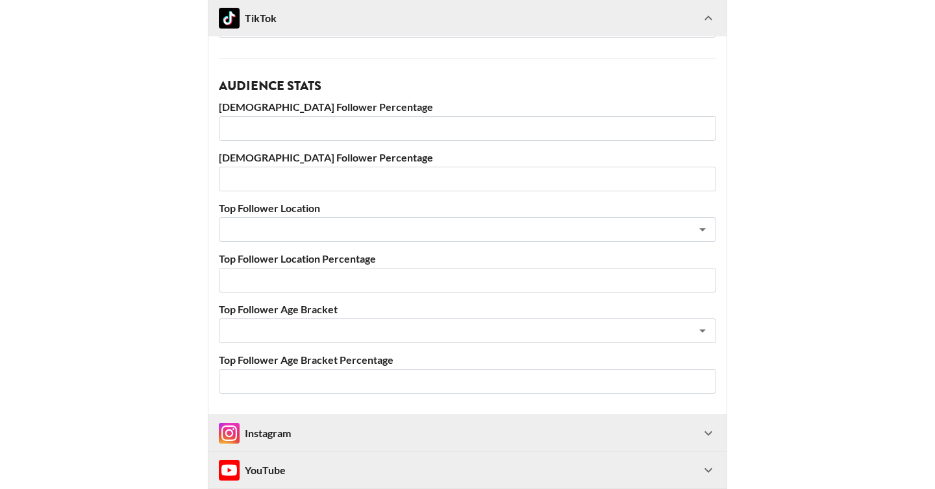
scroll to position [850, 0]
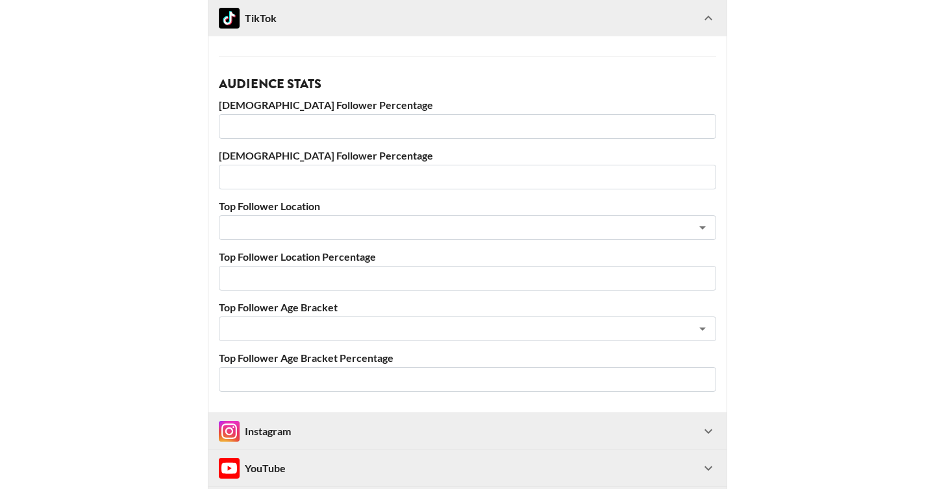
click at [282, 121] on input "number" at bounding box center [467, 126] width 497 height 25
type input "83"
click at [277, 179] on input "number" at bounding box center [467, 177] width 497 height 25
type input "15"
click at [304, 226] on input "text" at bounding box center [450, 228] width 447 height 15
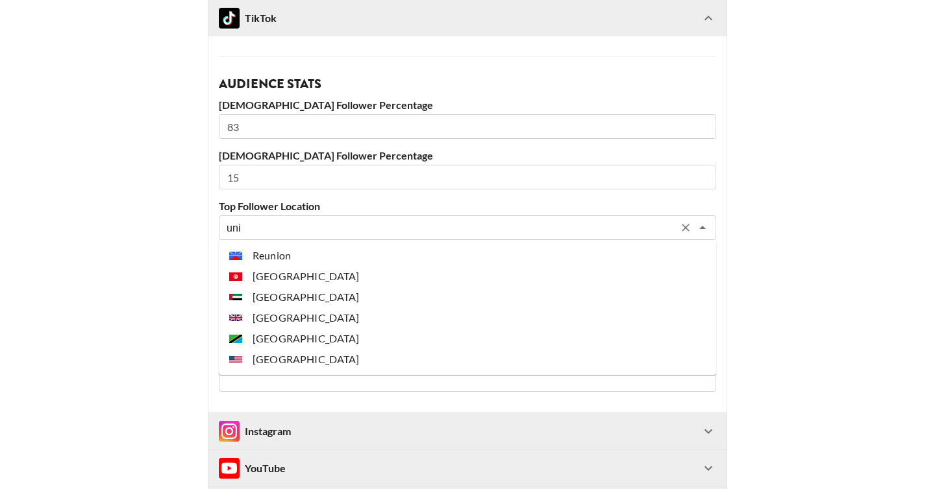
click at [319, 357] on li "[GEOGRAPHIC_DATA]" at bounding box center [467, 359] width 497 height 21
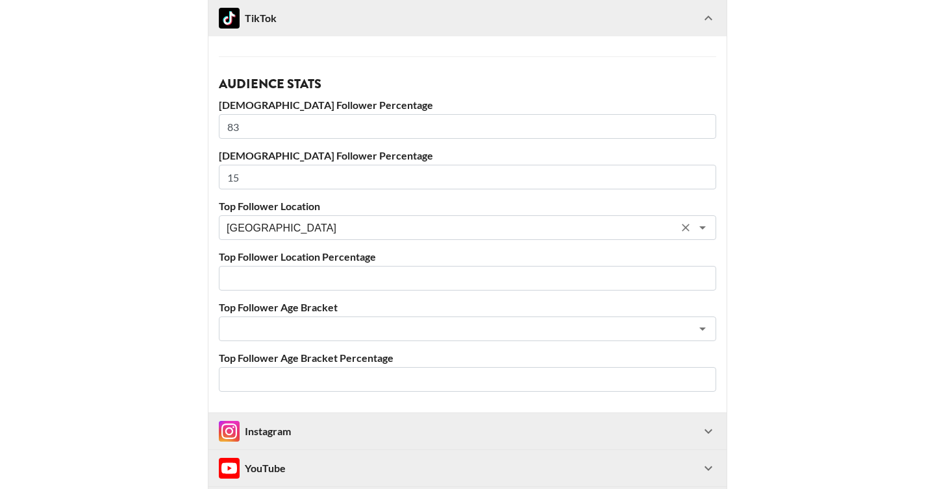
type input "[GEOGRAPHIC_DATA]"
click at [290, 275] on input "number" at bounding box center [467, 278] width 497 height 25
type input "55"
click at [284, 333] on input "text" at bounding box center [450, 329] width 447 height 15
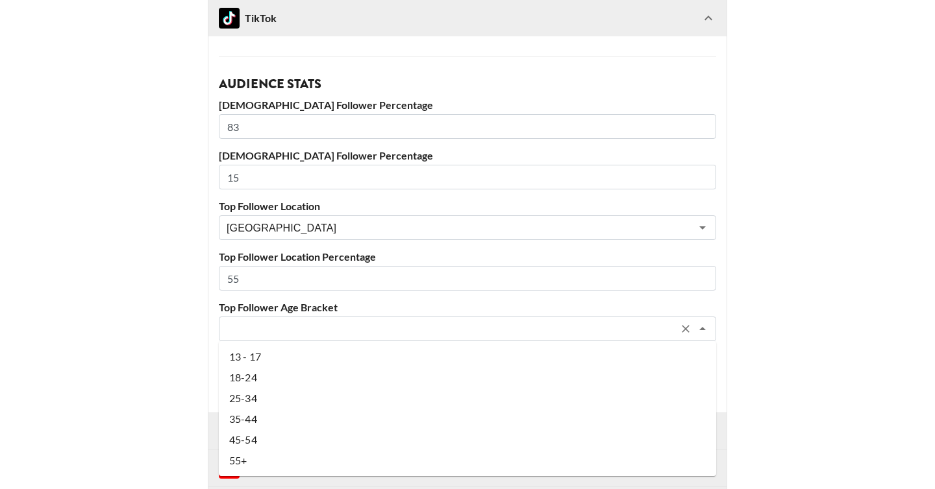
click at [278, 376] on li "18-24" at bounding box center [467, 377] width 497 height 21
type input "18-24"
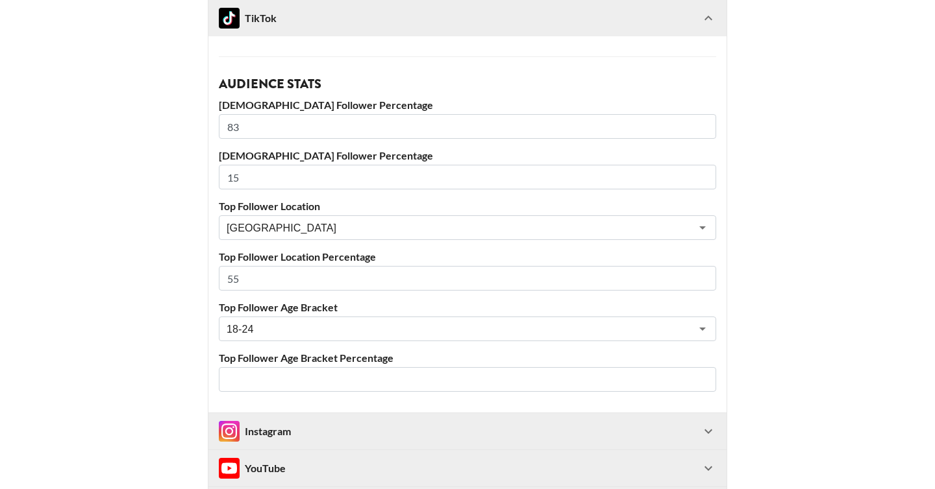
click at [278, 373] on input "number" at bounding box center [467, 379] width 497 height 25
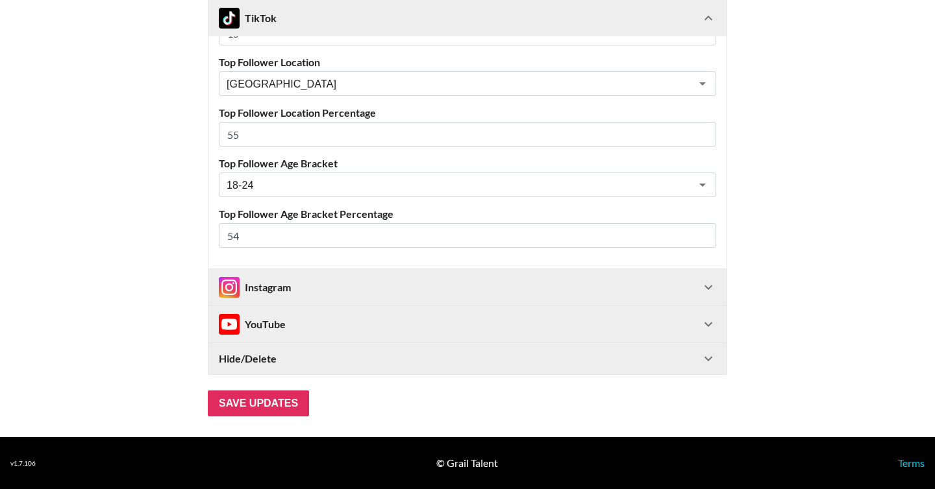
type input "54"
click at [308, 288] on div "Instagram" at bounding box center [460, 287] width 482 height 21
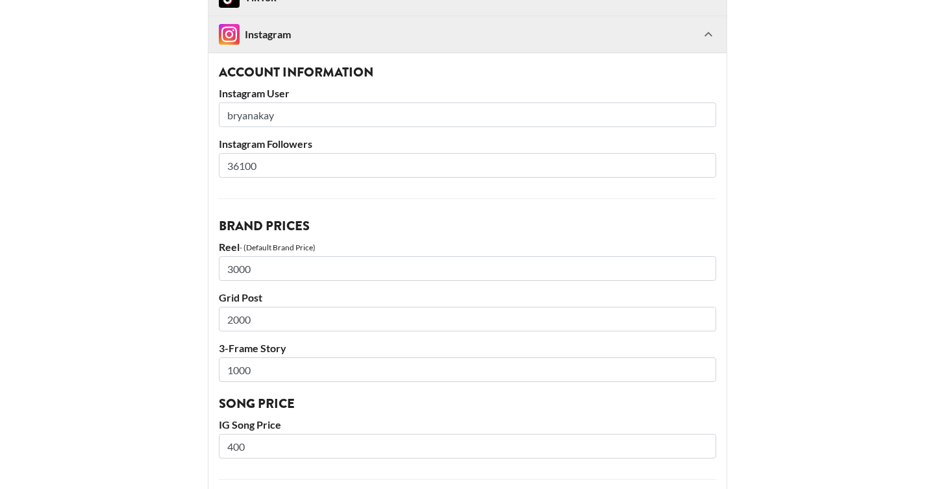
scroll to position [1249, 0]
click at [241, 162] on input "36100" at bounding box center [467, 164] width 497 height 25
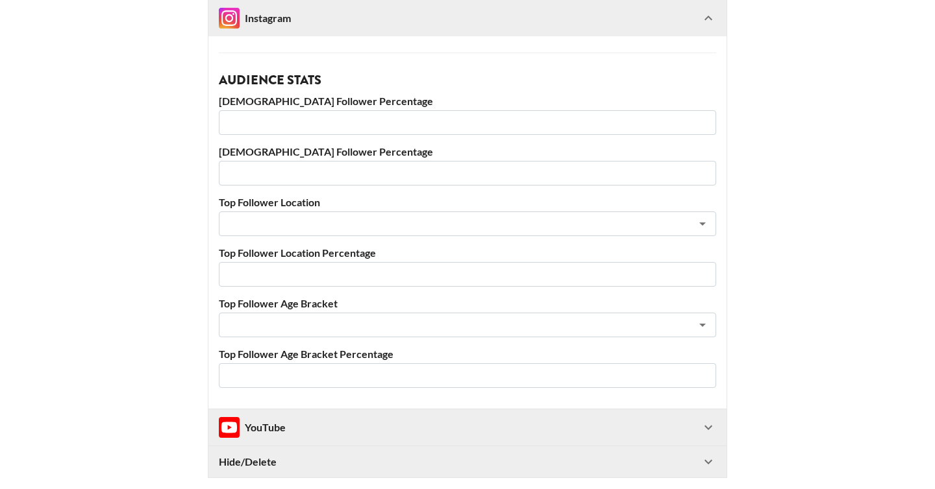
scroll to position [1676, 0]
type input "36700"
click at [316, 223] on input "text" at bounding box center [450, 223] width 447 height 15
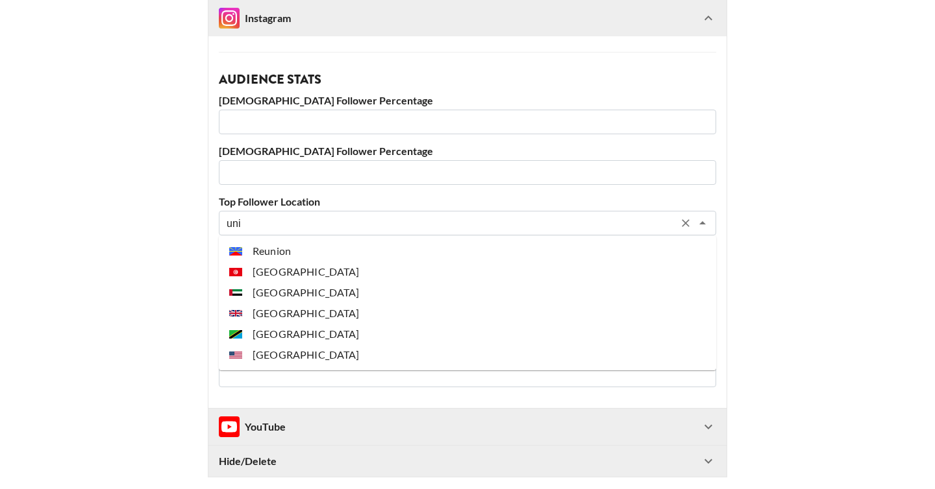
click at [316, 365] on ul "Reunion [GEOGRAPHIC_DATA] [GEOGRAPHIC_DATA] [GEOGRAPHIC_DATA] [GEOGRAPHIC_DATA]…" at bounding box center [467, 303] width 497 height 135
click at [304, 353] on li "[GEOGRAPHIC_DATA]" at bounding box center [467, 355] width 497 height 21
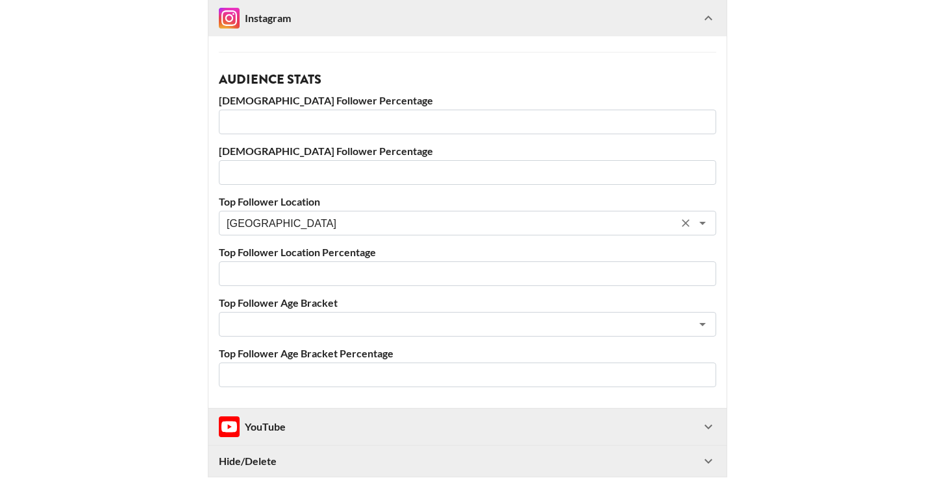
type input "[GEOGRAPHIC_DATA]"
click at [290, 270] on input "number" at bounding box center [467, 274] width 497 height 25
type input "44"
click at [247, 107] on div "Female Follower Percentage" at bounding box center [467, 114] width 497 height 40
click at [249, 119] on input "number" at bounding box center [467, 122] width 497 height 25
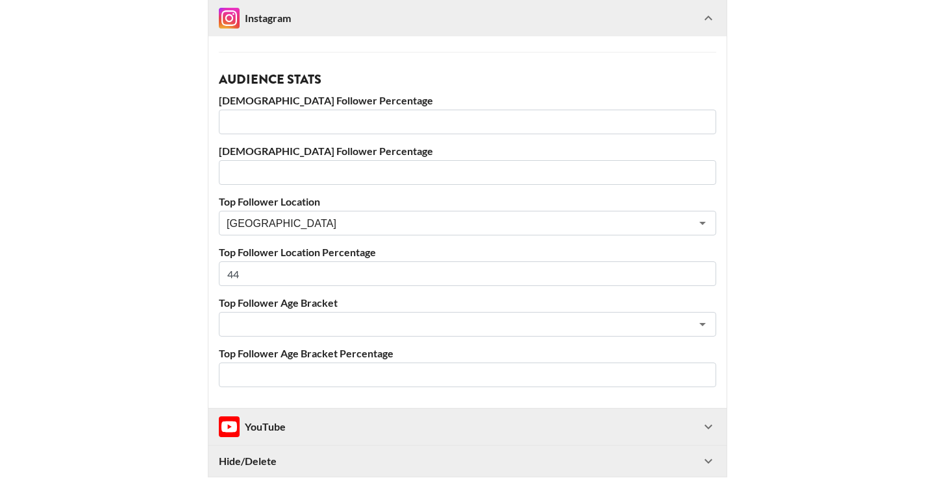
click at [269, 312] on div "​" at bounding box center [467, 324] width 497 height 25
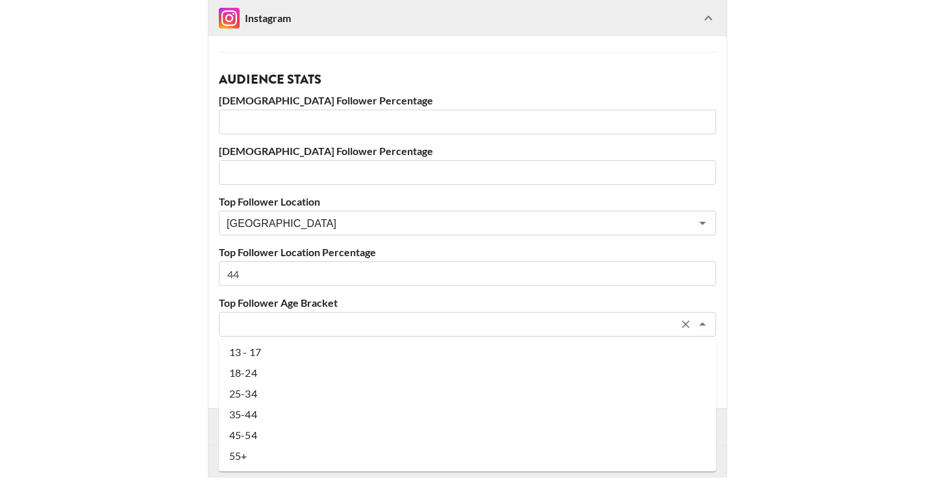
click at [269, 365] on li "18-24" at bounding box center [467, 373] width 497 height 21
type input "18-24"
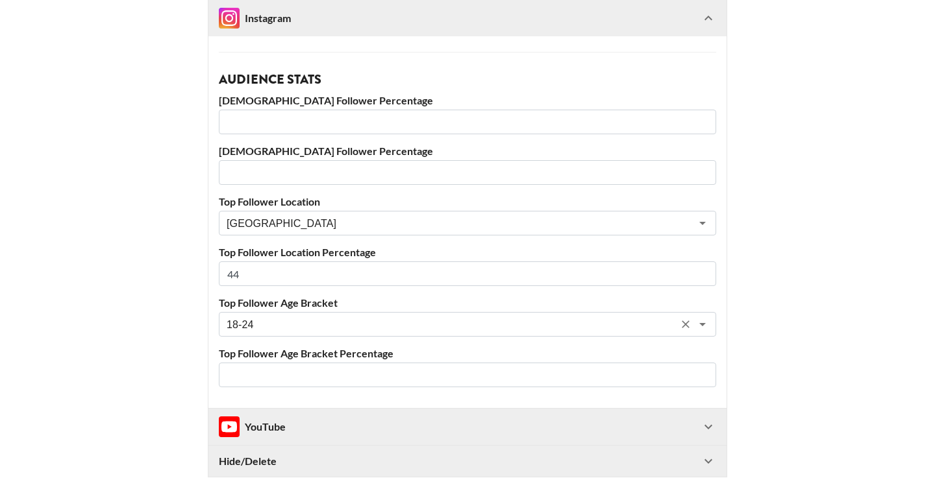
click at [269, 365] on input "number" at bounding box center [467, 375] width 497 height 25
type input "4"
type input "38"
click at [271, 121] on input "number" at bounding box center [467, 122] width 497 height 25
type input "87"
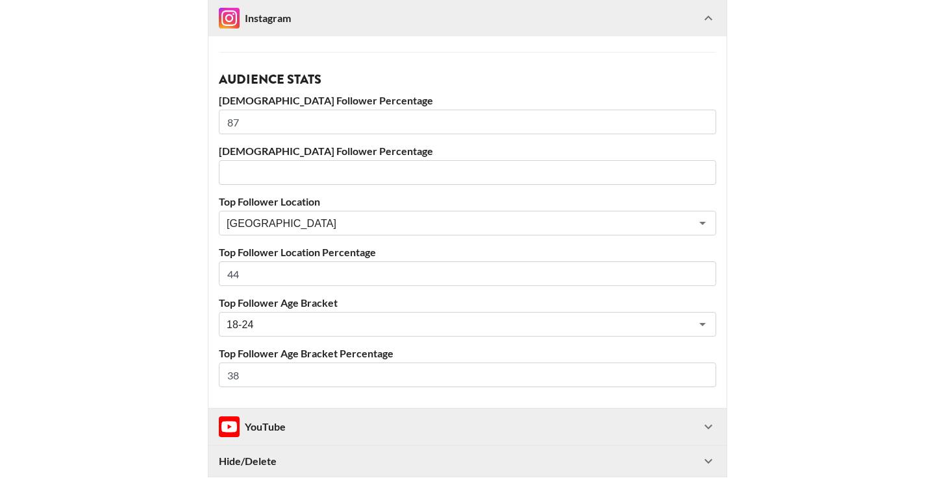
click at [264, 171] on input "number" at bounding box center [467, 172] width 497 height 25
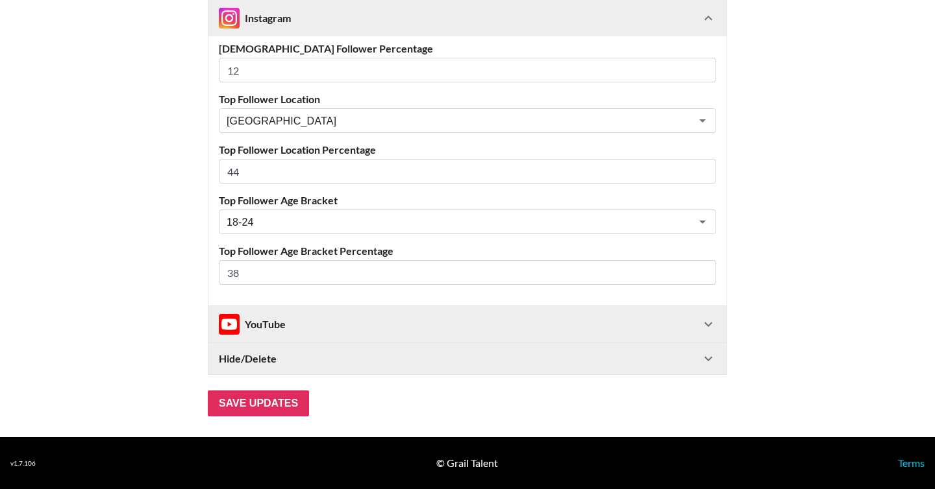
type input "12"
click at [382, 323] on div "YouTube" at bounding box center [460, 324] width 482 height 21
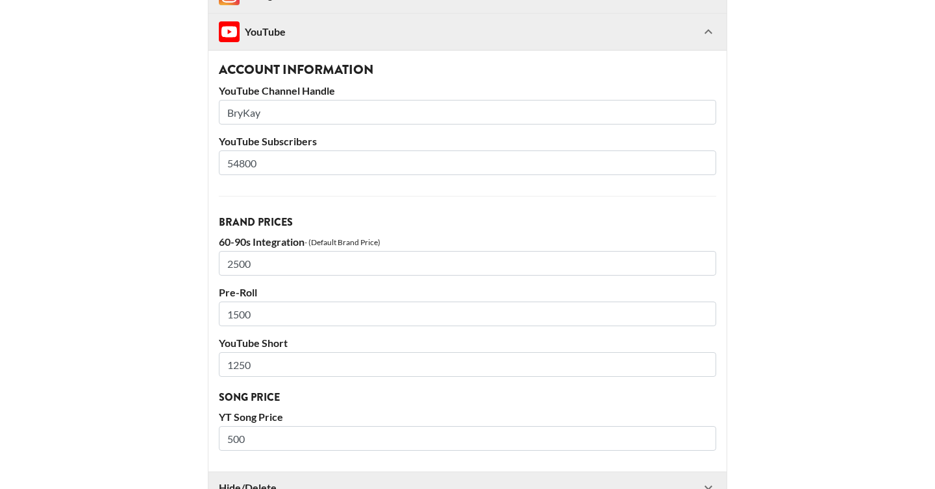
scroll to position [2068, 0]
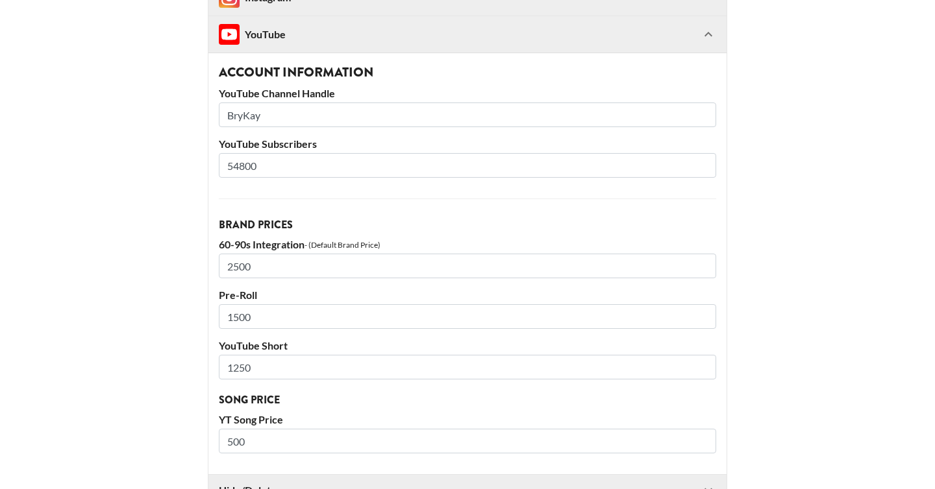
click at [238, 168] on input "54800" at bounding box center [467, 165] width 497 height 25
click at [243, 167] on input "57800" at bounding box center [467, 165] width 497 height 25
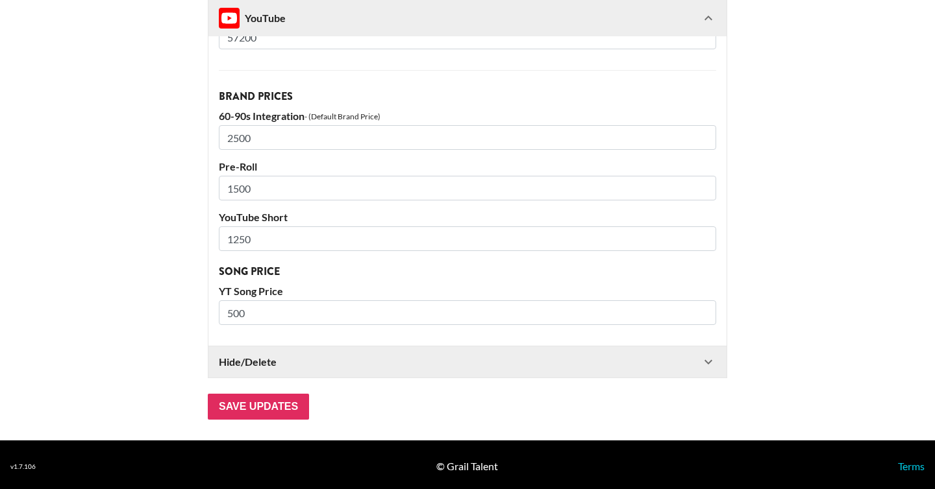
scroll to position [2200, 0]
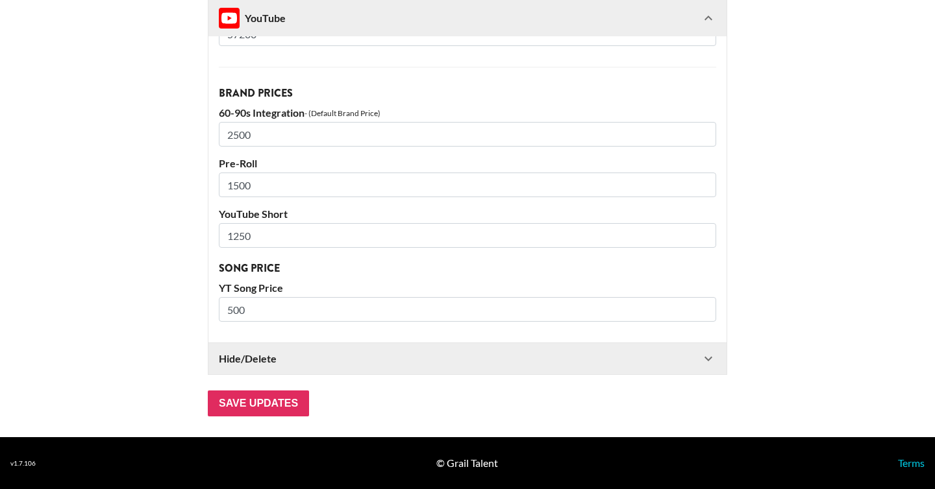
type input "57200"
click at [256, 404] on input "Save Updates" at bounding box center [258, 404] width 101 height 26
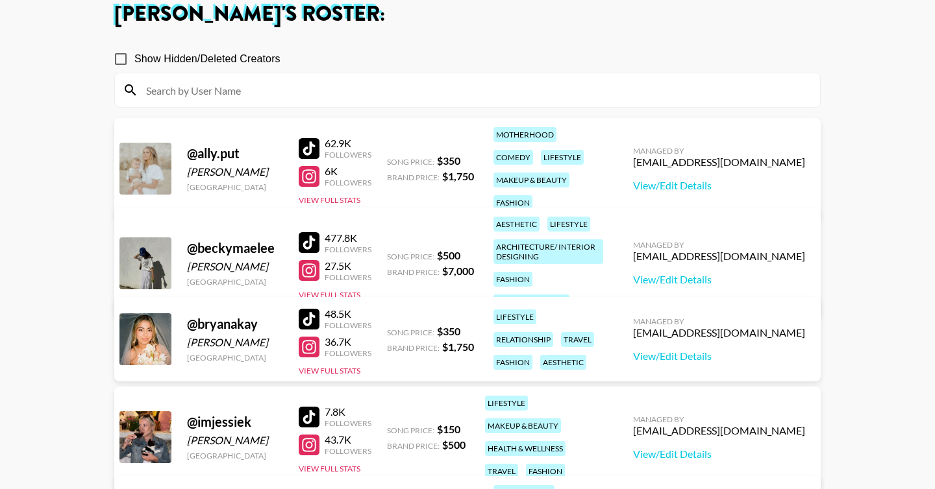
scroll to position [82, 0]
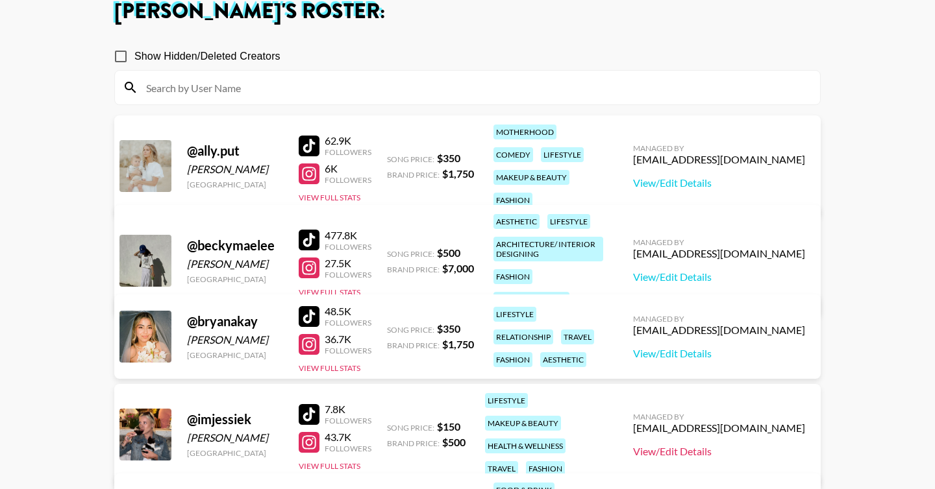
click at [725, 445] on link "View/Edit Details" at bounding box center [719, 451] width 172 height 13
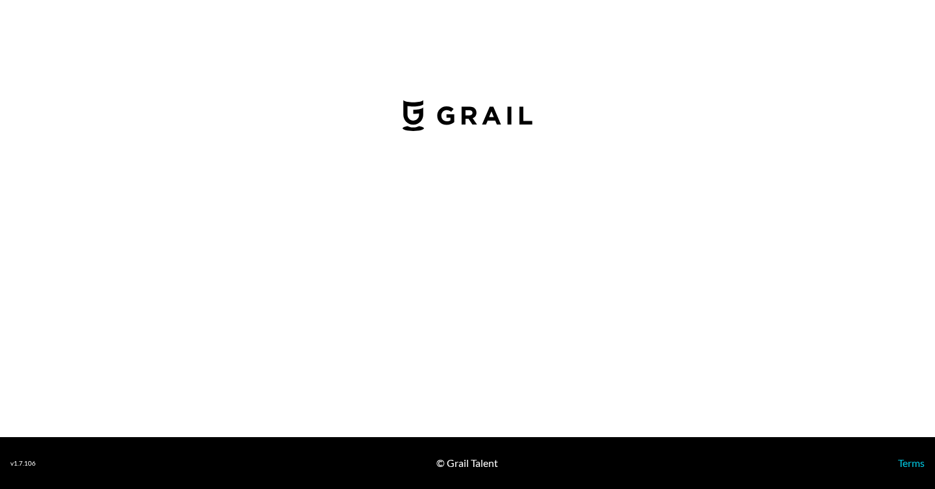
select select "USD"
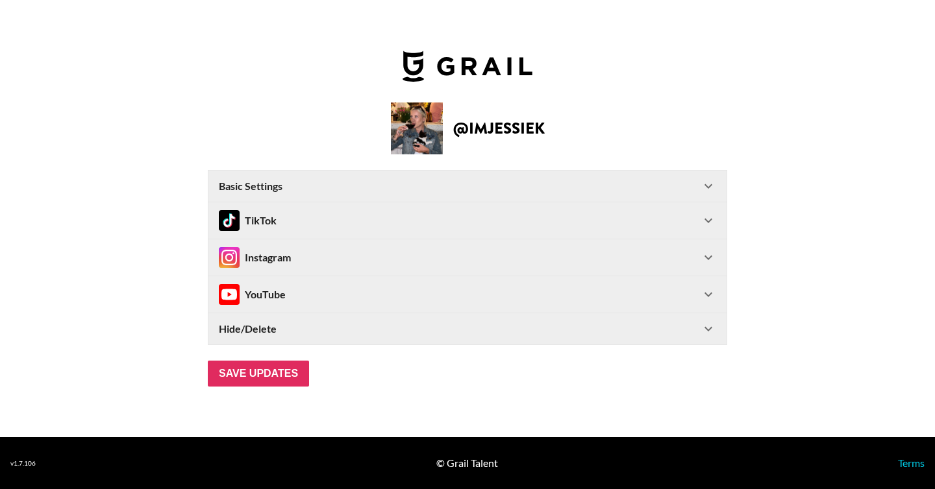
click at [357, 186] on div "Basic Settings" at bounding box center [460, 186] width 482 height 13
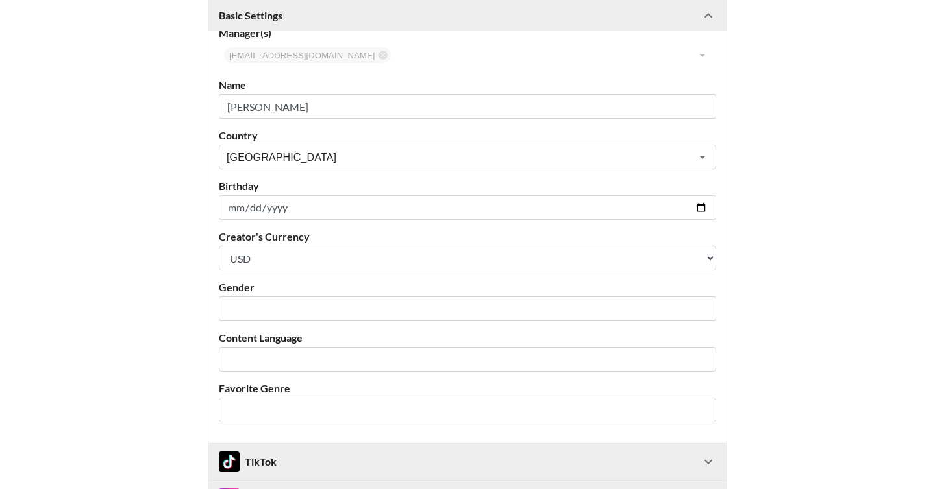
scroll to position [178, 0]
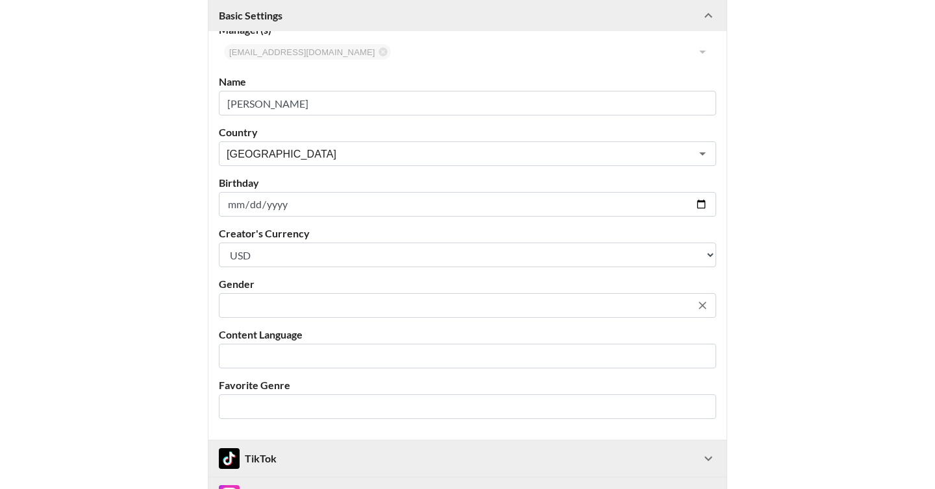
click at [282, 304] on input "text" at bounding box center [459, 306] width 464 height 15
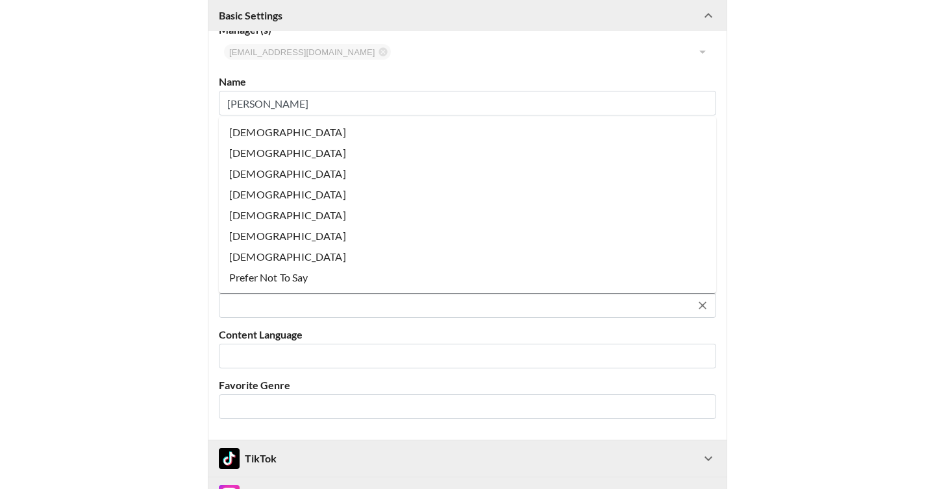
click at [288, 135] on li "Female" at bounding box center [467, 132] width 497 height 21
type input "Female"
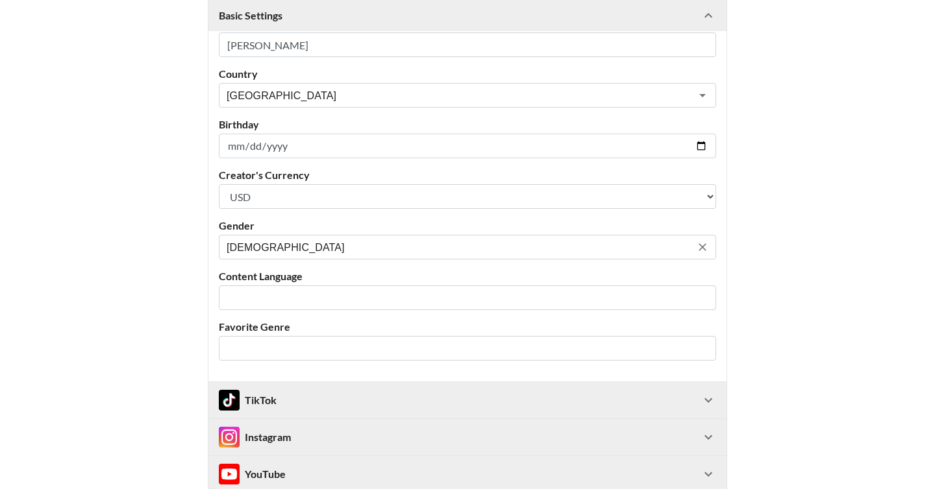
scroll to position [238, 0]
click at [281, 303] on input "text" at bounding box center [459, 297] width 464 height 15
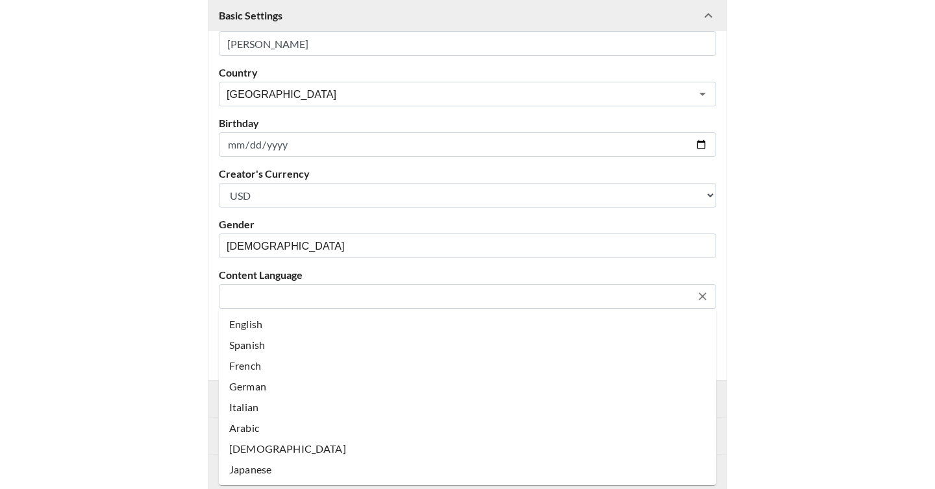
click at [280, 333] on li "English" at bounding box center [467, 324] width 497 height 21
type input "English"
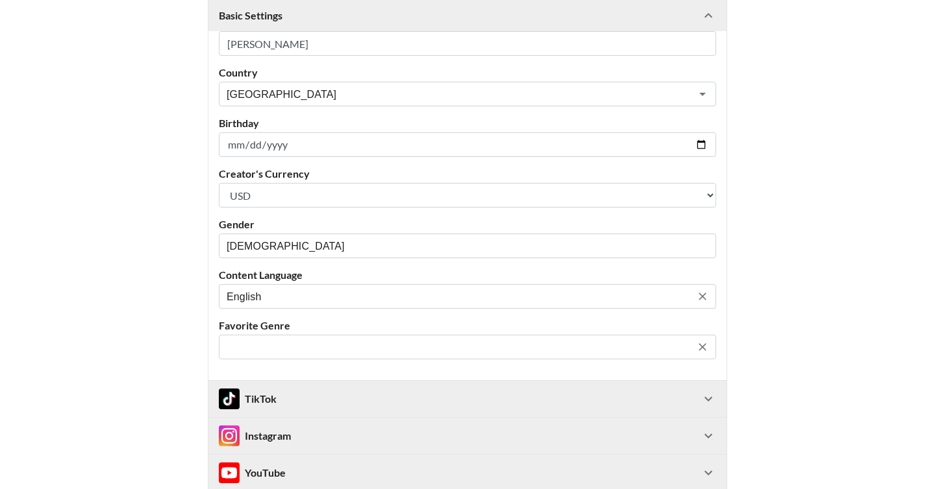
click at [280, 343] on input "text" at bounding box center [459, 347] width 464 height 15
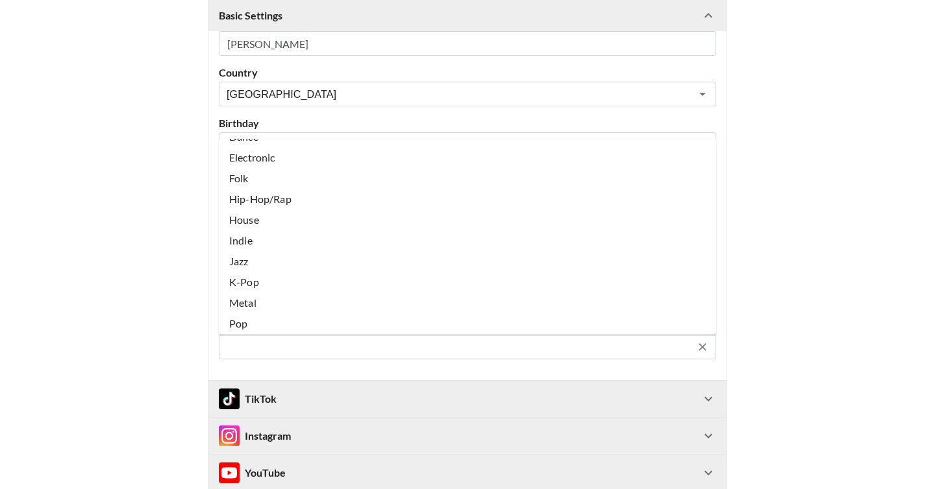
scroll to position [100, 0]
click at [274, 317] on li "Pop" at bounding box center [467, 324] width 497 height 21
type input "Pop"
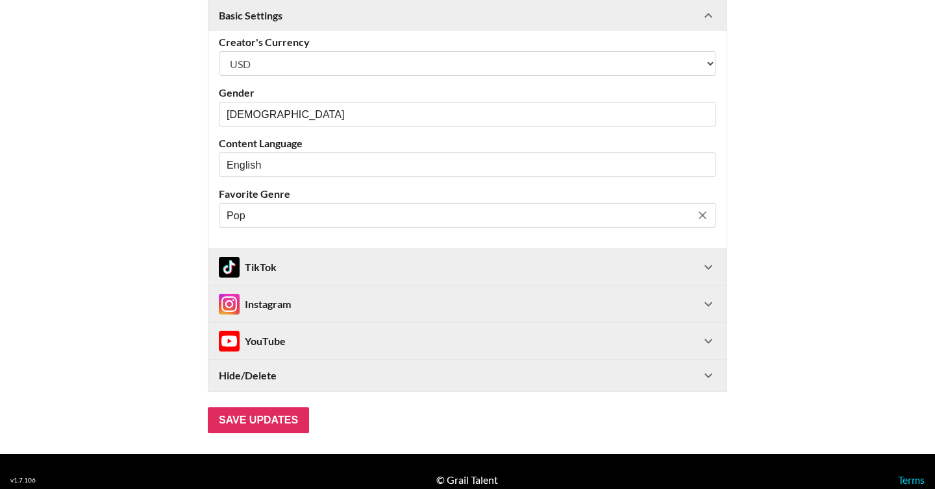
click at [295, 276] on div "TikTok" at bounding box center [460, 267] width 482 height 21
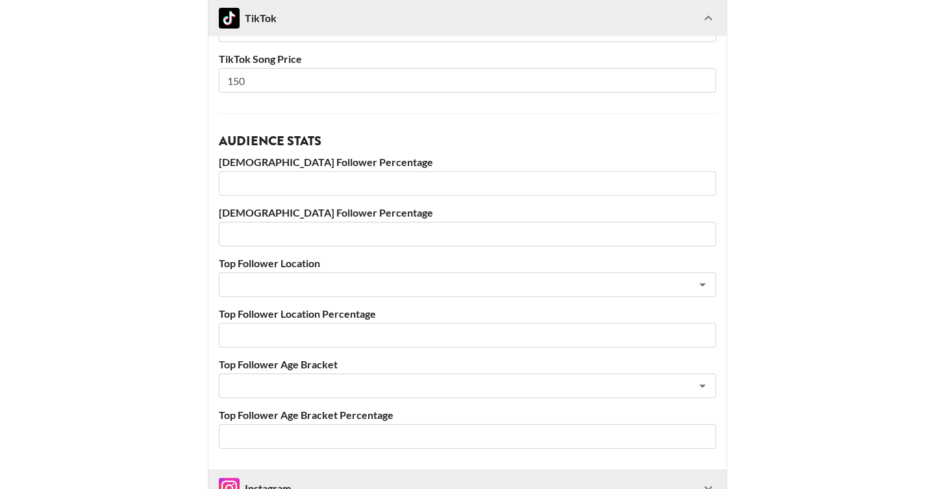
scroll to position [803, 0]
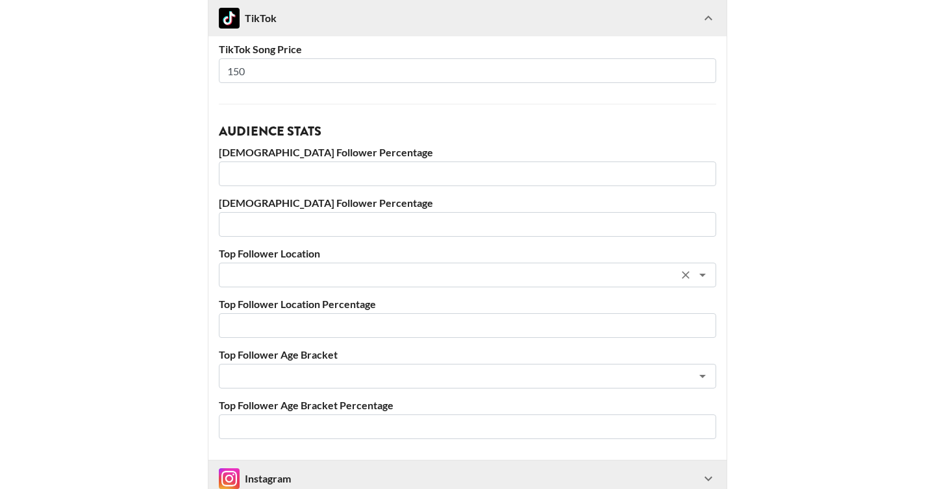
click at [282, 275] on input "text" at bounding box center [450, 275] width 447 height 15
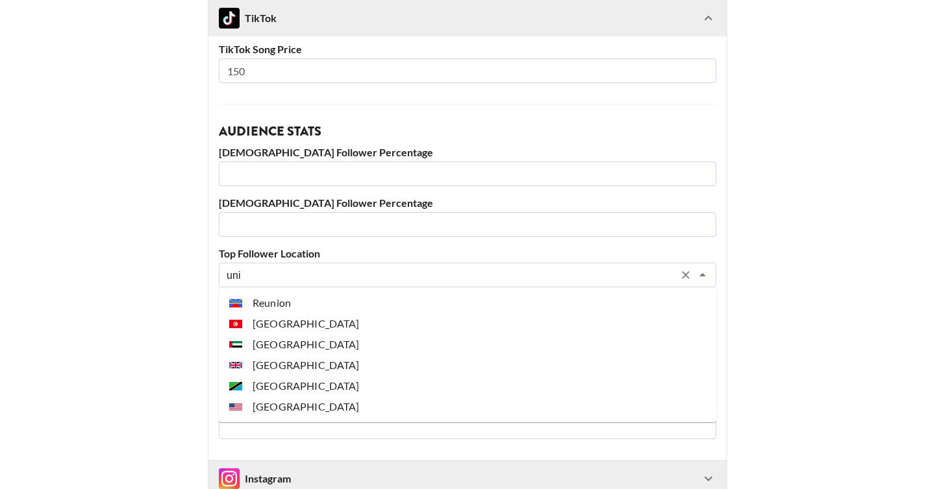
click at [286, 404] on li "[GEOGRAPHIC_DATA]" at bounding box center [467, 407] width 497 height 21
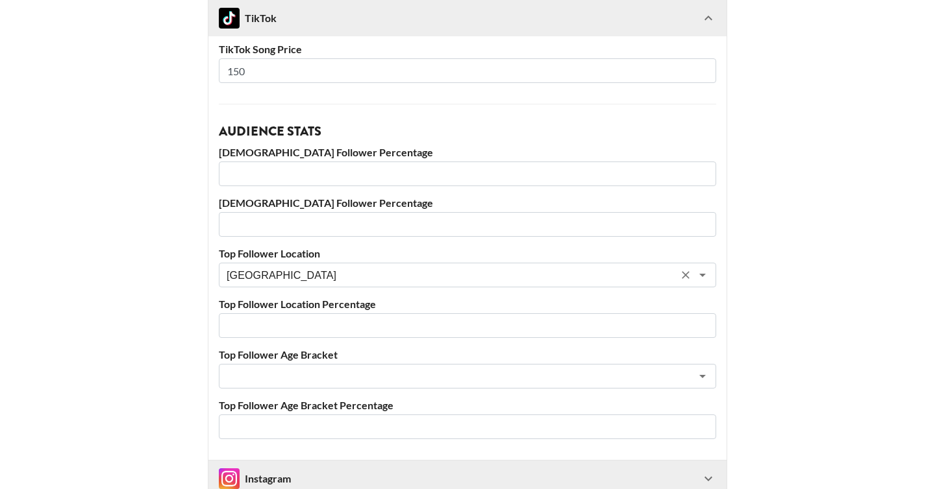
type input "[GEOGRAPHIC_DATA]"
click at [285, 332] on input "number" at bounding box center [467, 326] width 497 height 25
type input "93"
click at [251, 175] on input "number" at bounding box center [467, 174] width 497 height 25
click at [277, 229] on input "number" at bounding box center [467, 224] width 497 height 25
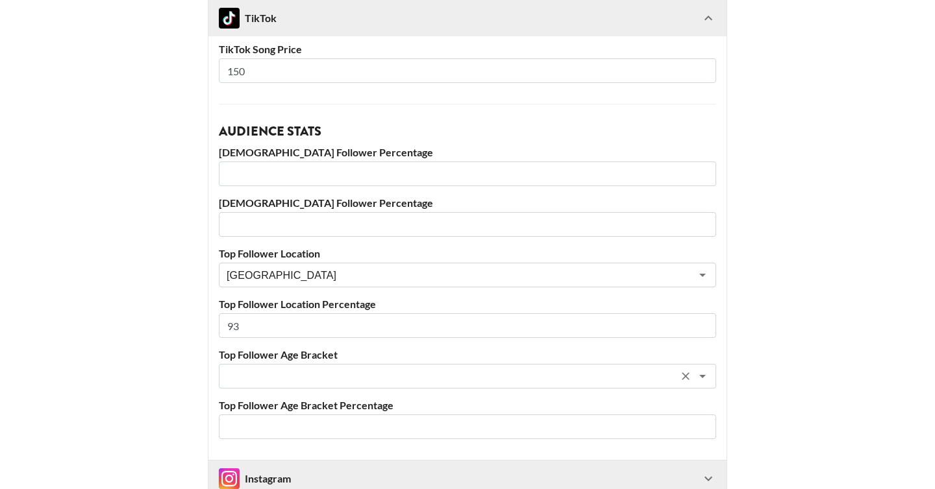
click at [274, 369] on input "text" at bounding box center [450, 376] width 447 height 15
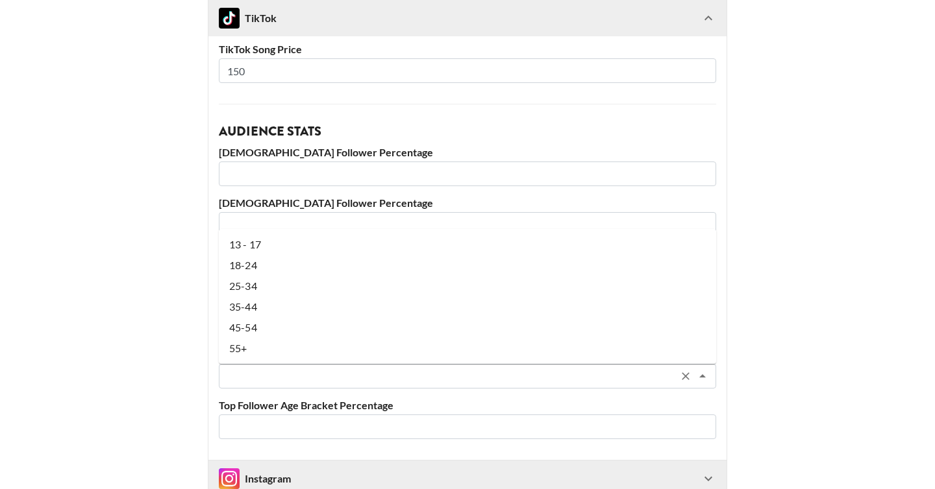
click at [273, 271] on li "18-24" at bounding box center [467, 265] width 497 height 21
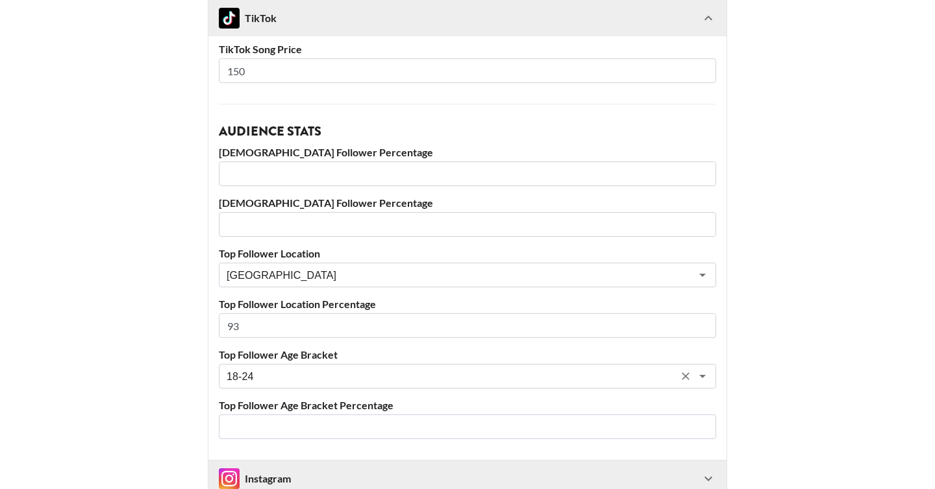
click at [267, 371] on input "18-24" at bounding box center [450, 376] width 447 height 15
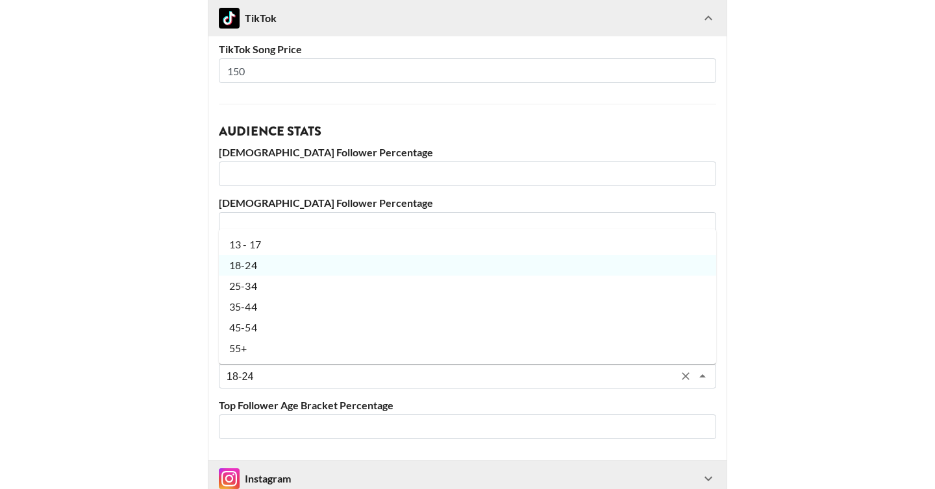
click at [268, 290] on li "25-34" at bounding box center [467, 286] width 497 height 21
type input "25-34"
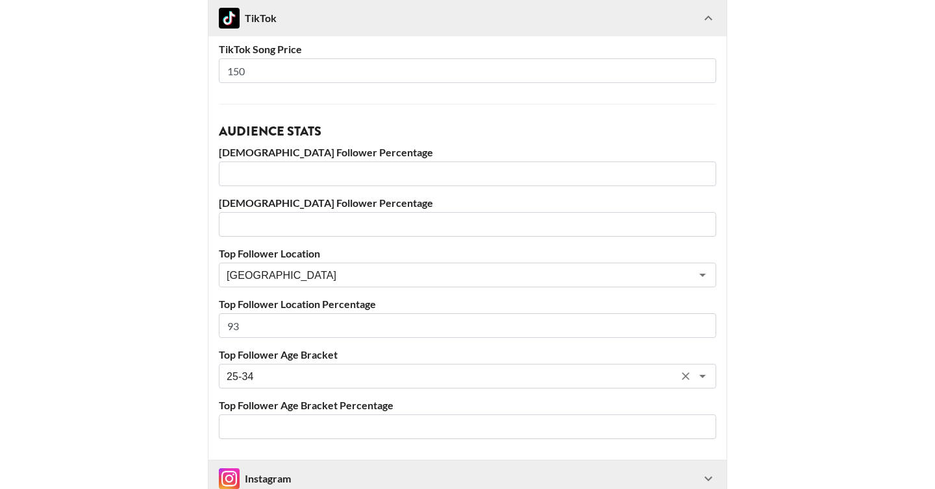
click at [272, 423] on input "number" at bounding box center [467, 427] width 497 height 25
type input "42"
click at [270, 178] on input "number" at bounding box center [467, 174] width 497 height 25
type input "74"
click at [266, 228] on input "number" at bounding box center [467, 224] width 497 height 25
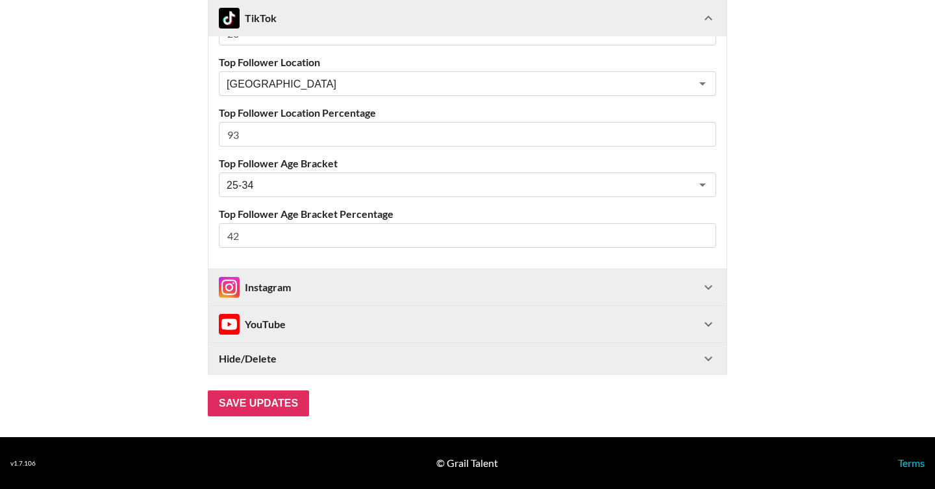
type input "26"
click at [326, 277] on div "Instagram" at bounding box center [460, 287] width 482 height 21
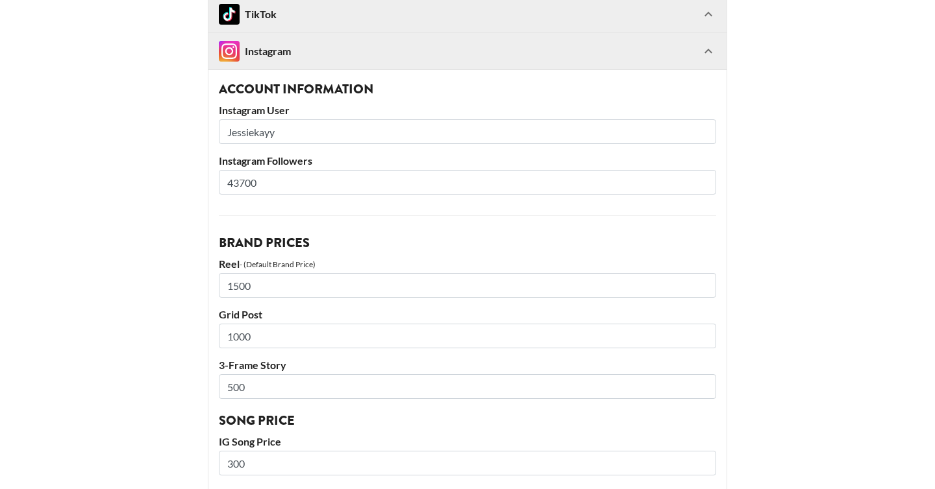
scroll to position [1239, 0]
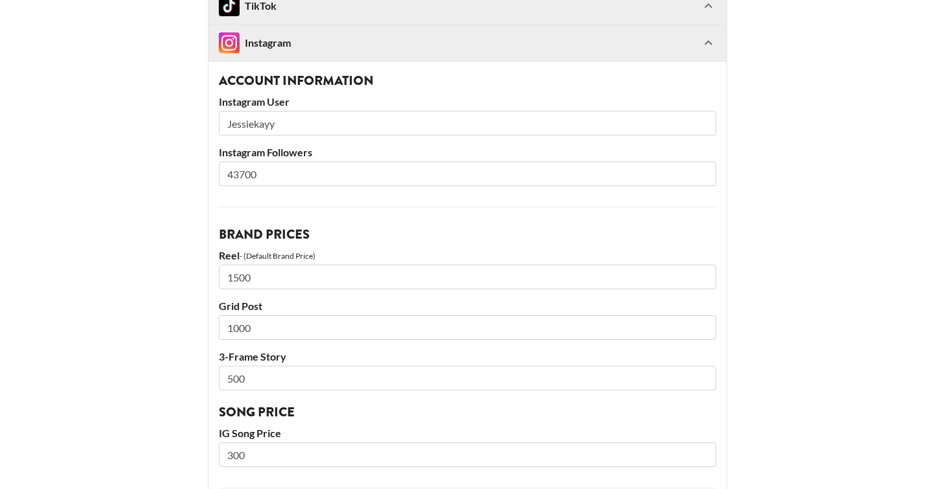
drag, startPoint x: 233, startPoint y: 173, endPoint x: 262, endPoint y: 173, distance: 28.6
click at [262, 173] on input "43700" at bounding box center [467, 174] width 497 height 25
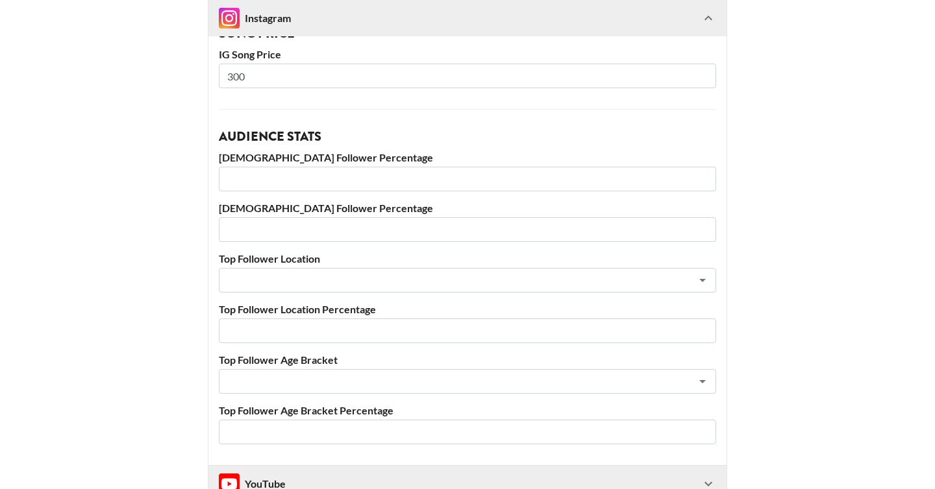
scroll to position [1627, 0]
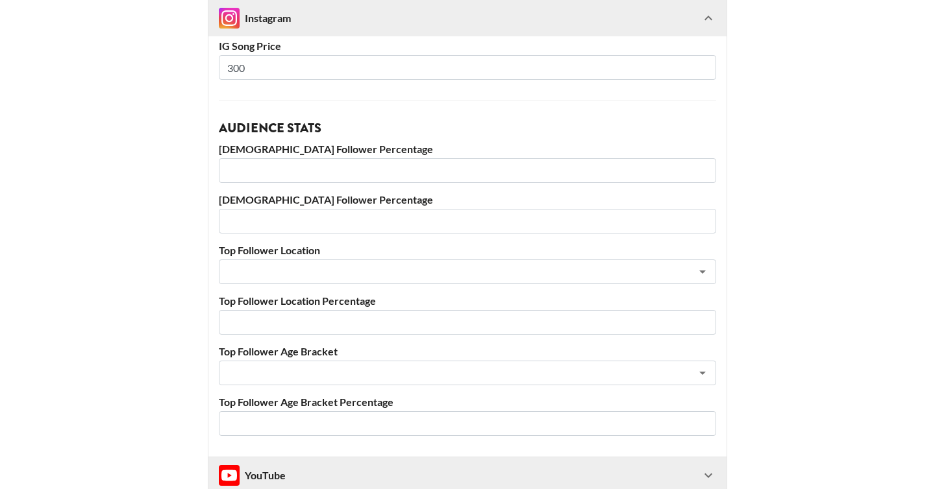
type input "46000"
click at [326, 173] on input "number" at bounding box center [467, 170] width 497 height 25
type input "77"
click at [297, 229] on input "number" at bounding box center [467, 221] width 497 height 25
type input "23"
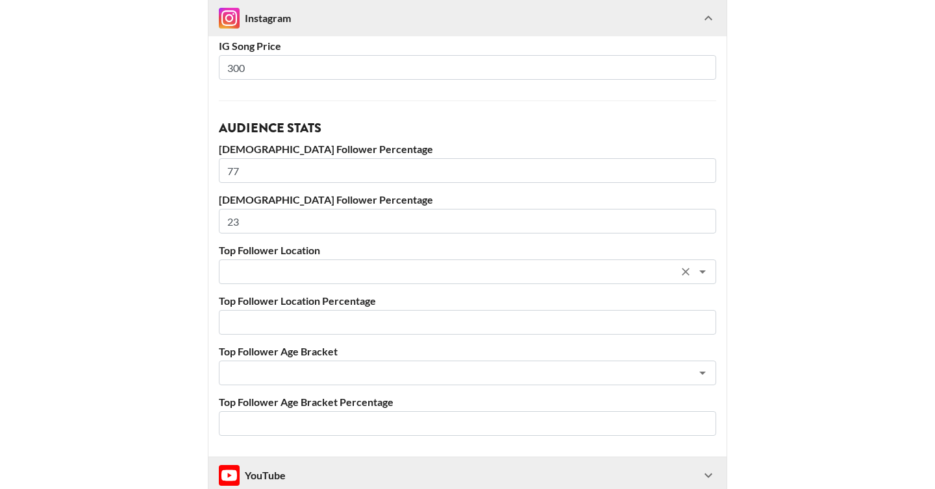
click at [258, 269] on input "text" at bounding box center [450, 272] width 447 height 15
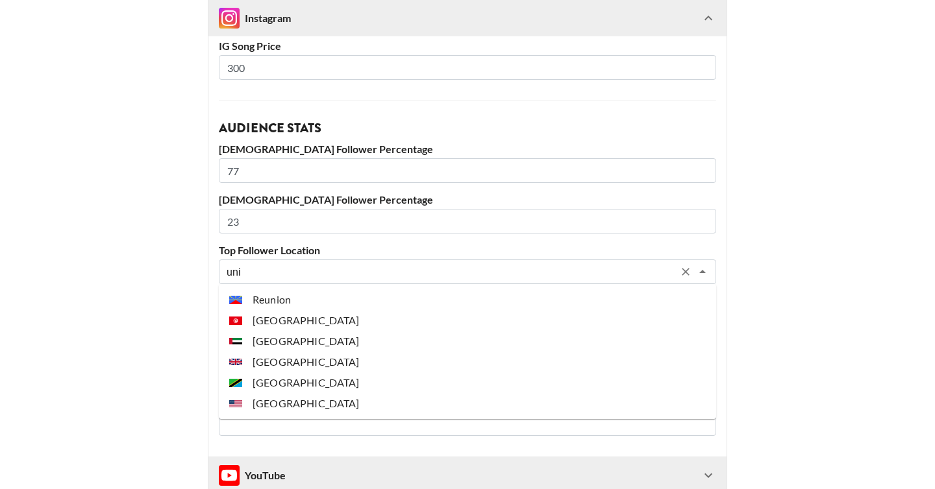
click at [299, 402] on li "United States" at bounding box center [467, 403] width 497 height 21
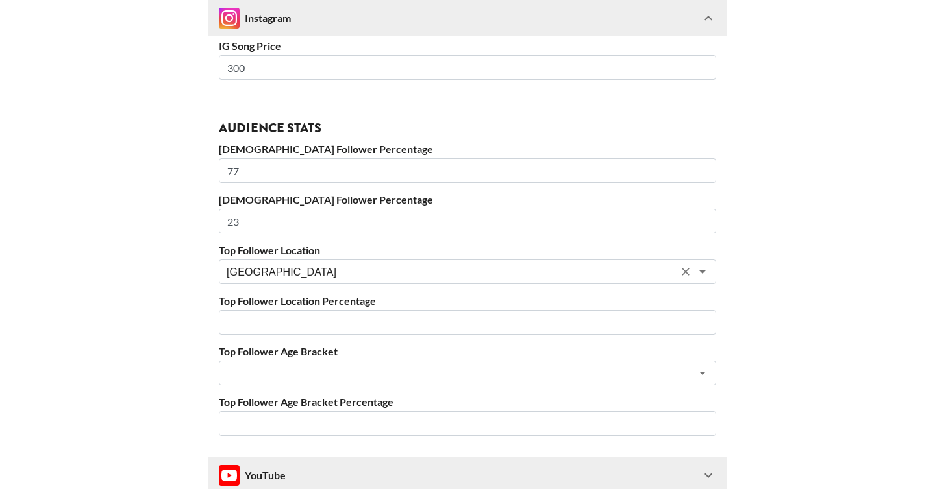
type input "United States"
click at [277, 334] on input "number" at bounding box center [467, 322] width 497 height 25
type input "43"
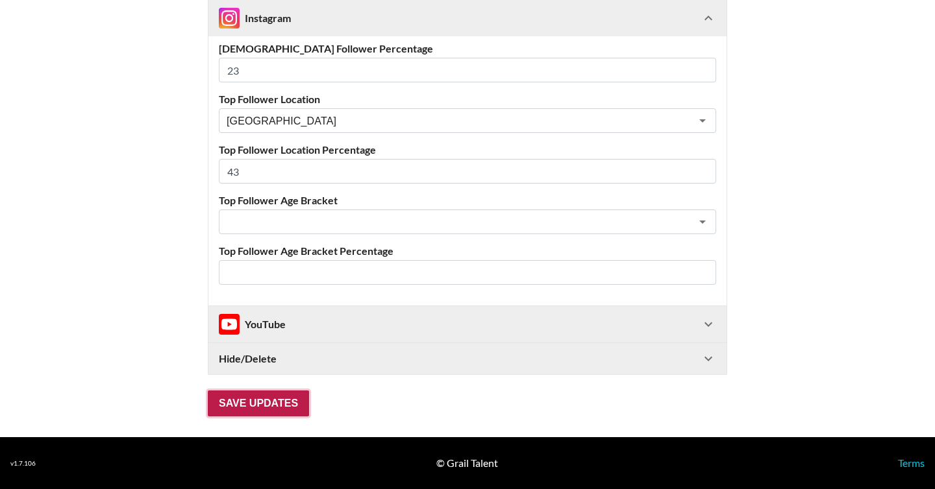
click at [267, 393] on input "Save Updates" at bounding box center [258, 404] width 101 height 26
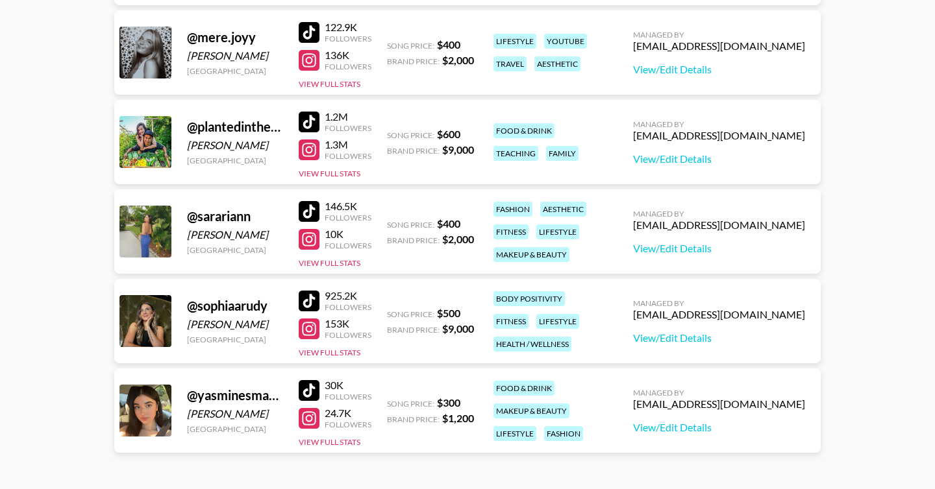
scroll to position [776, 0]
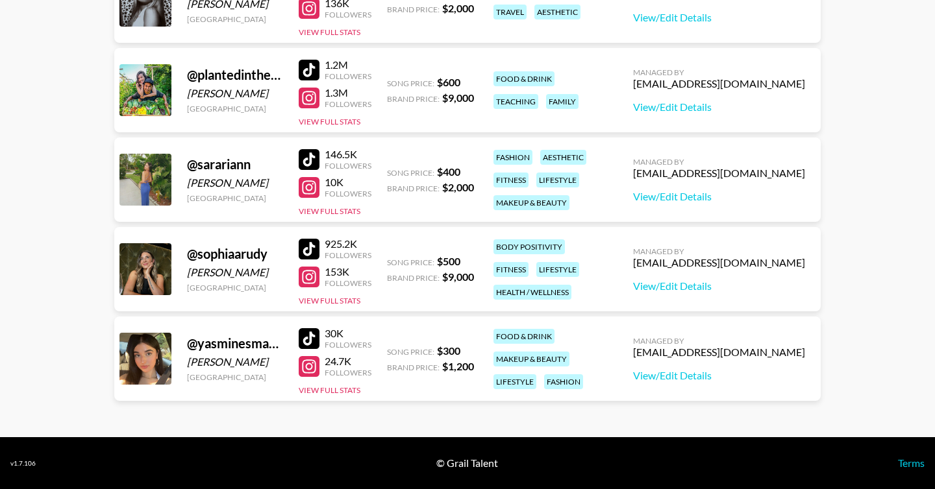
click at [310, 250] on div at bounding box center [309, 249] width 21 height 21
click at [304, 280] on div at bounding box center [309, 277] width 21 height 21
click at [309, 279] on div at bounding box center [309, 277] width 21 height 21
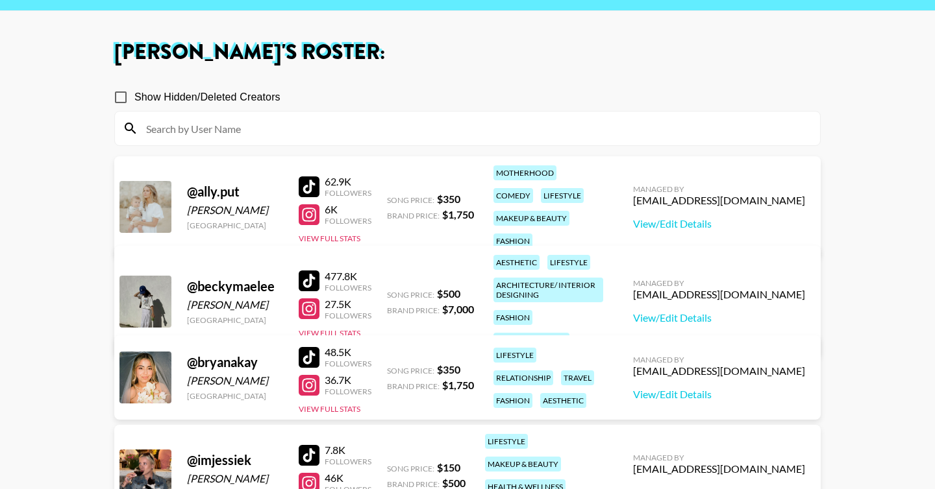
scroll to position [0, 0]
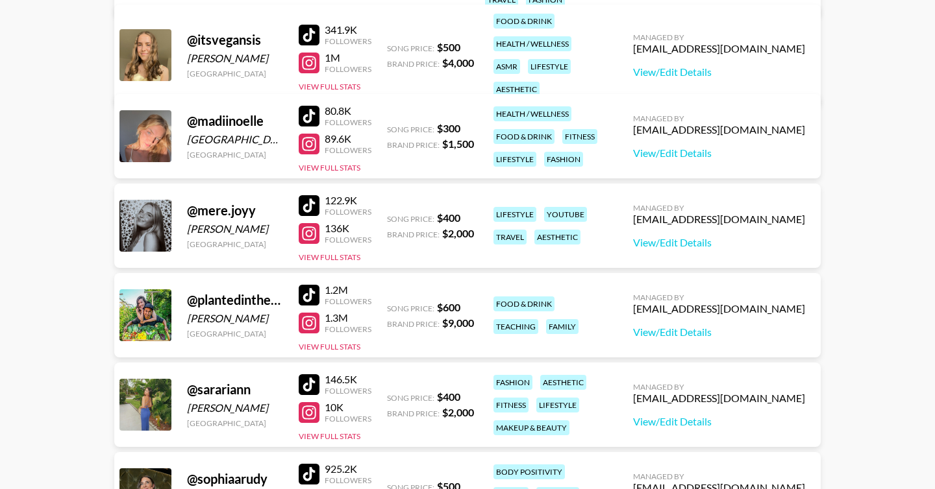
scroll to position [552, 0]
click at [737, 325] on link "View/Edit Details" at bounding box center [719, 331] width 172 height 13
click at [310, 290] on div at bounding box center [309, 294] width 21 height 21
click at [319, 324] on div at bounding box center [309, 322] width 21 height 21
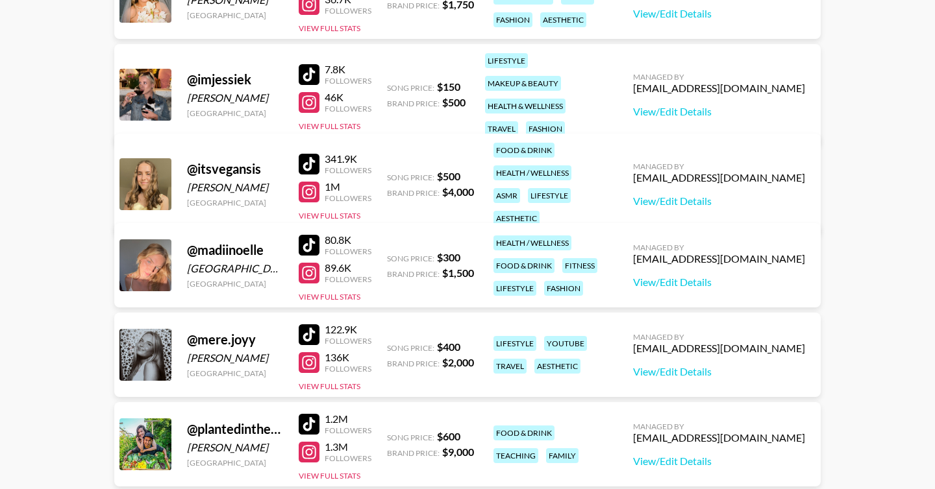
scroll to position [0, 0]
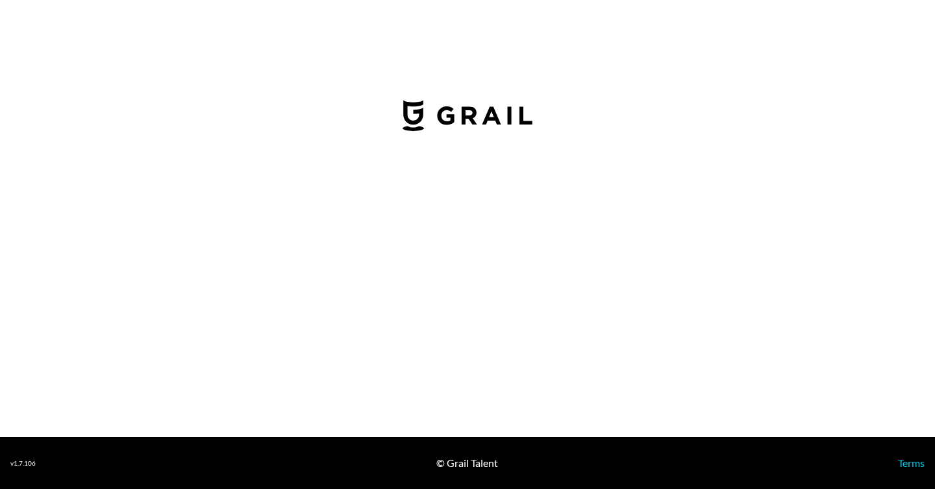
select select "USD"
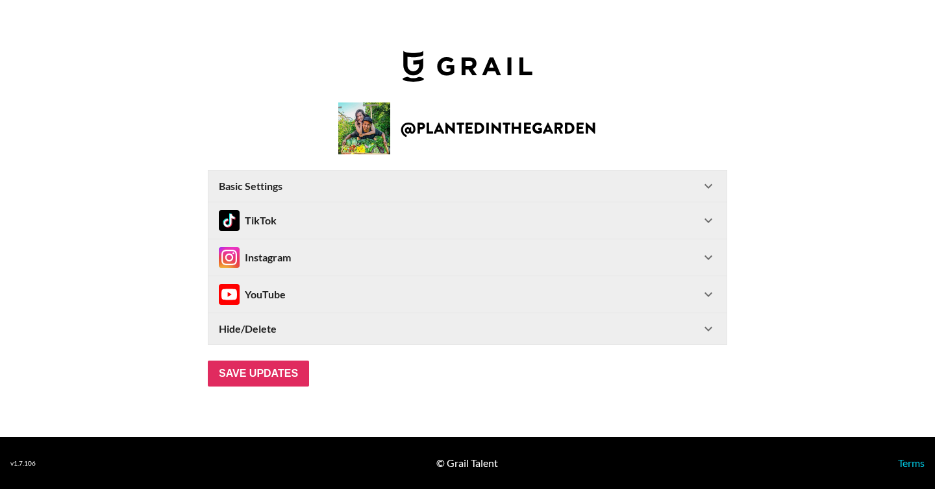
click at [295, 332] on div "Hide/Delete" at bounding box center [460, 329] width 482 height 13
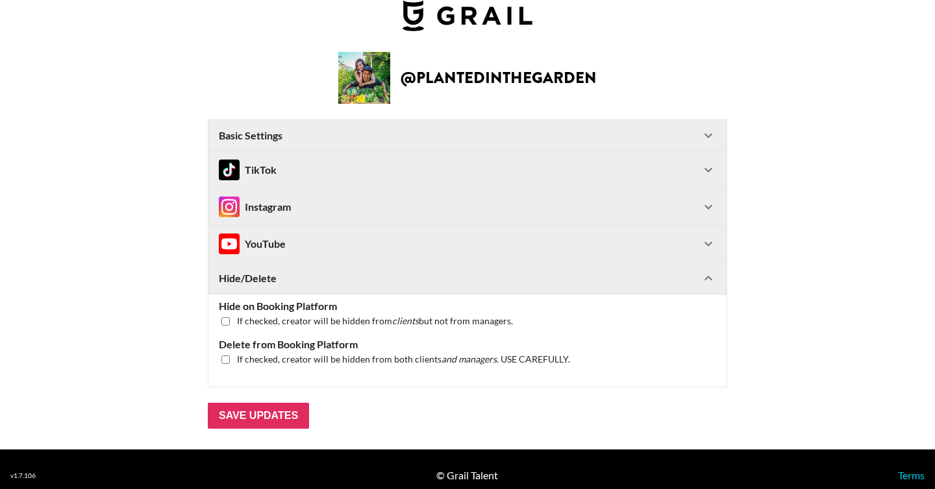
scroll to position [33, 0]
